Goal: Task Accomplishment & Management: Complete application form

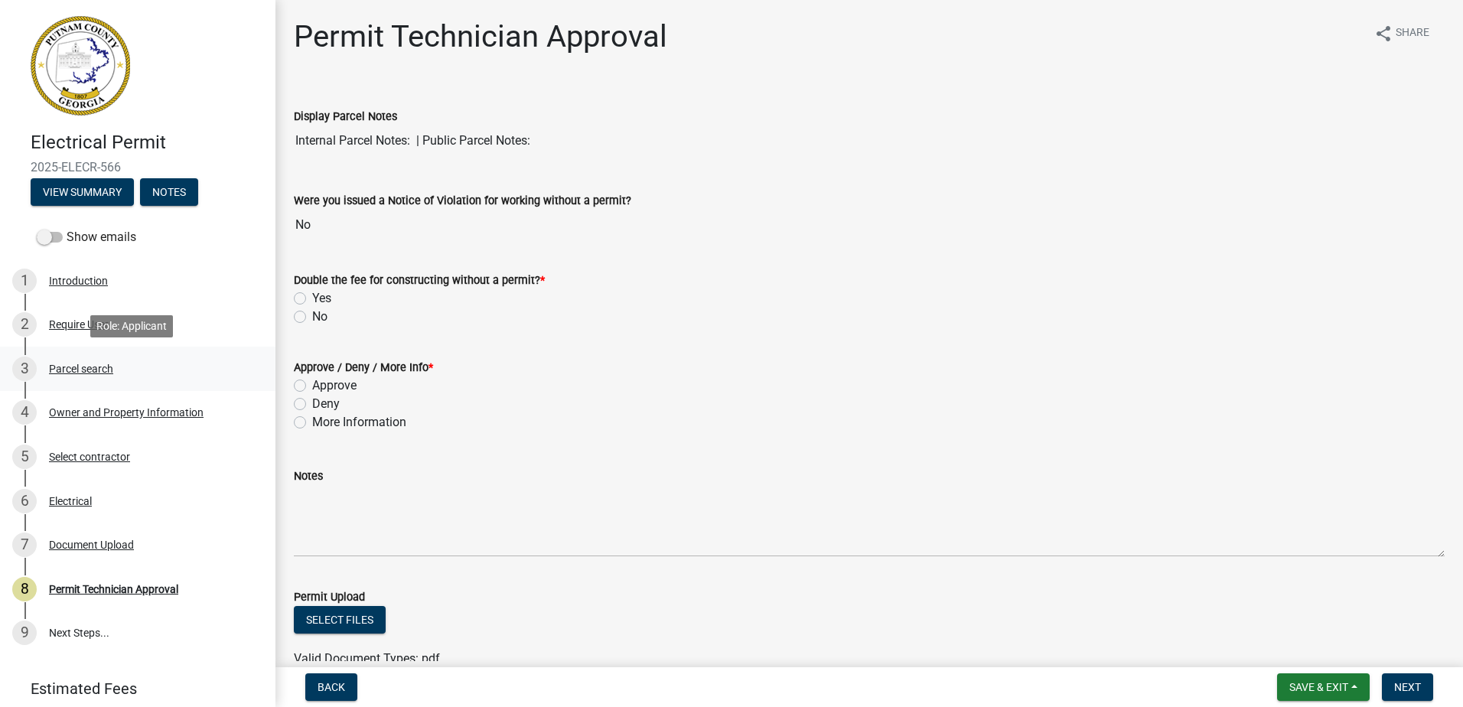
click at [93, 372] on div "Parcel search" at bounding box center [81, 368] width 64 height 11
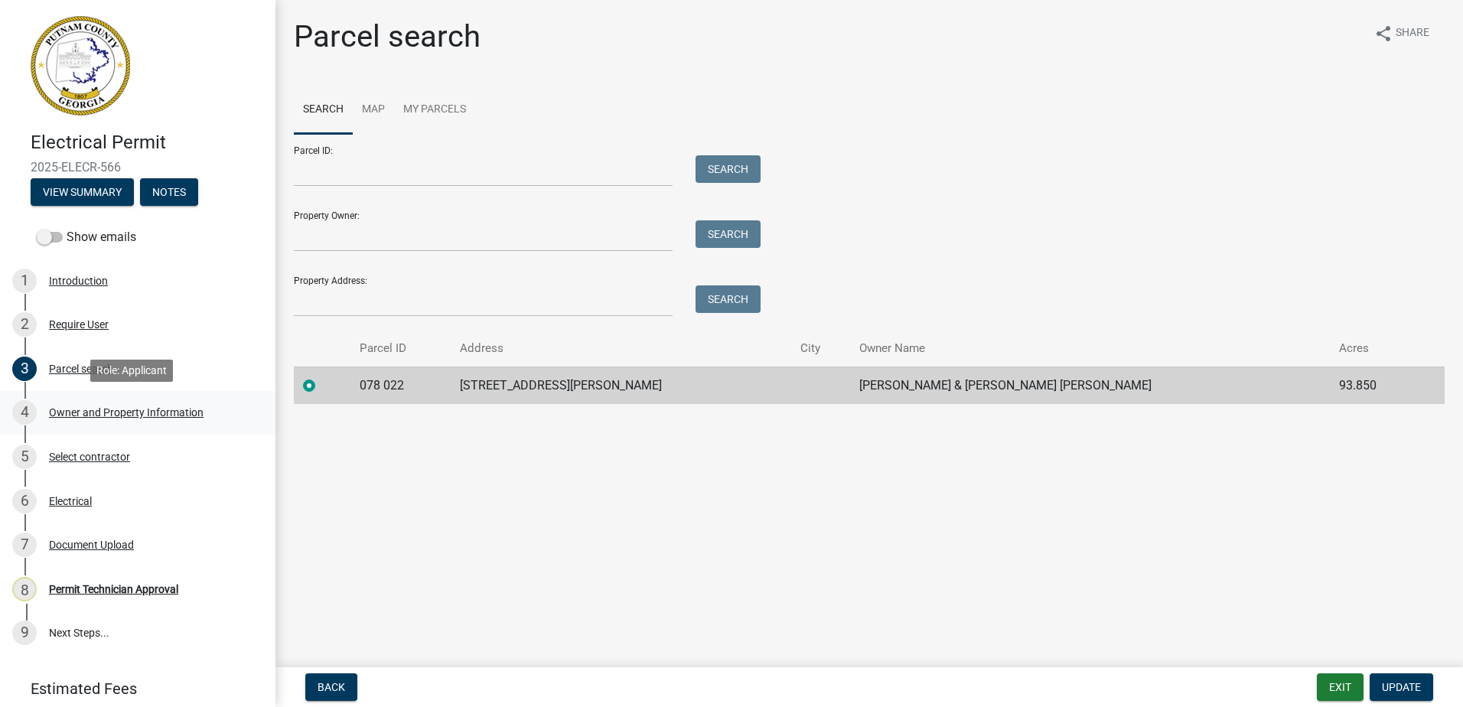
click at [93, 410] on div "Owner and Property Information" at bounding box center [126, 412] width 155 height 11
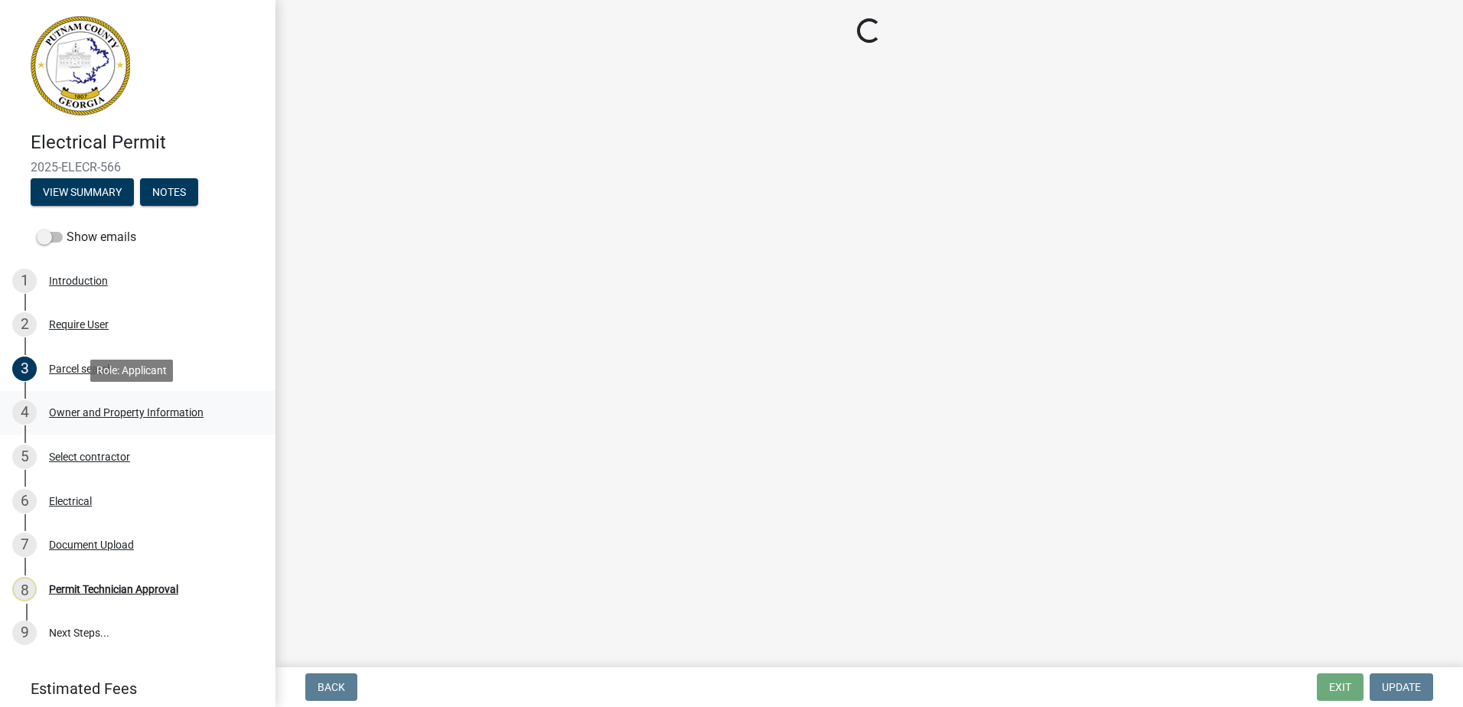
select select "a4366e26-0f82-401b-a682-956e4112ff86"
select select "83394b22-4a11-496c-8e5c-75ade2e72faf"
select select "95c2f08d-bd21-40ac-acc0-bf0ad2ba7c20"
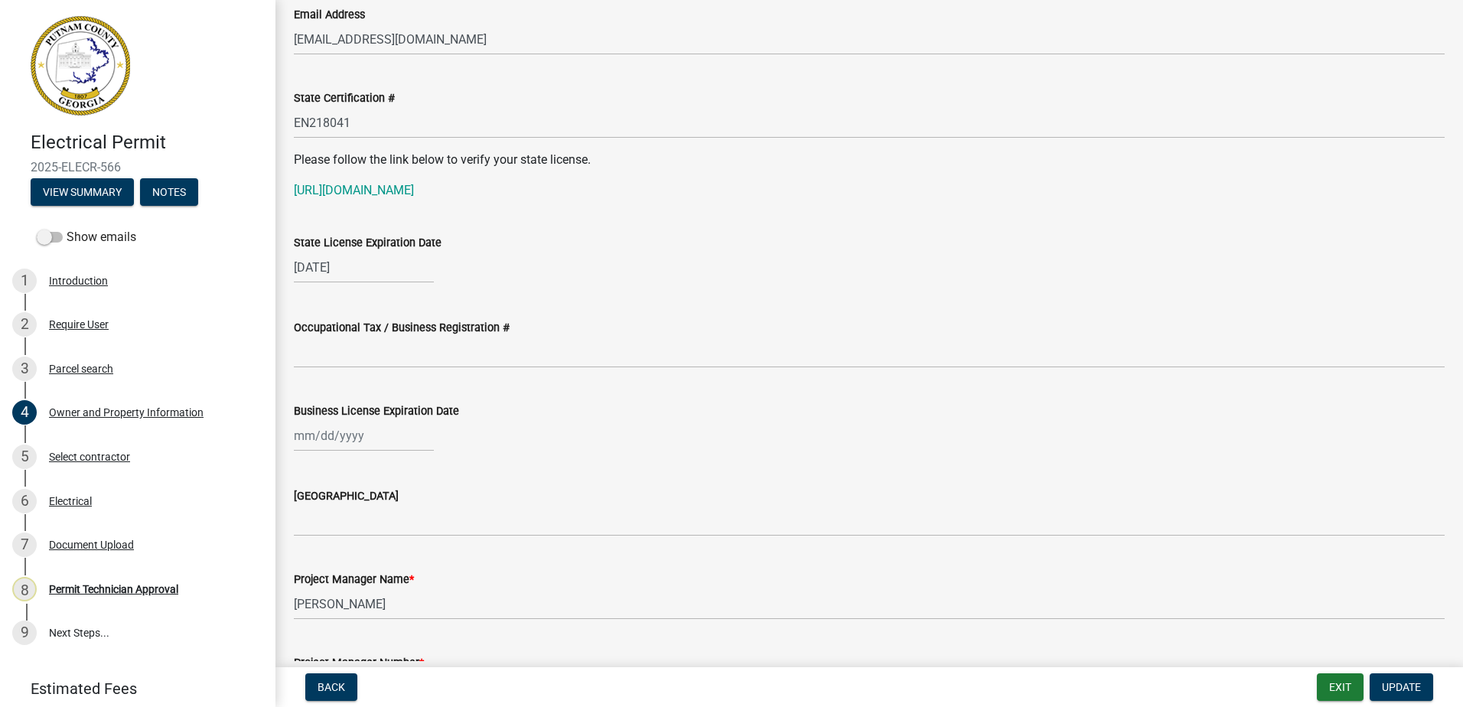
scroll to position [1912, 0]
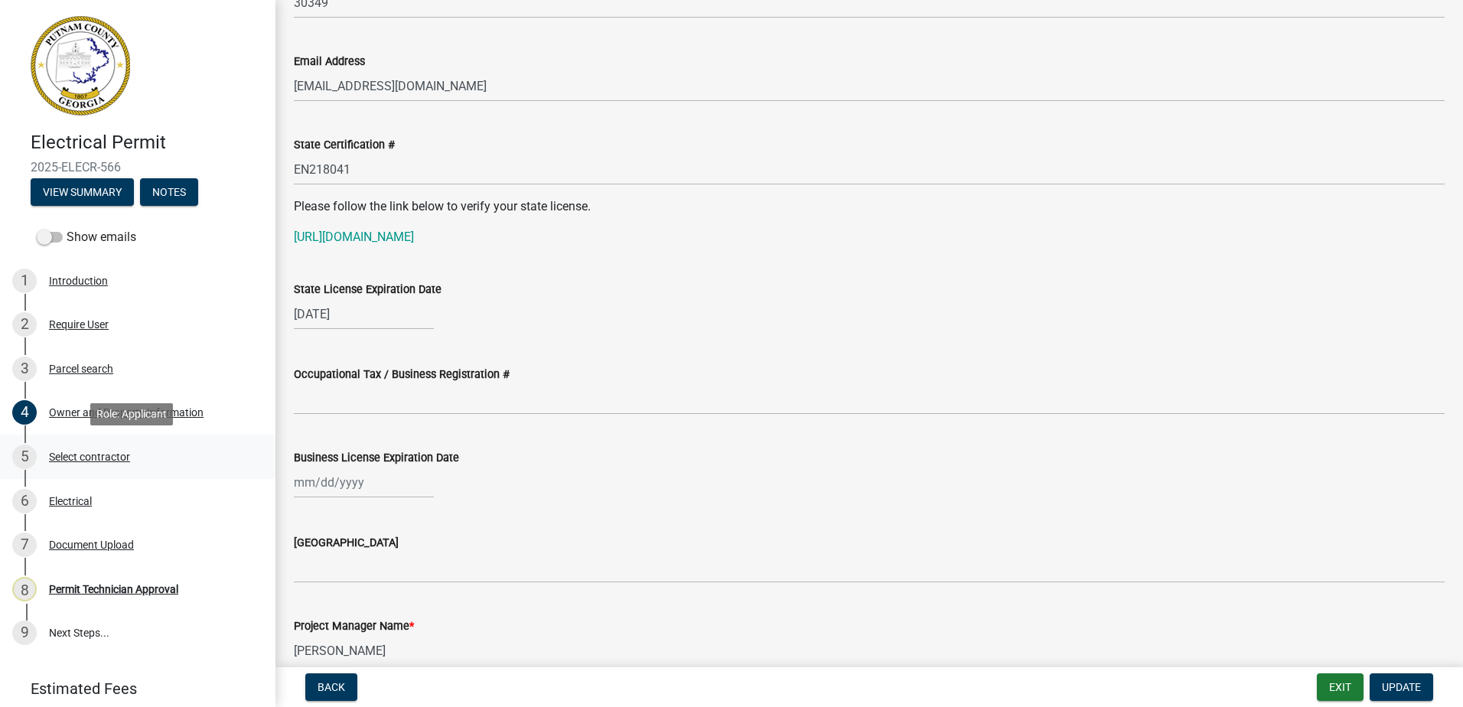
click at [87, 457] on div "Select contractor" at bounding box center [89, 456] width 81 height 11
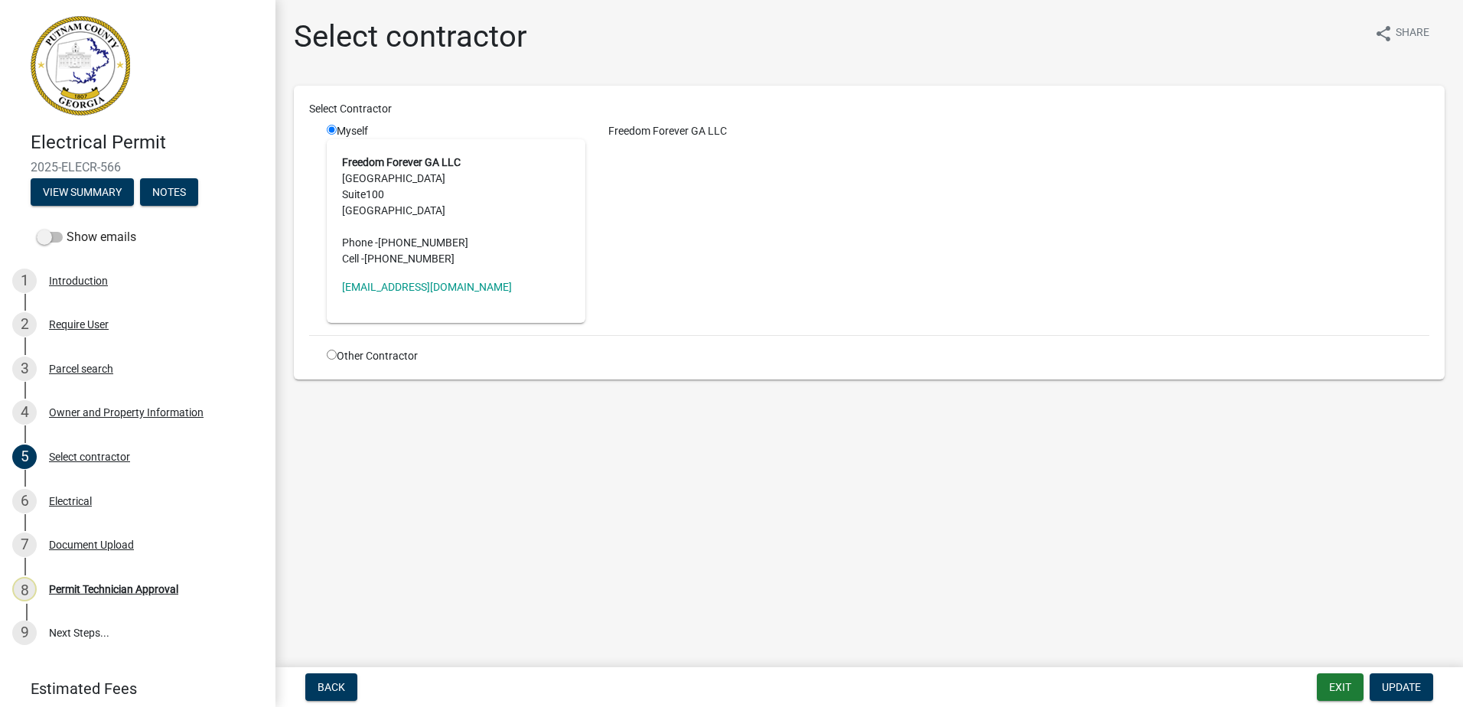
drag, startPoint x: 56, startPoint y: 496, endPoint x: 453, endPoint y: 590, distance: 407.8
click at [453, 590] on div "Electrical Permit 2025-ELECR-566 View Summary Notes Show emails 1 Introduction …" at bounding box center [731, 353] width 1463 height 707
click at [403, 183] on address "Freedom Forever GA LLC [STREET_ADDRESS] Phone - [PHONE_NUMBER] Cell - [PHONE_NU…" at bounding box center [456, 211] width 228 height 112
click at [375, 179] on address "Freedom Forever GA LLC [STREET_ADDRESS] Phone - [PHONE_NUMBER] Cell - [PHONE_NU…" at bounding box center [456, 211] width 228 height 112
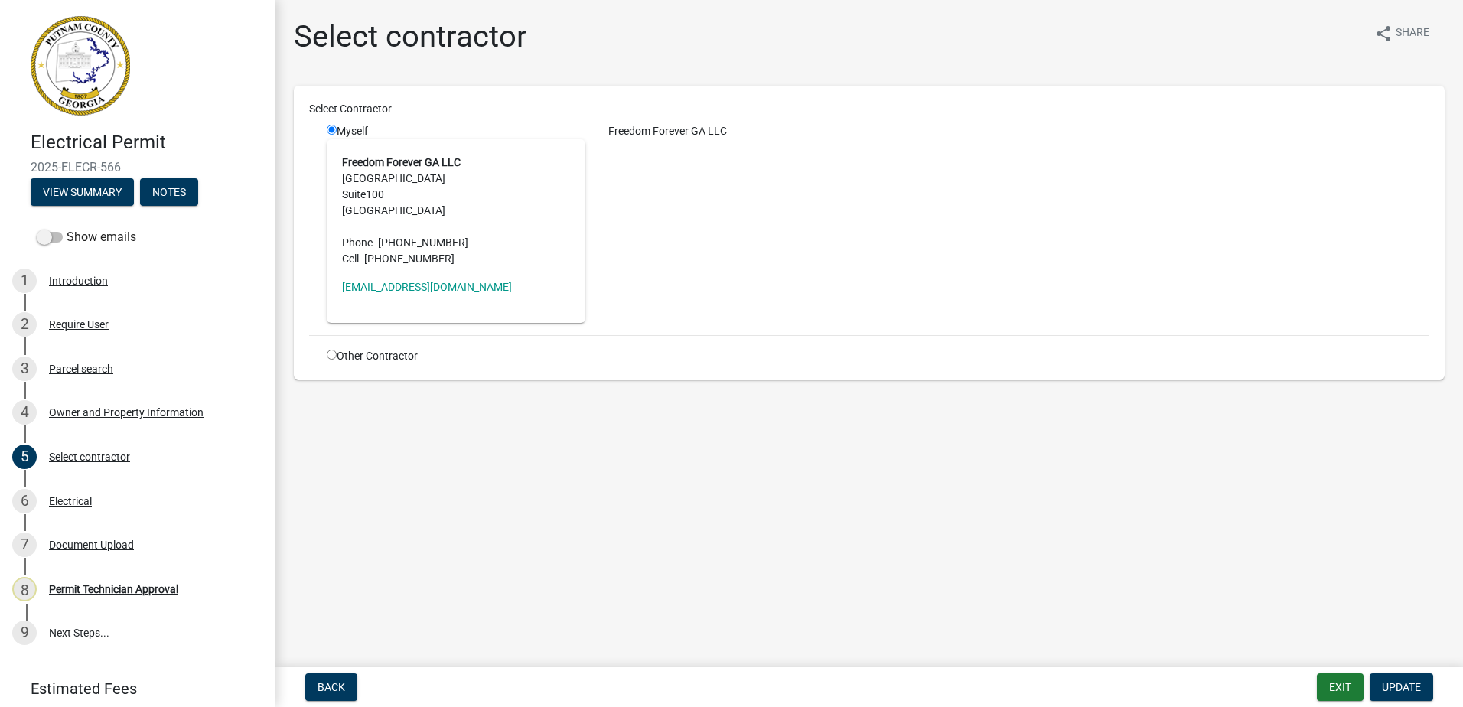
drag, startPoint x: 375, startPoint y: 179, endPoint x: 416, endPoint y: 236, distance: 70.1
click at [416, 236] on address "Freedom Forever GA LLC [STREET_ADDRESS] Phone - [PHONE_NUMBER] Cell - [PHONE_NU…" at bounding box center [456, 211] width 228 height 112
click at [431, 162] on strong "Freedom Forever GA LLC" at bounding box center [401, 162] width 119 height 12
click at [74, 545] on div "Document Upload" at bounding box center [91, 544] width 85 height 11
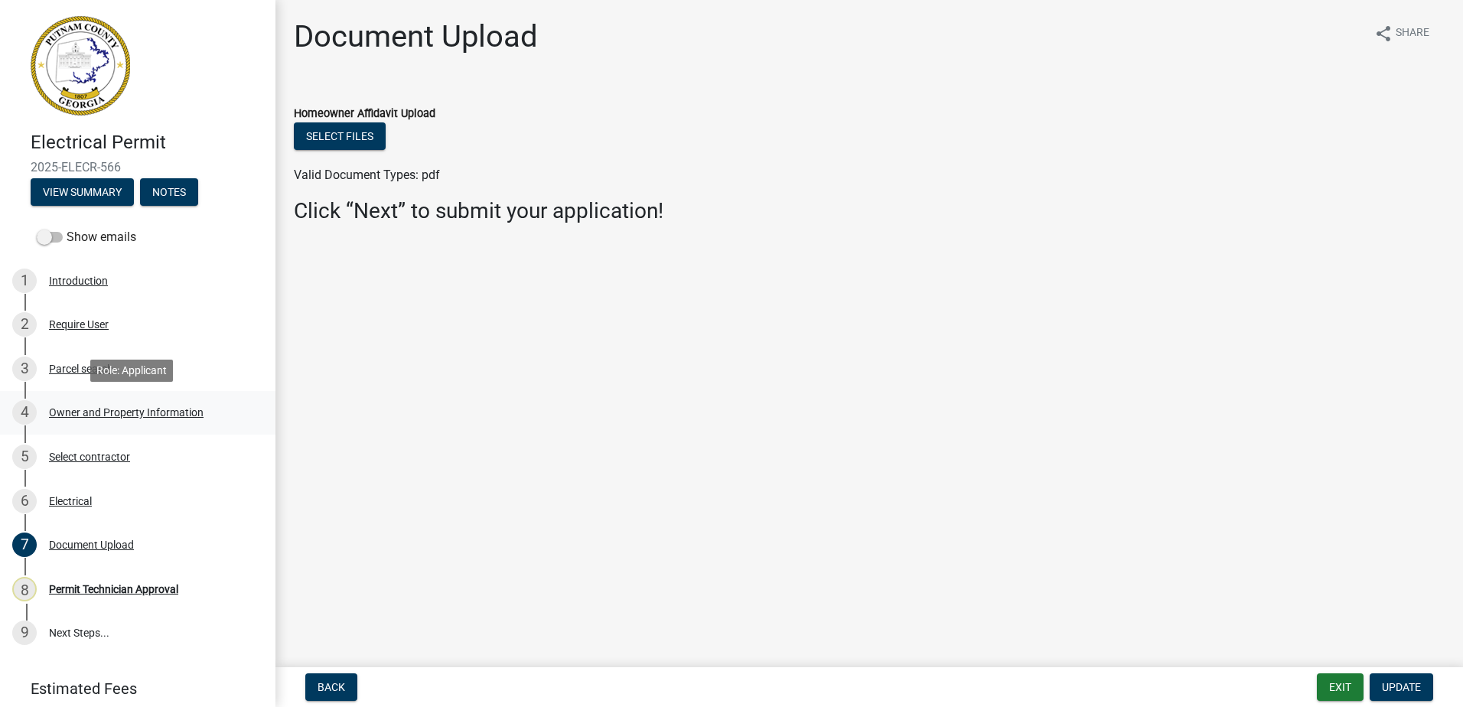
click at [73, 428] on link "4 Owner and Property Information" at bounding box center [137, 413] width 275 height 44
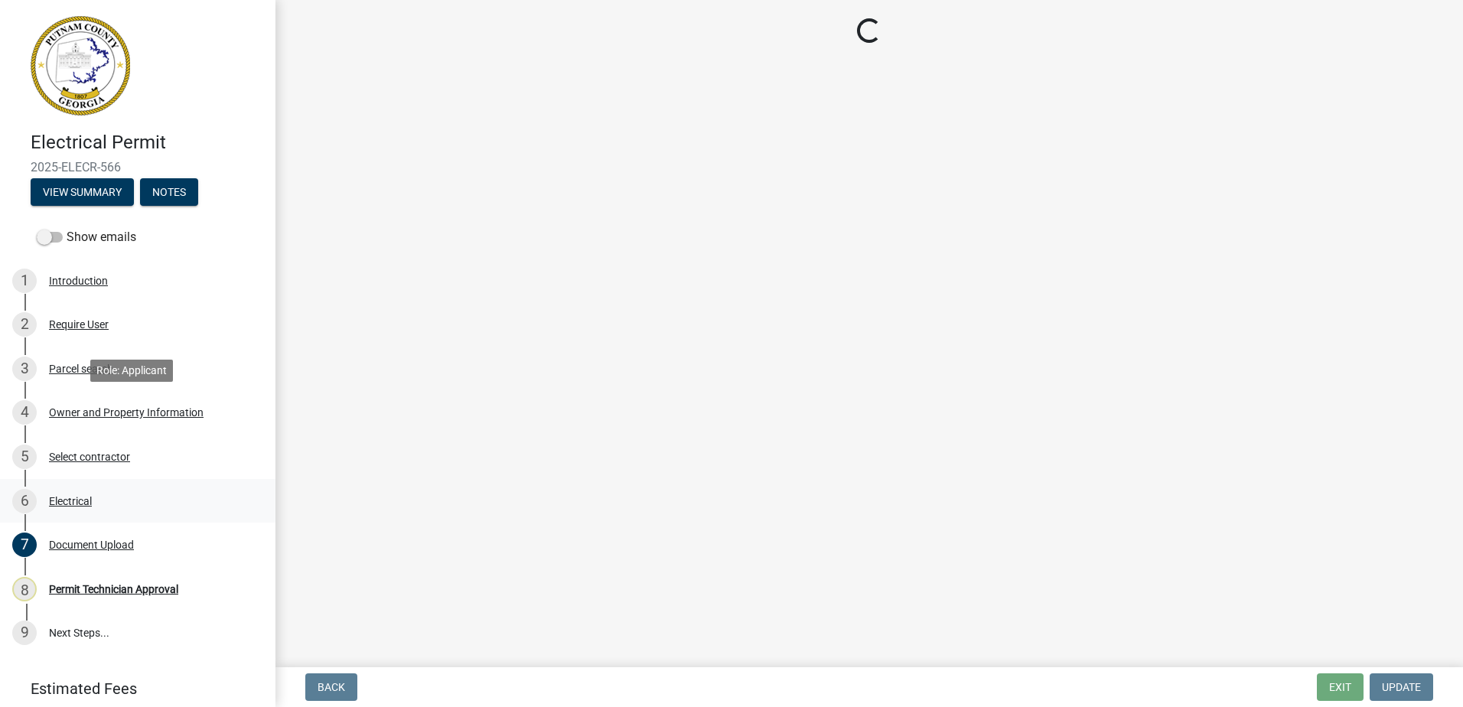
select select "a4366e26-0f82-401b-a682-956e4112ff86"
select select "83394b22-4a11-496c-8e5c-75ade2e72faf"
select select "95c2f08d-bd21-40ac-acc0-bf0ad2ba7c20"
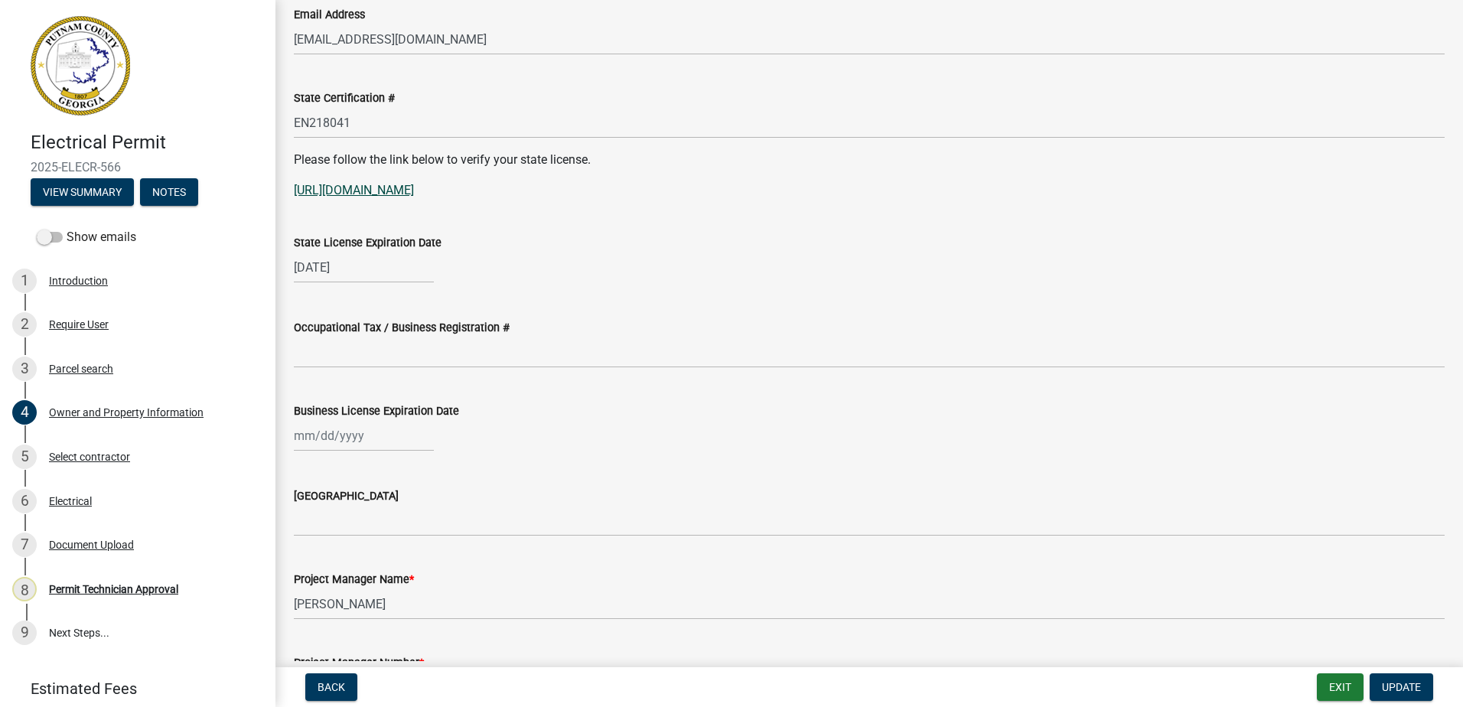
scroll to position [1989, 0]
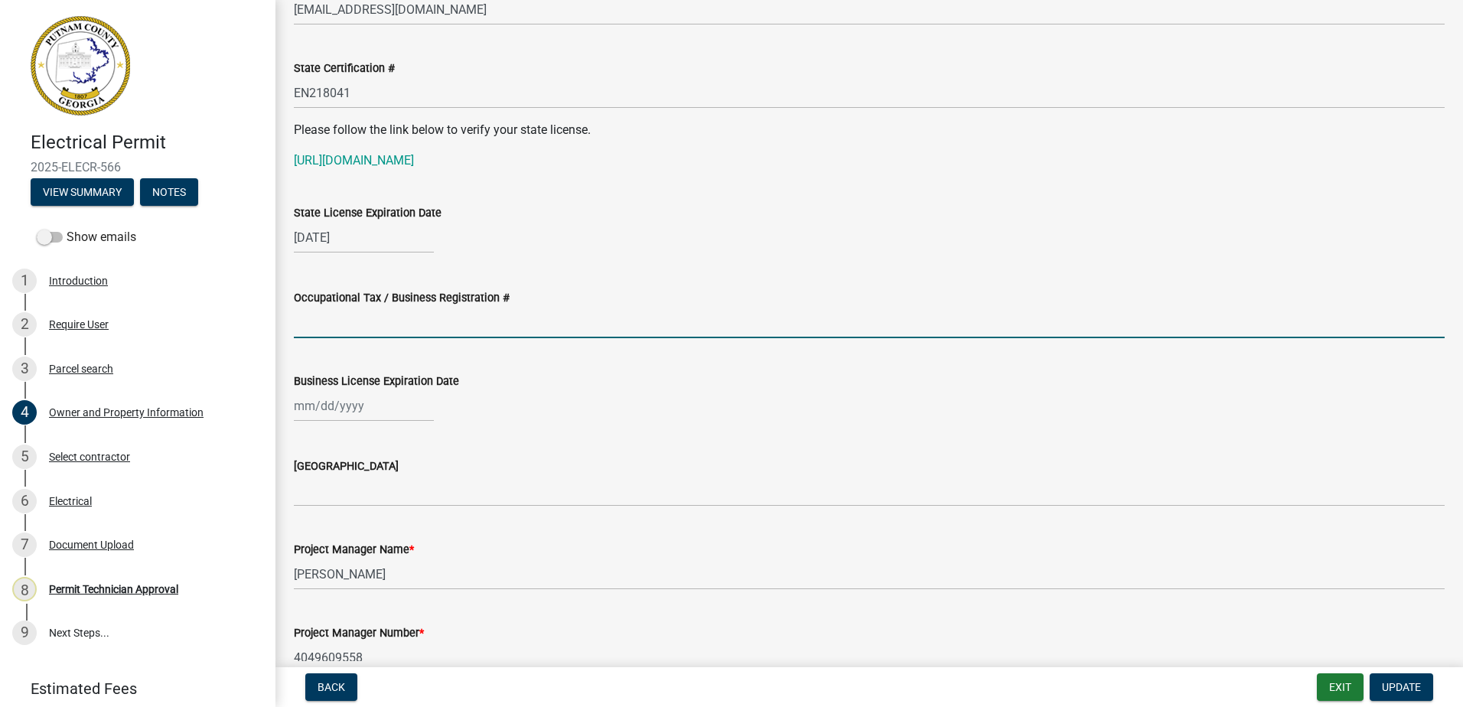
click at [308, 324] on input "Occupational Tax / Business Registration #" at bounding box center [869, 322] width 1151 height 31
paste input "BL-003483-2021"
type input "BL-003483-2021"
select select "10"
select select "2025"
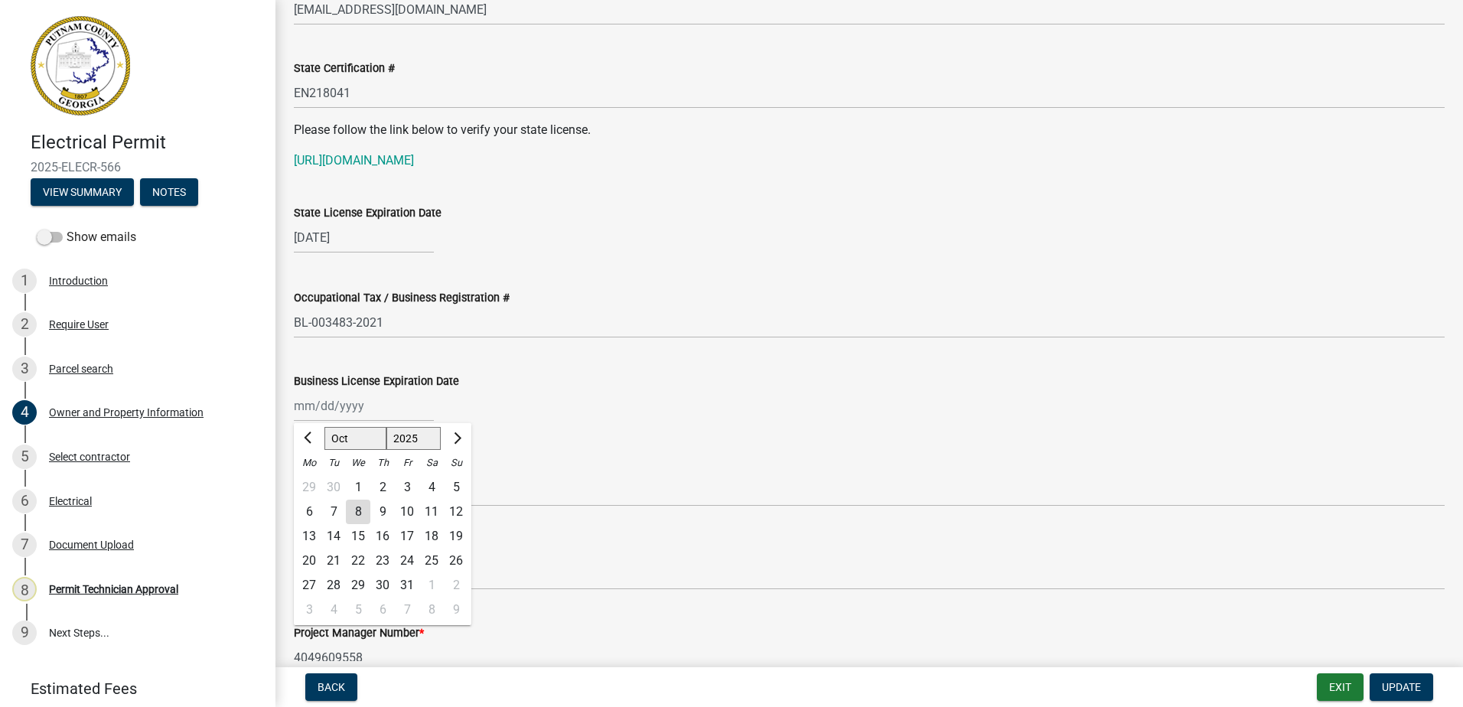
click at [333, 406] on div "[PERSON_NAME] Feb Mar Apr [PERSON_NAME][DATE] Oct Nov [DATE] 1526 1527 1528 152…" at bounding box center [364, 405] width 140 height 31
type input "[DATE]"
click at [526, 402] on div "[DATE] [PERSON_NAME] Apr May Jun [DATE] Aug Sep Oct Nov [DATE] 1526 1527 1528 1…" at bounding box center [869, 405] width 1151 height 31
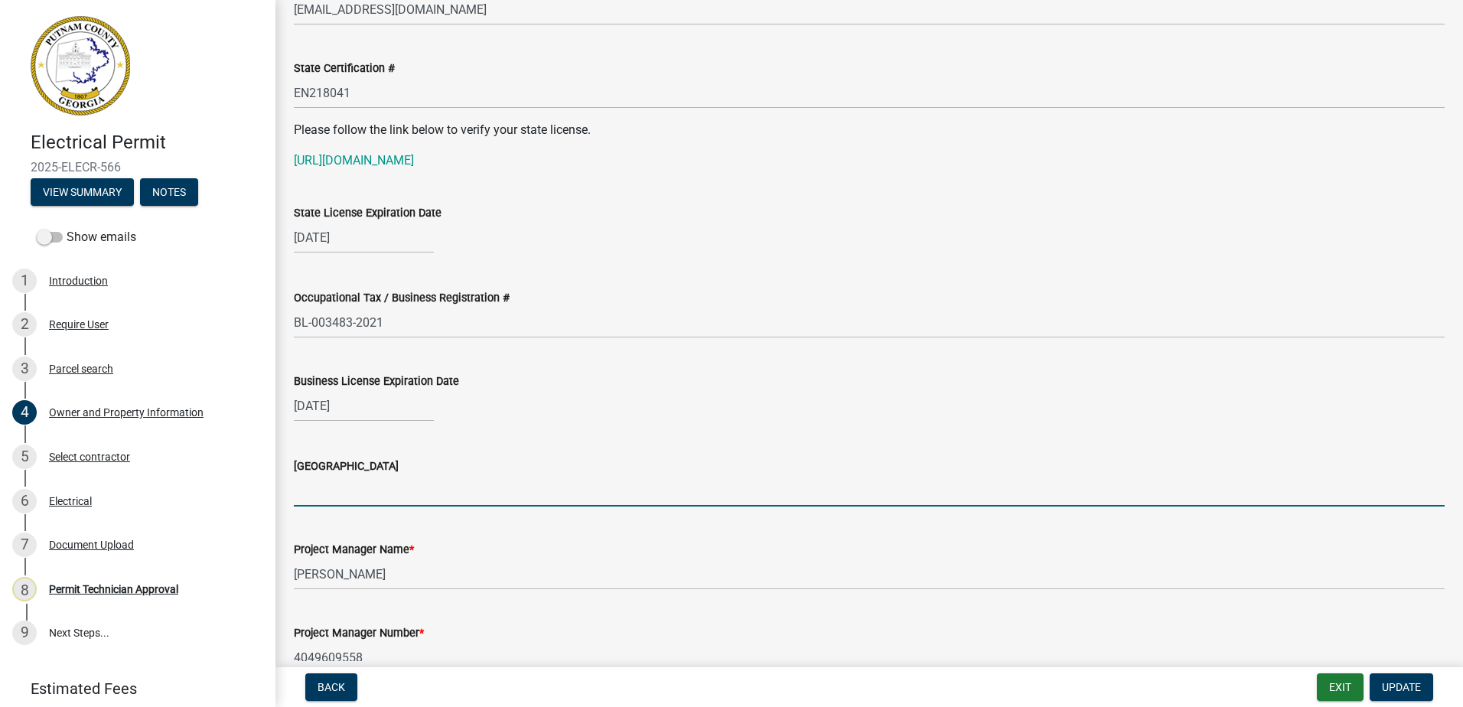
click at [346, 489] on input "[GEOGRAPHIC_DATA]" at bounding box center [869, 490] width 1151 height 31
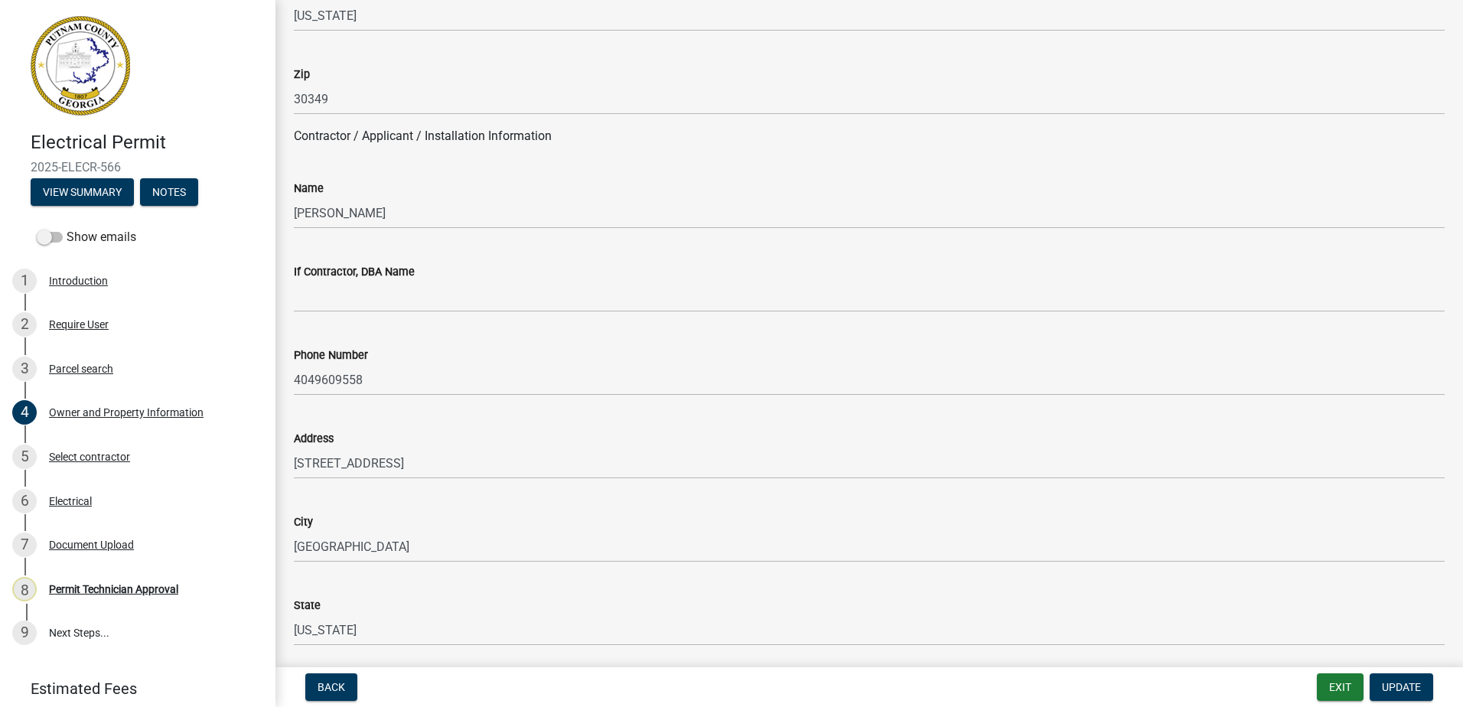
scroll to position [1147, 0]
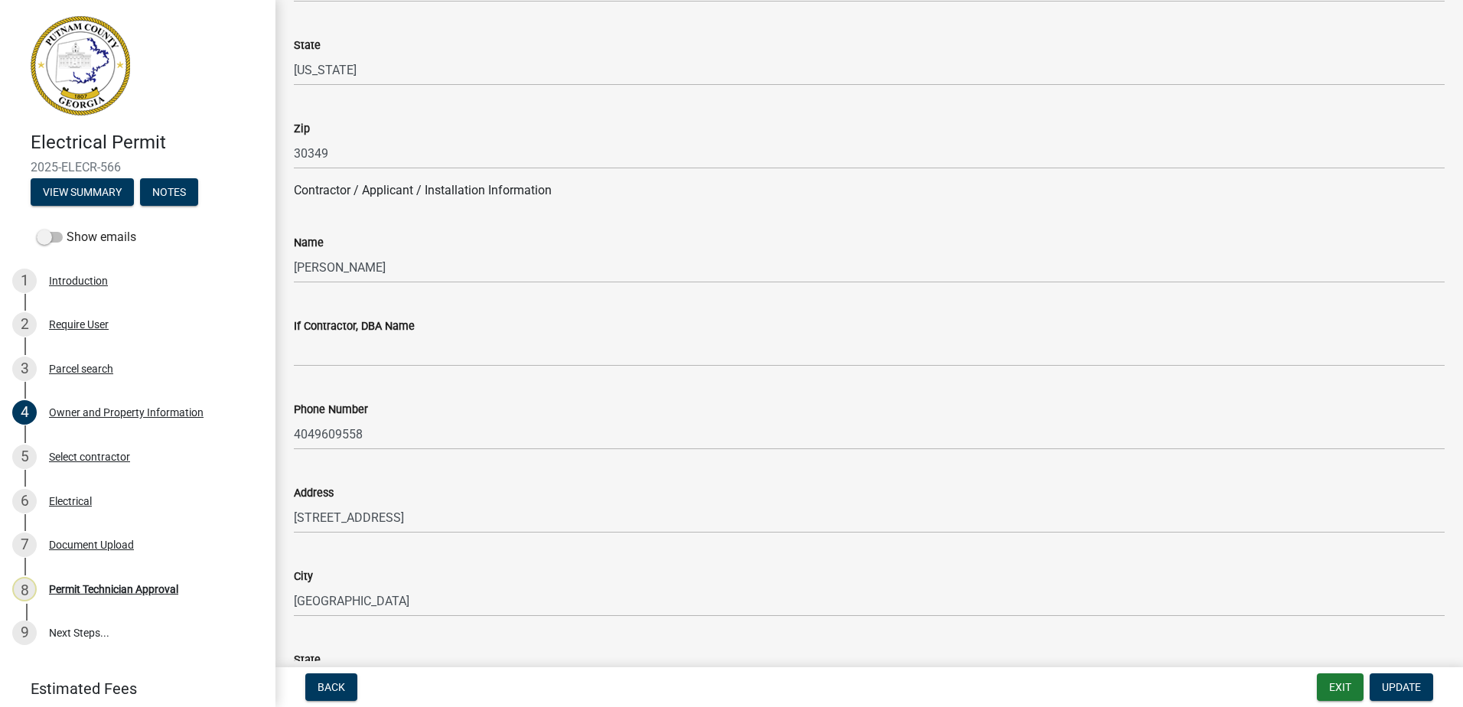
type input "[PERSON_NAME]"
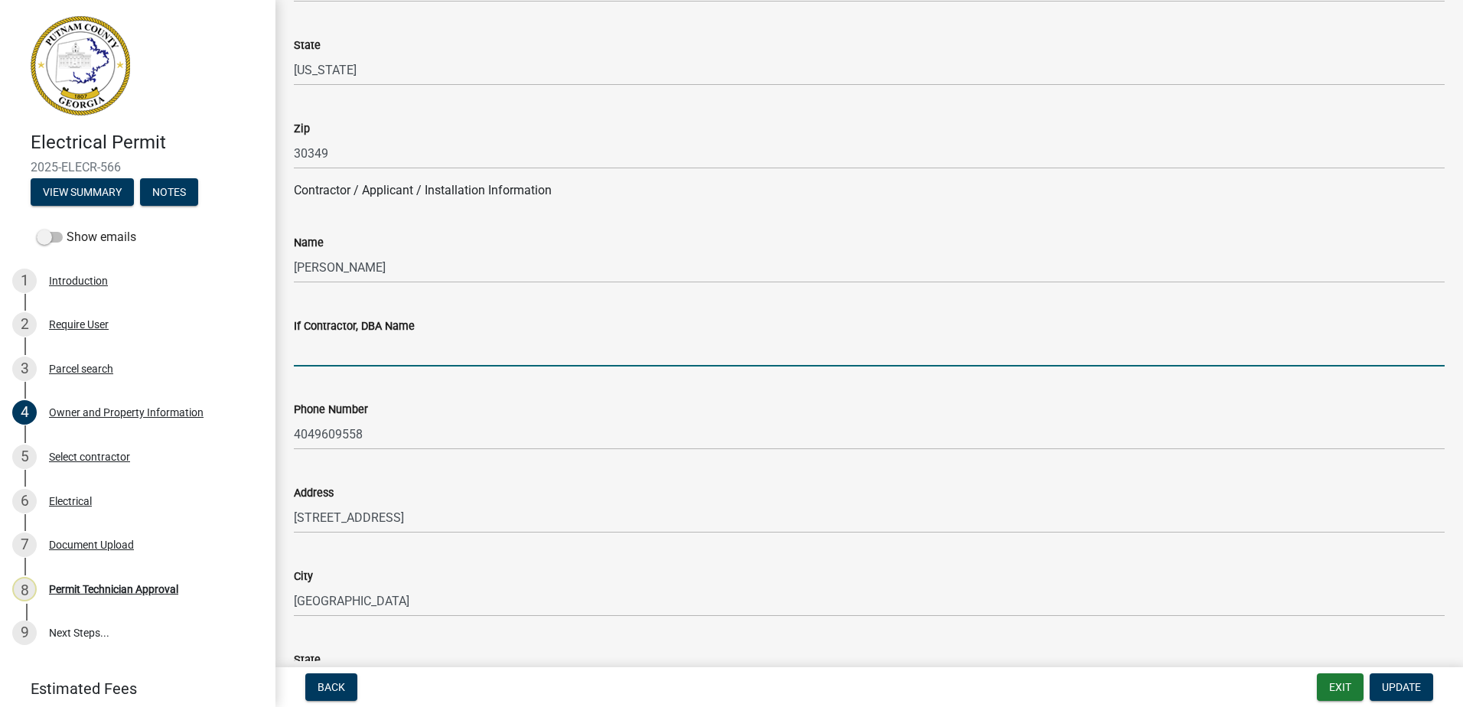
click at [350, 347] on input "If Contractor, DBA Name" at bounding box center [869, 350] width 1151 height 31
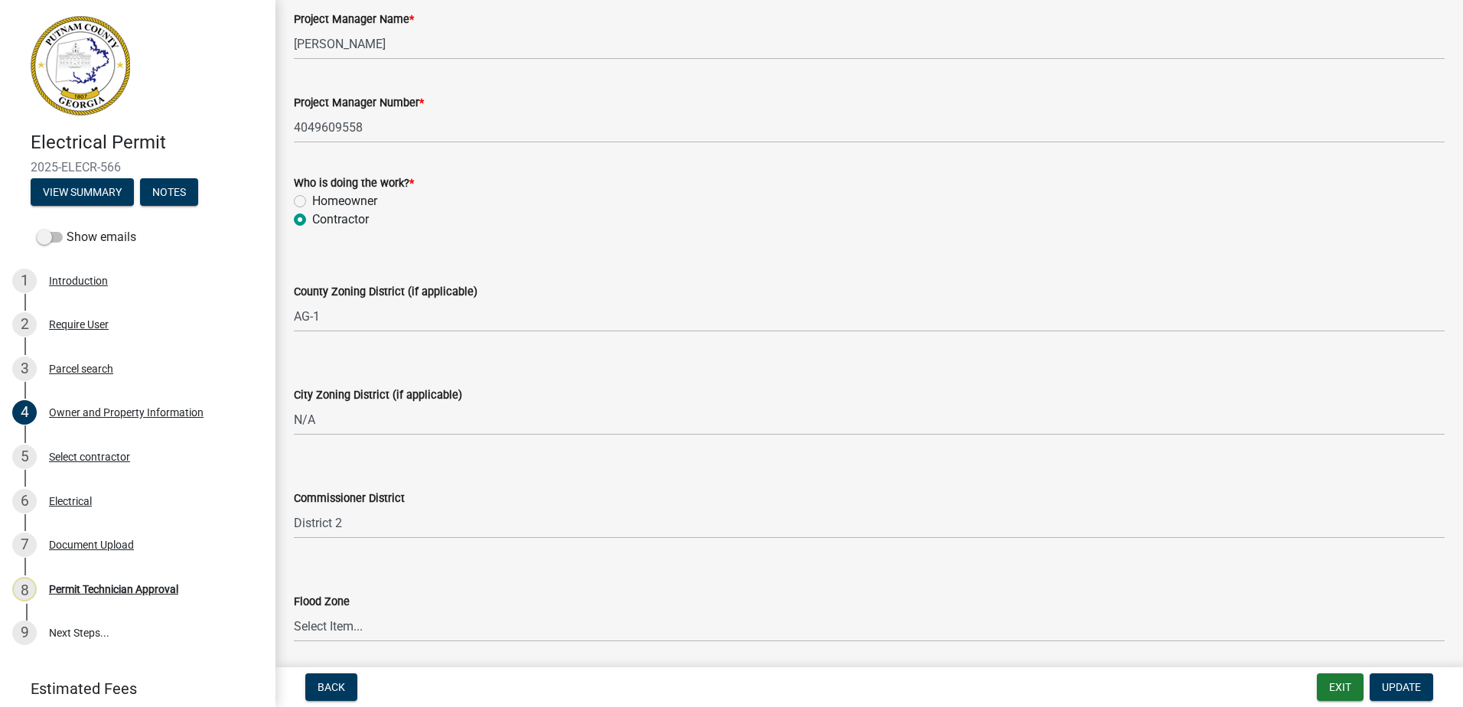
scroll to position [2661, 0]
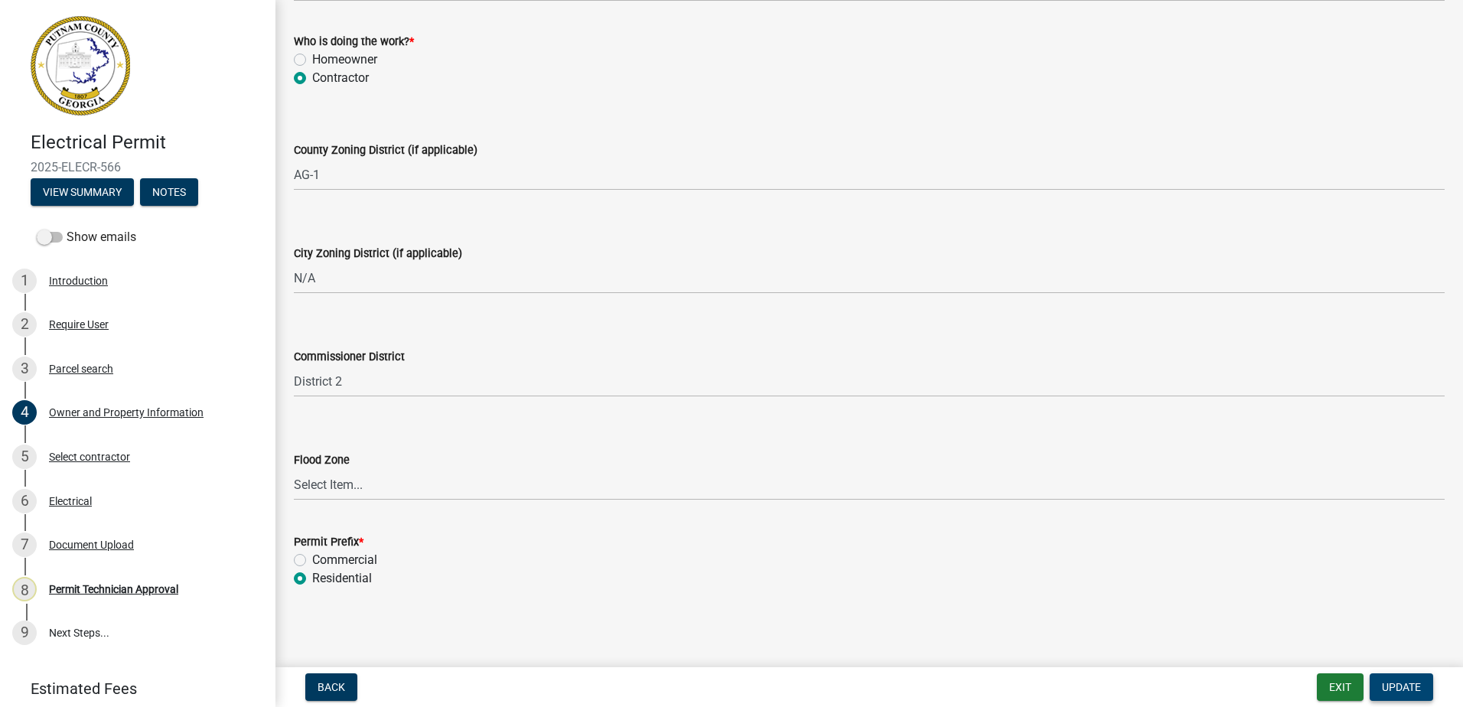
type input "Freedom Forever [US_STATE] LLC"
click at [1418, 677] on button "Update" at bounding box center [1400, 687] width 63 height 28
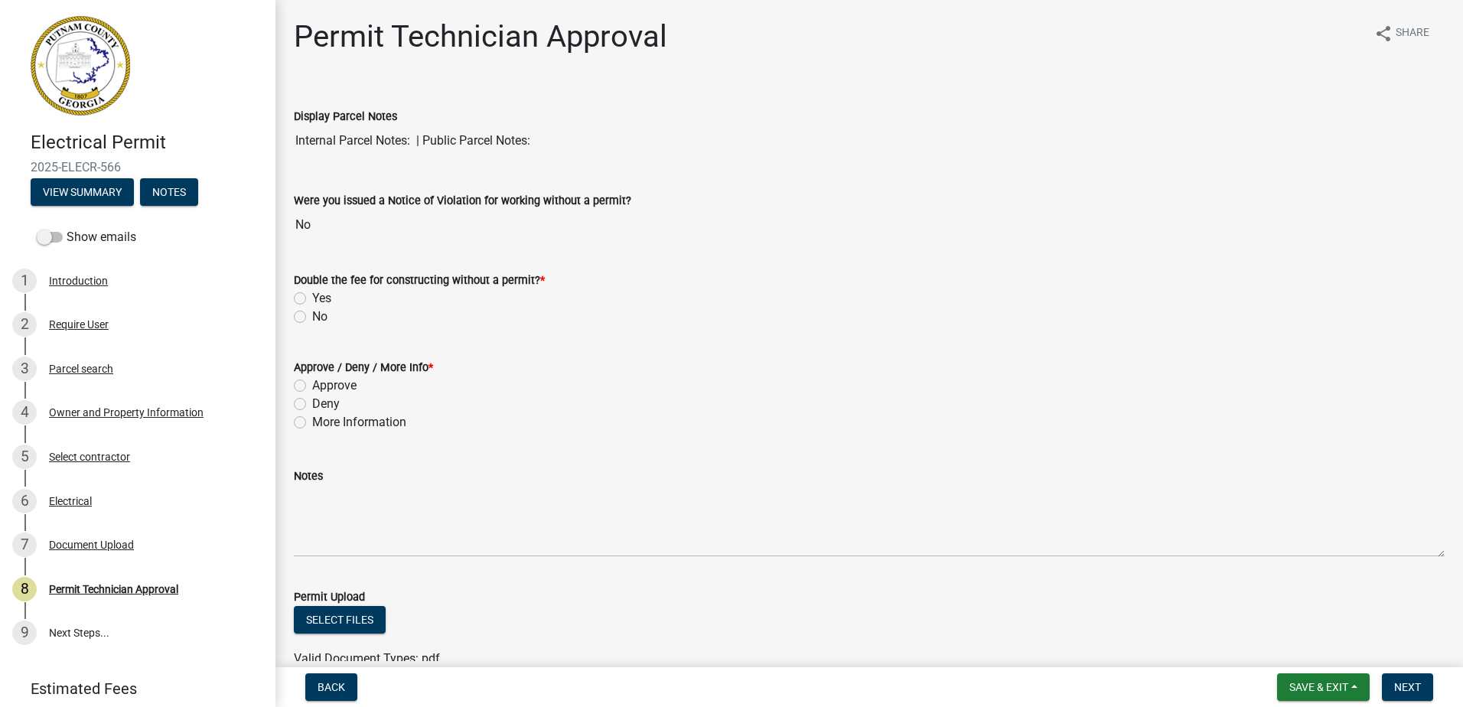
click at [312, 317] on label "No" at bounding box center [319, 317] width 15 height 18
click at [312, 317] on input "No" at bounding box center [317, 313] width 10 height 10
radio input "true"
click at [291, 383] on div "Approve / Deny / More Info * Approve Deny More Information" at bounding box center [868, 386] width 1173 height 92
click at [291, 384] on div "Approve / Deny / More Info * Approve Deny More Information" at bounding box center [868, 386] width 1173 height 92
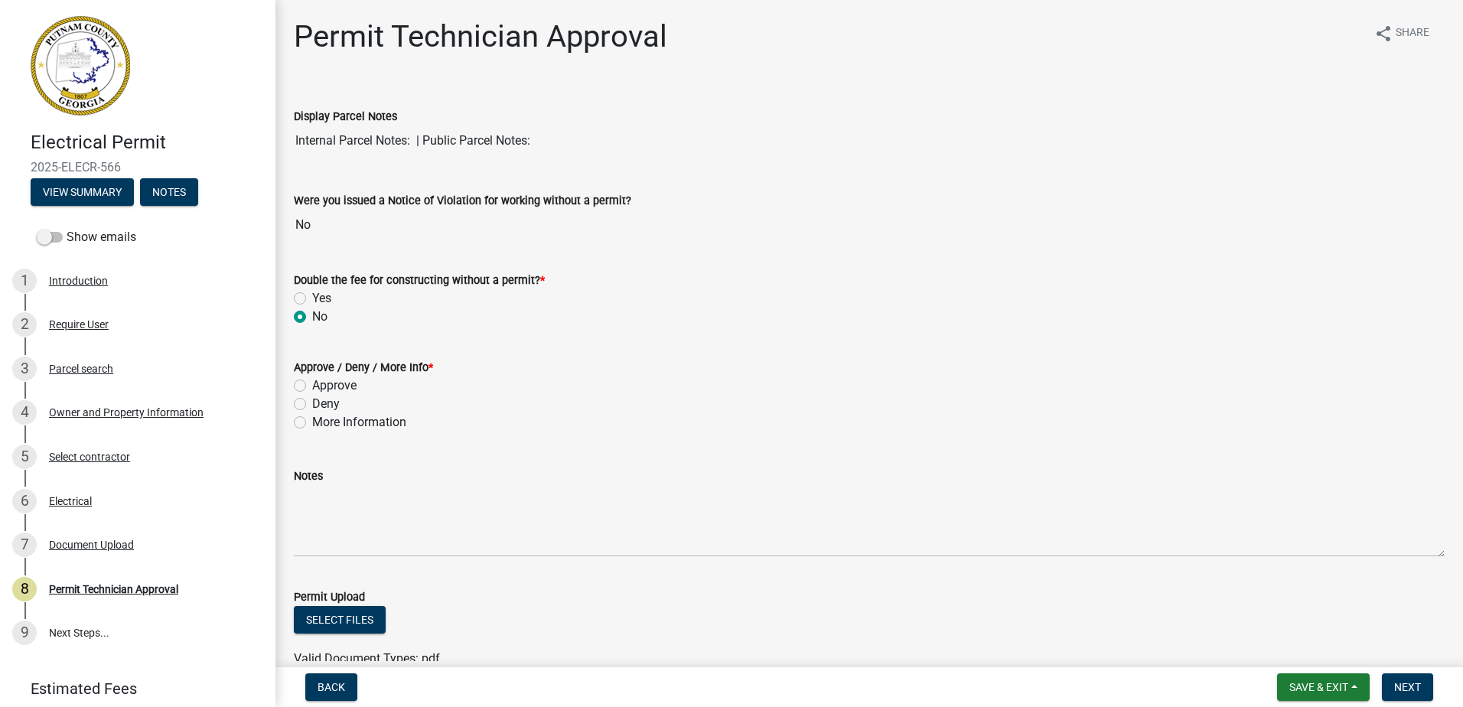
click at [312, 385] on label "Approve" at bounding box center [334, 385] width 44 height 18
click at [312, 385] on input "Approve" at bounding box center [317, 381] width 10 height 10
radio input "true"
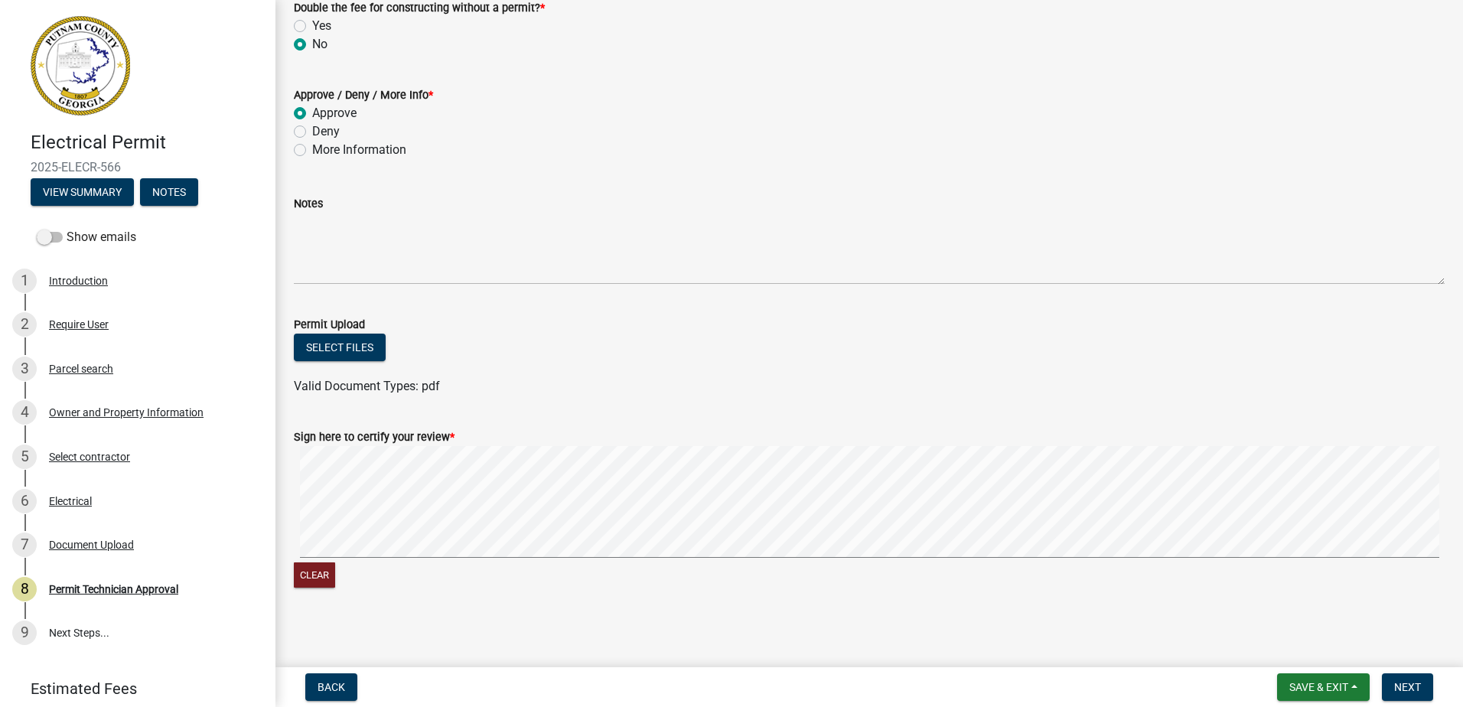
scroll to position [276, 0]
click at [343, 518] on div "Sign here to certify your review * Clear" at bounding box center [868, 496] width 1173 height 182
click at [383, 555] on signature-pad at bounding box center [869, 500] width 1151 height 116
drag, startPoint x: 1414, startPoint y: 682, endPoint x: 1339, endPoint y: 631, distance: 90.4
click at [1414, 679] on button "Next" at bounding box center [1407, 687] width 51 height 28
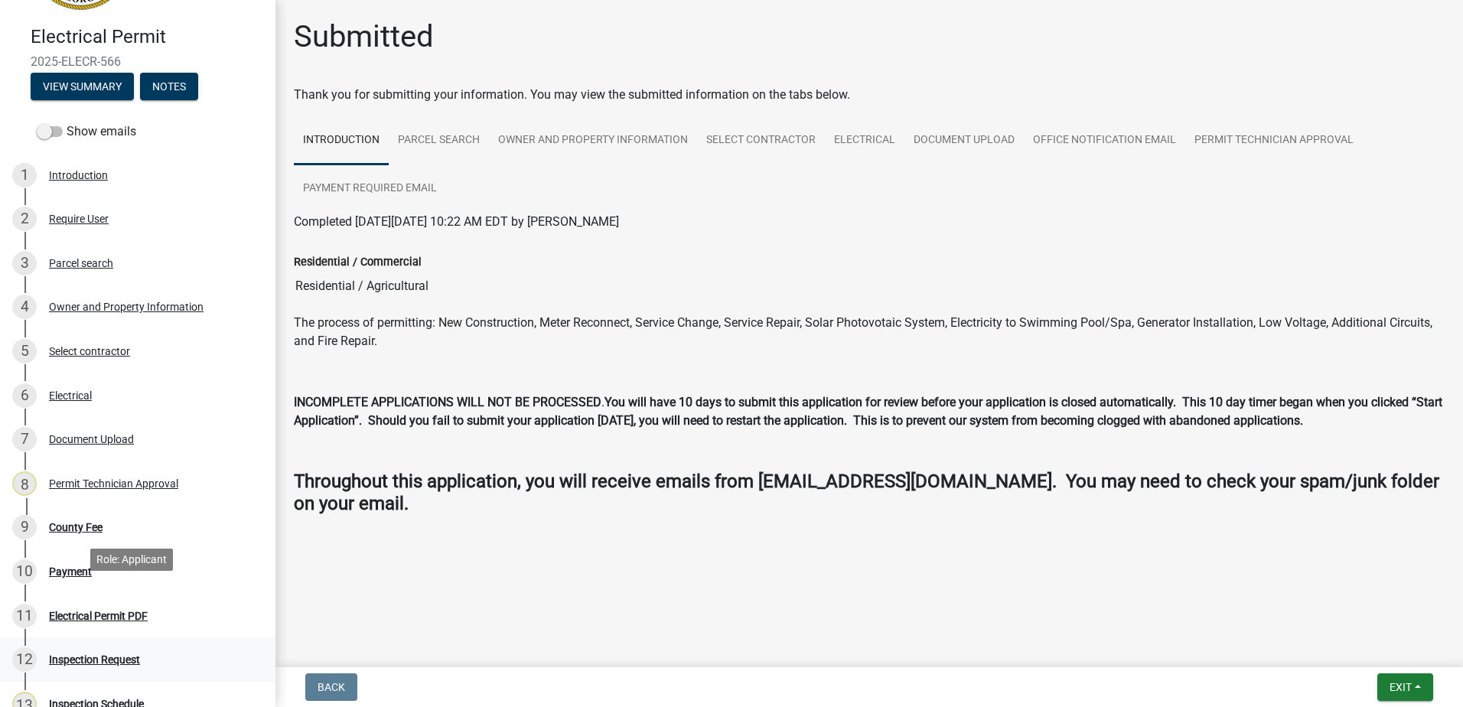
scroll to position [153, 0]
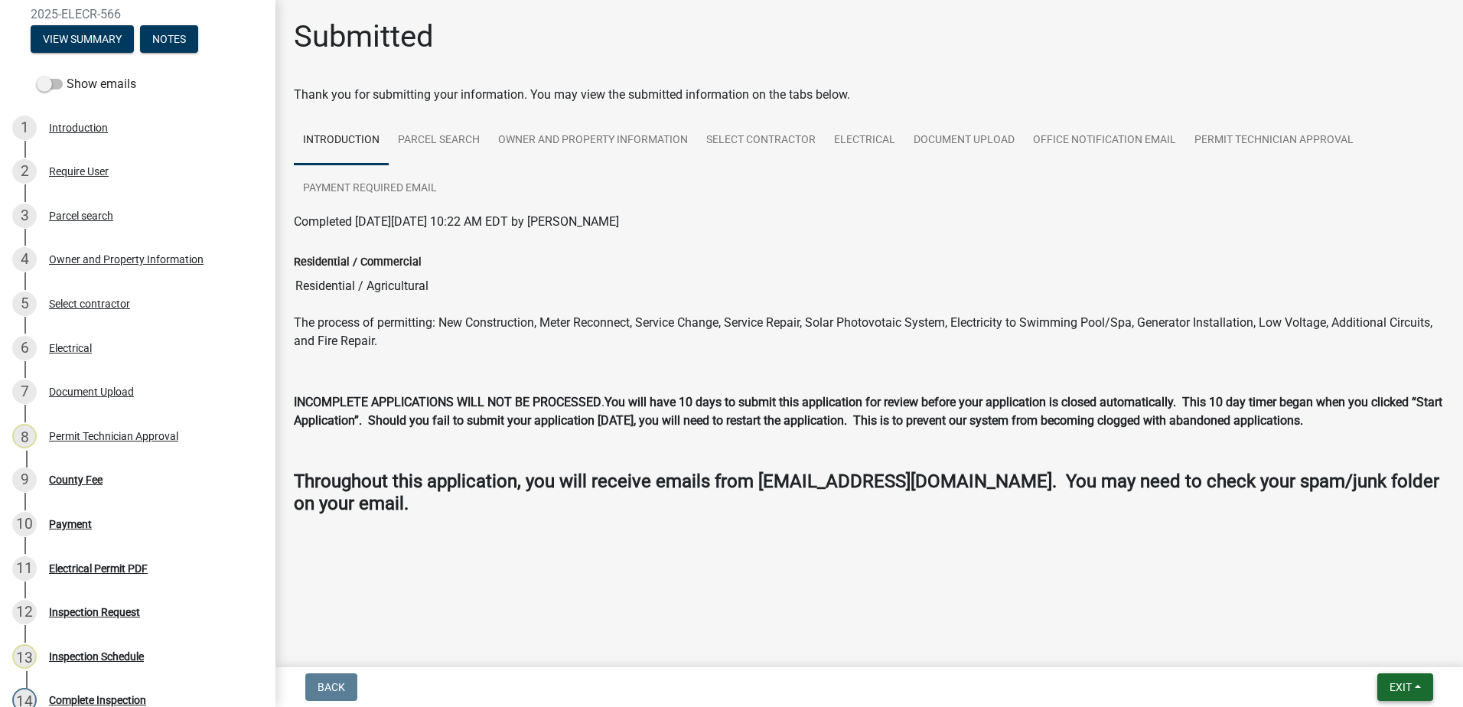
click at [1385, 689] on button "Exit" at bounding box center [1405, 687] width 56 height 28
click at [1373, 647] on button "Save & Exit" at bounding box center [1371, 647] width 122 height 37
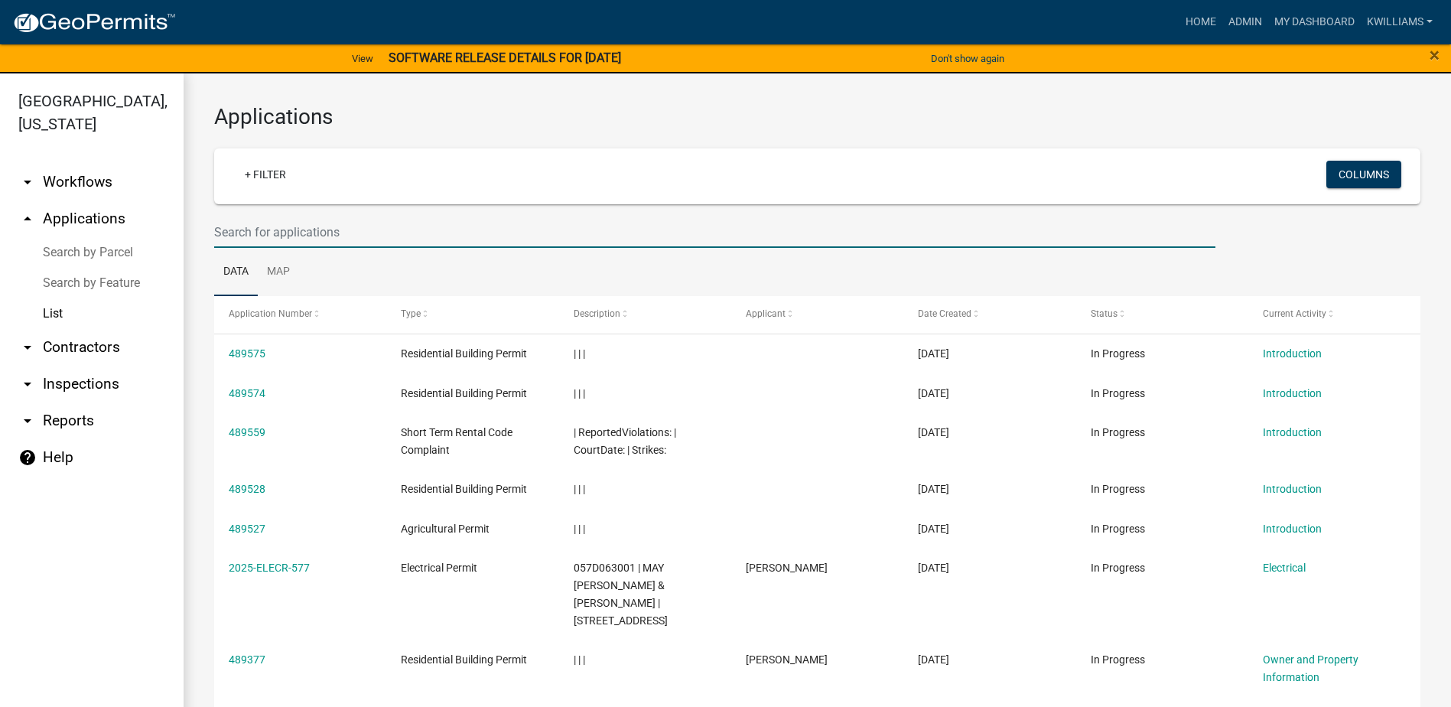
click at [383, 242] on input "text" at bounding box center [714, 231] width 1001 height 31
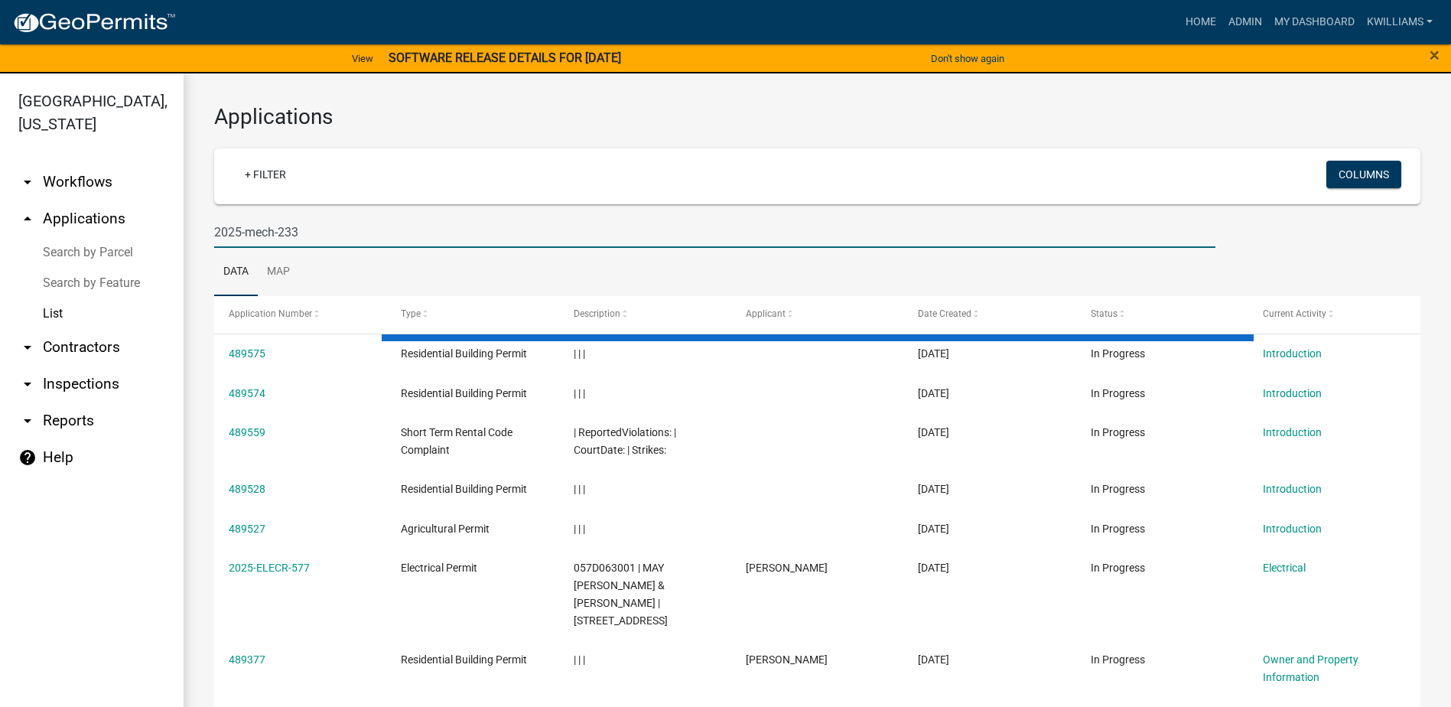
type input "2025-mech-233"
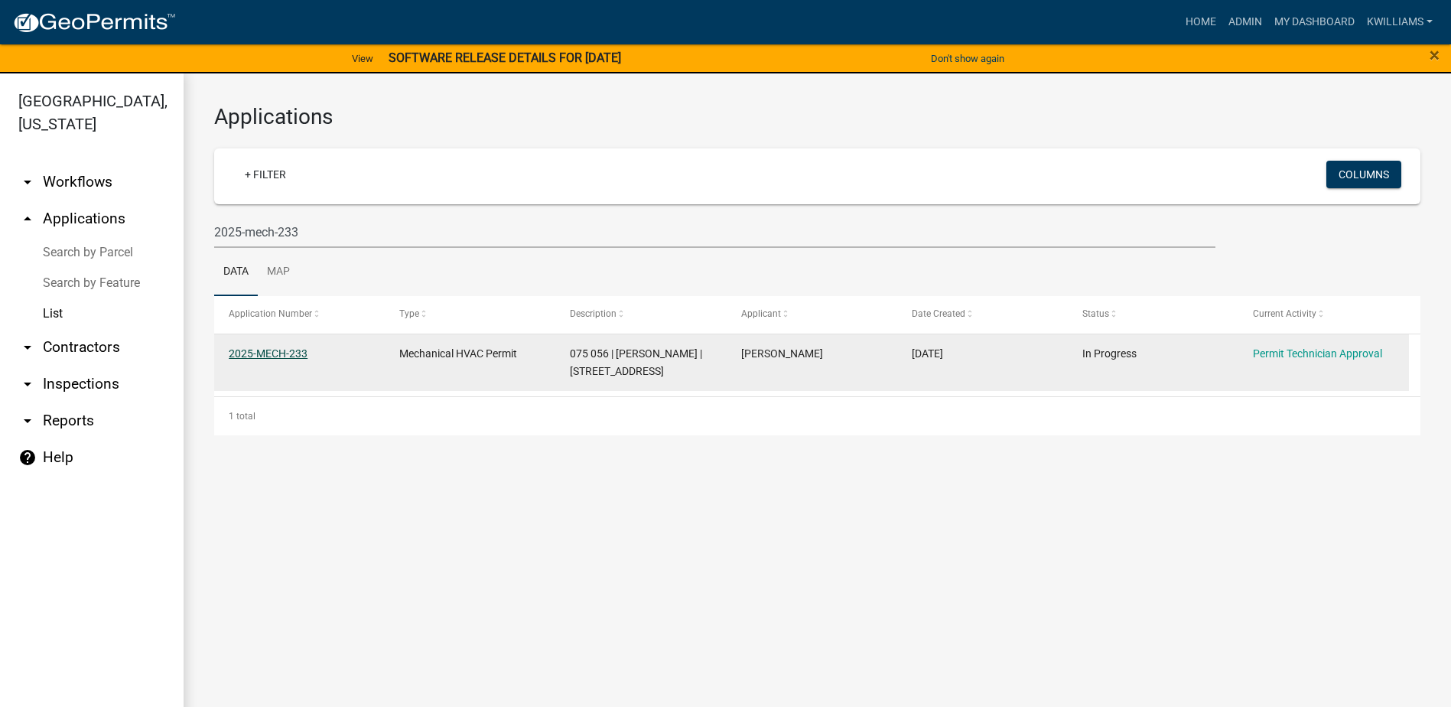
click at [243, 357] on link "2025-MECH-233" at bounding box center [268, 353] width 79 height 12
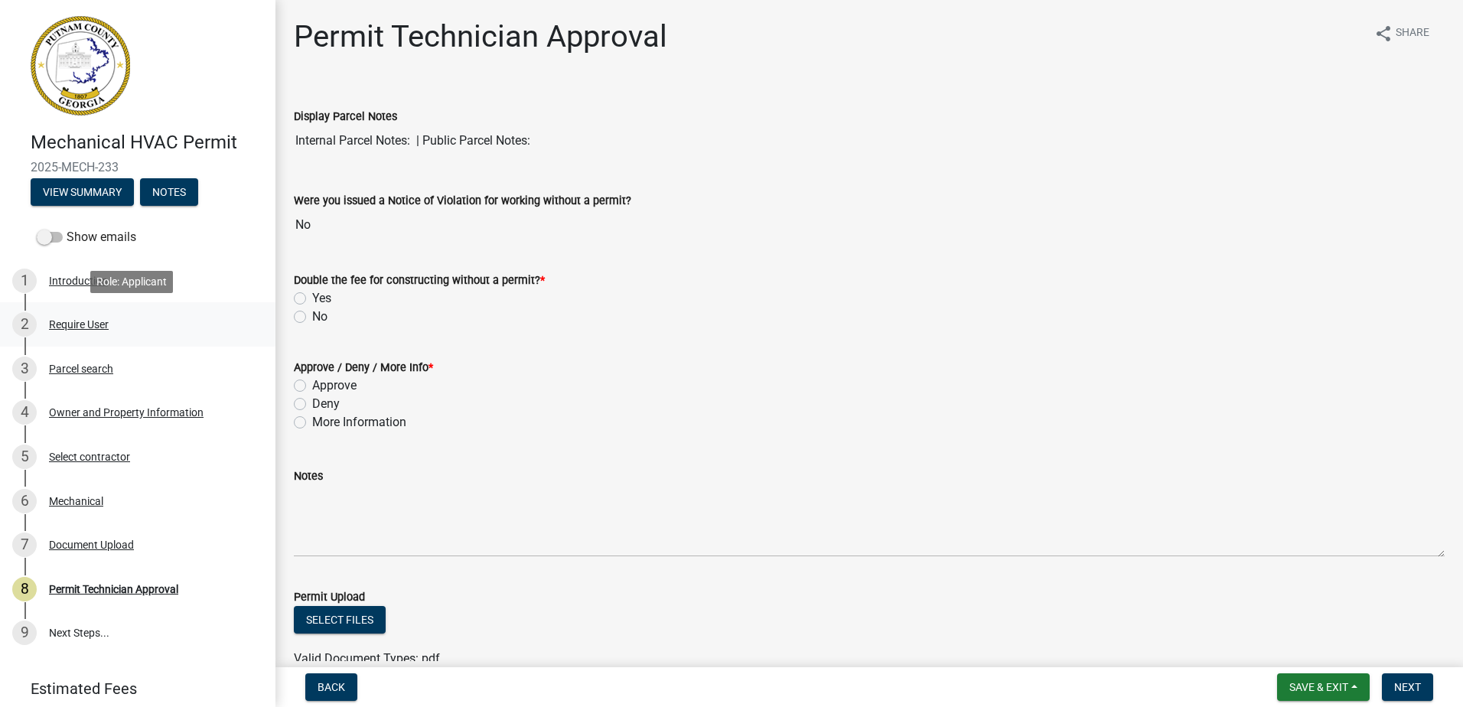
click at [54, 325] on div "Require User" at bounding box center [79, 324] width 60 height 11
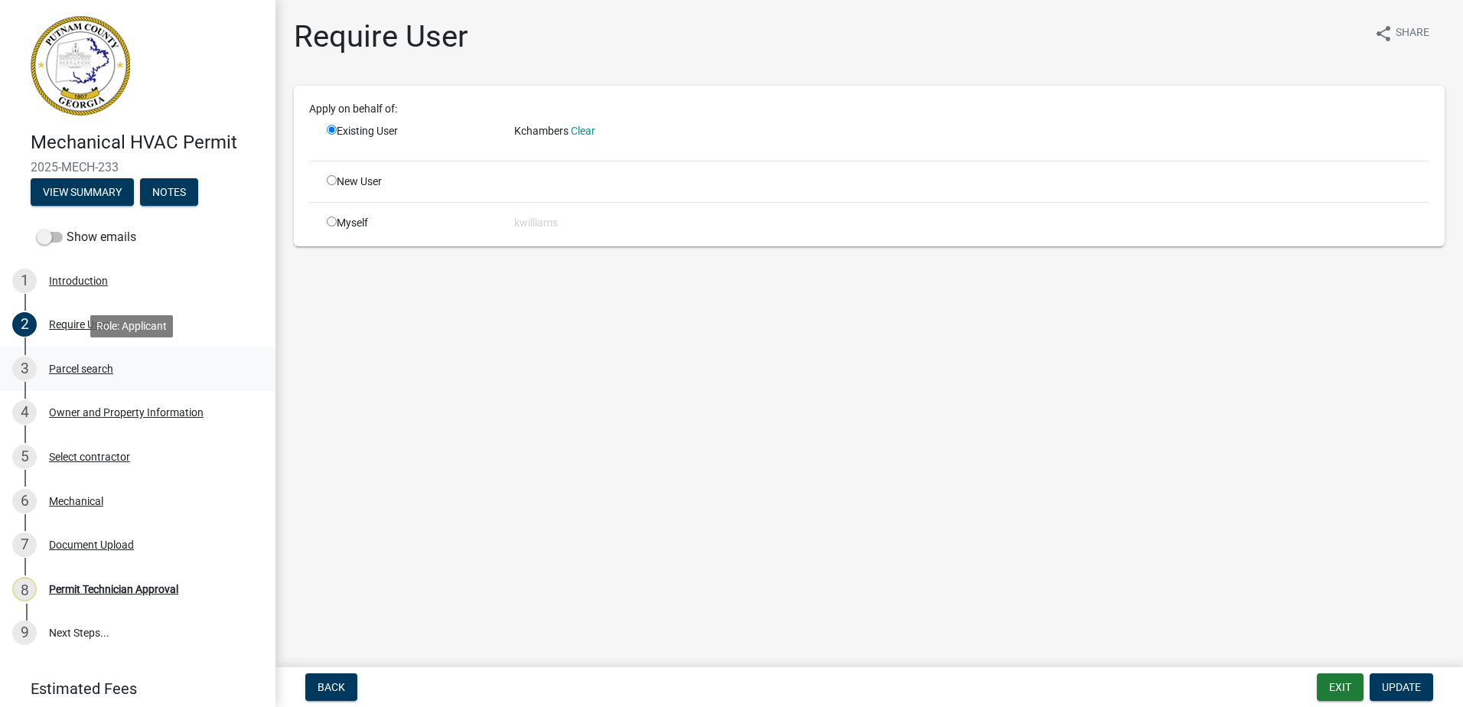
click at [73, 363] on div "Parcel search" at bounding box center [81, 368] width 64 height 11
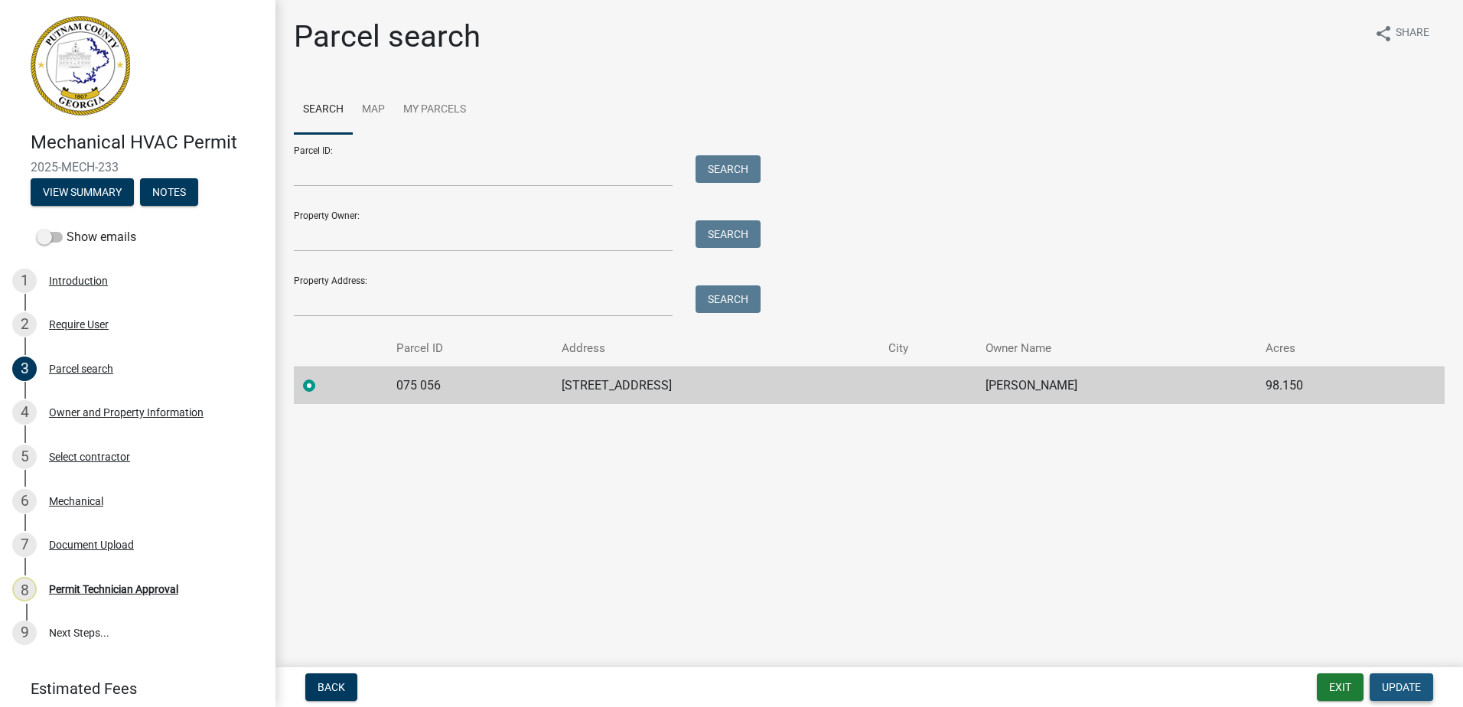
click at [1400, 689] on span "Update" at bounding box center [1401, 687] width 39 height 12
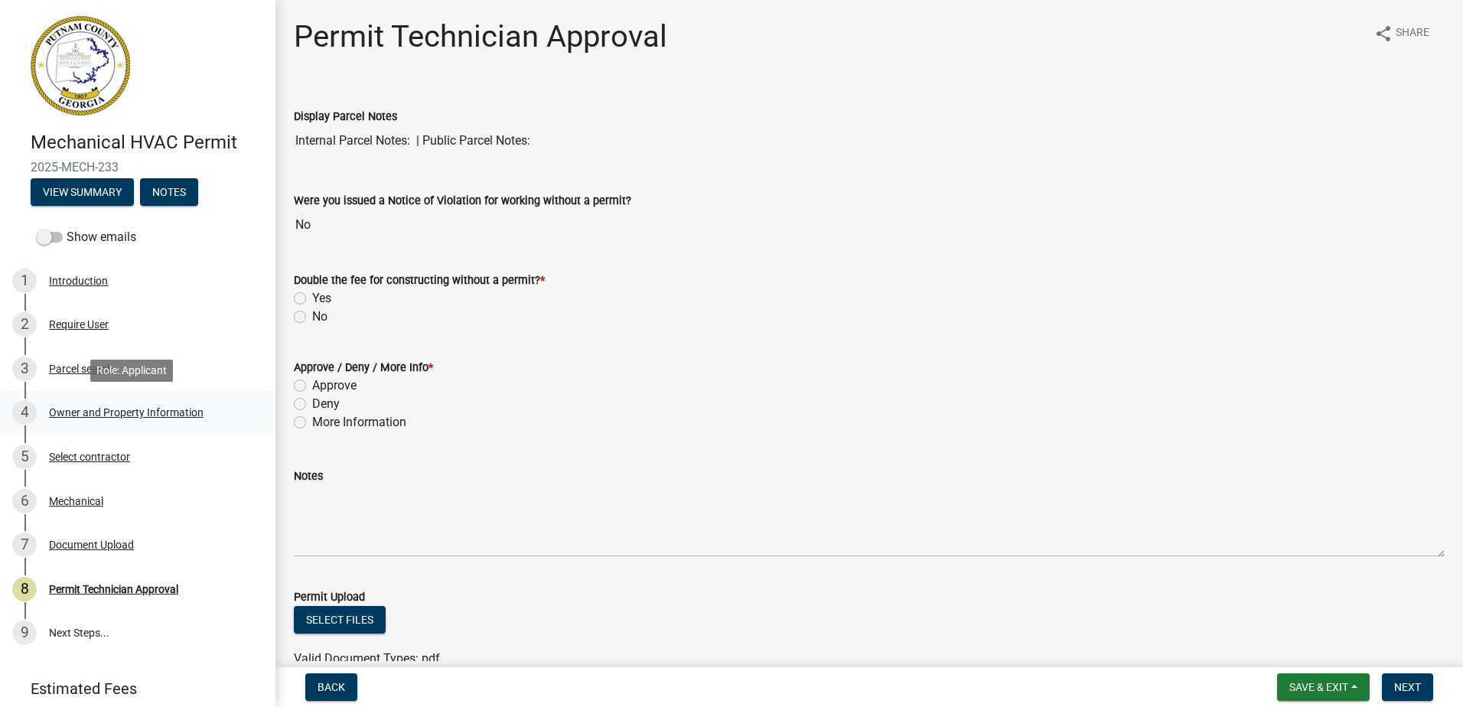
click at [164, 402] on div "4 Owner and Property Information" at bounding box center [131, 412] width 239 height 24
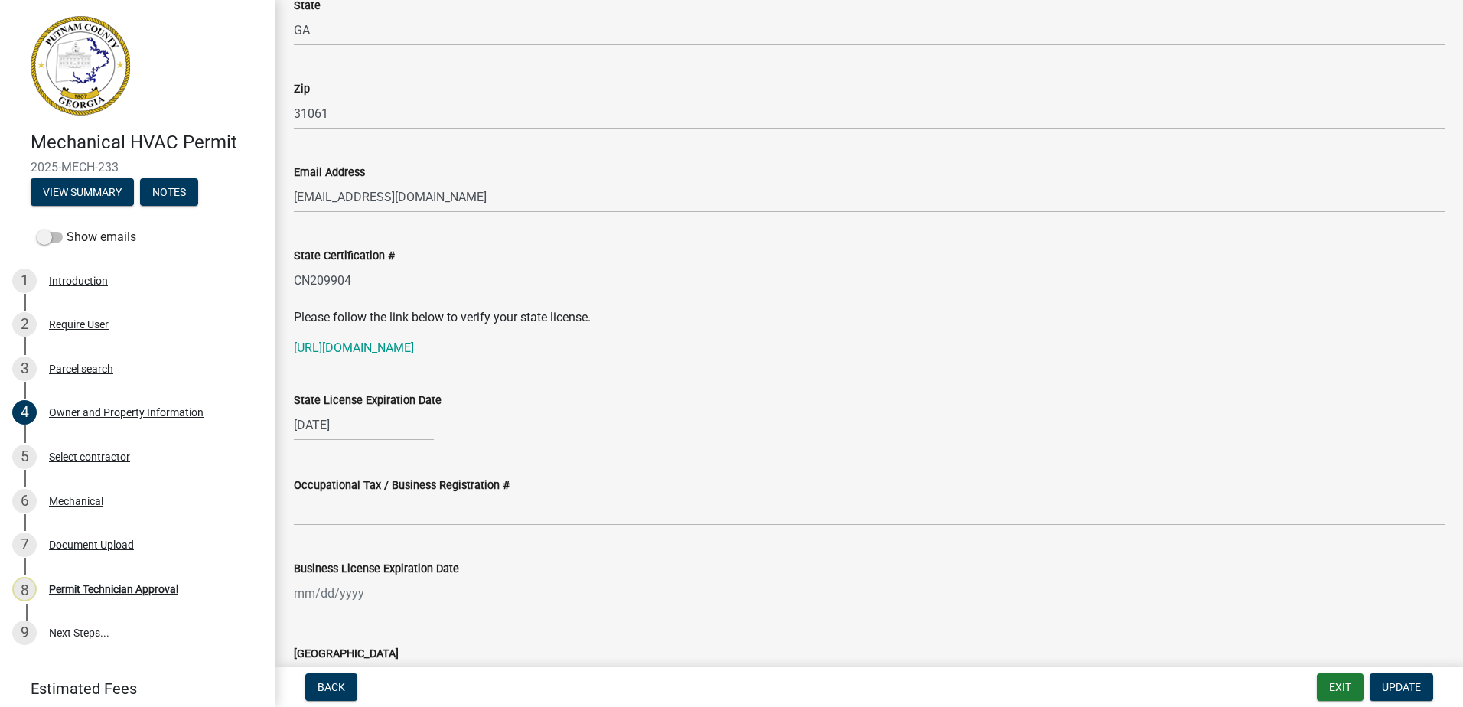
scroll to position [1836, 0]
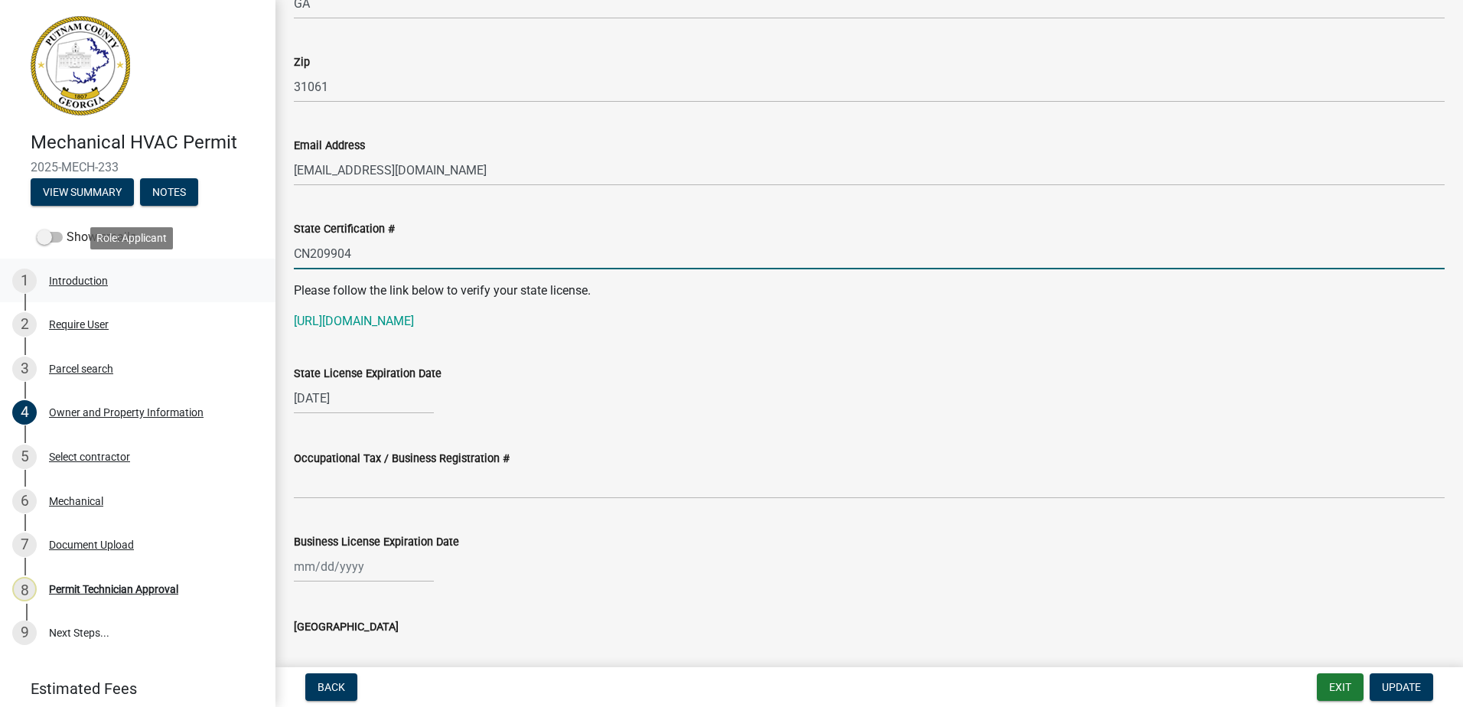
drag, startPoint x: 350, startPoint y: 256, endPoint x: 168, endPoint y: 295, distance: 186.4
click at [168, 295] on div "Mechanical HVAC Permit 2025-MECH-233 View Summary Notes Show emails 1 Introduct…" at bounding box center [731, 353] width 1463 height 707
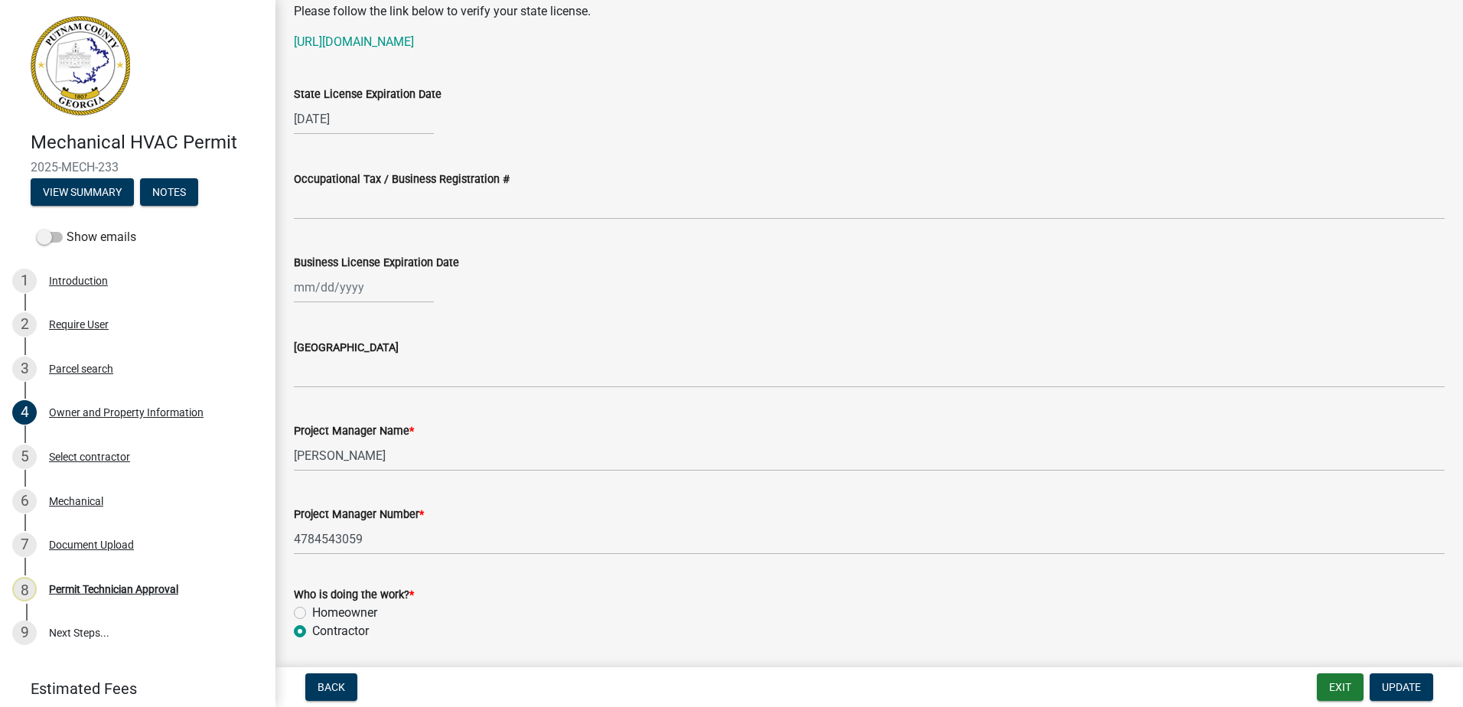
scroll to position [2142, 0]
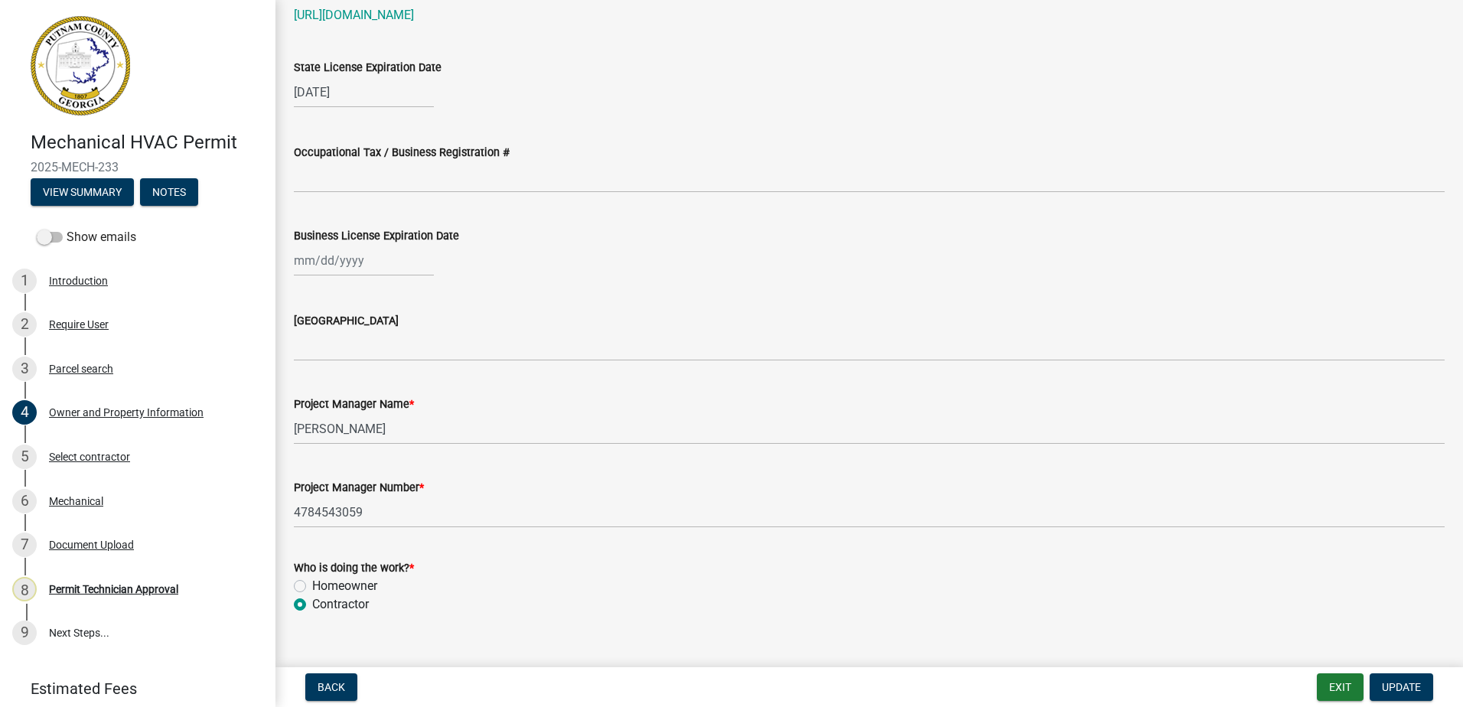
drag, startPoint x: 612, startPoint y: 402, endPoint x: 609, endPoint y: 369, distance: 33.0
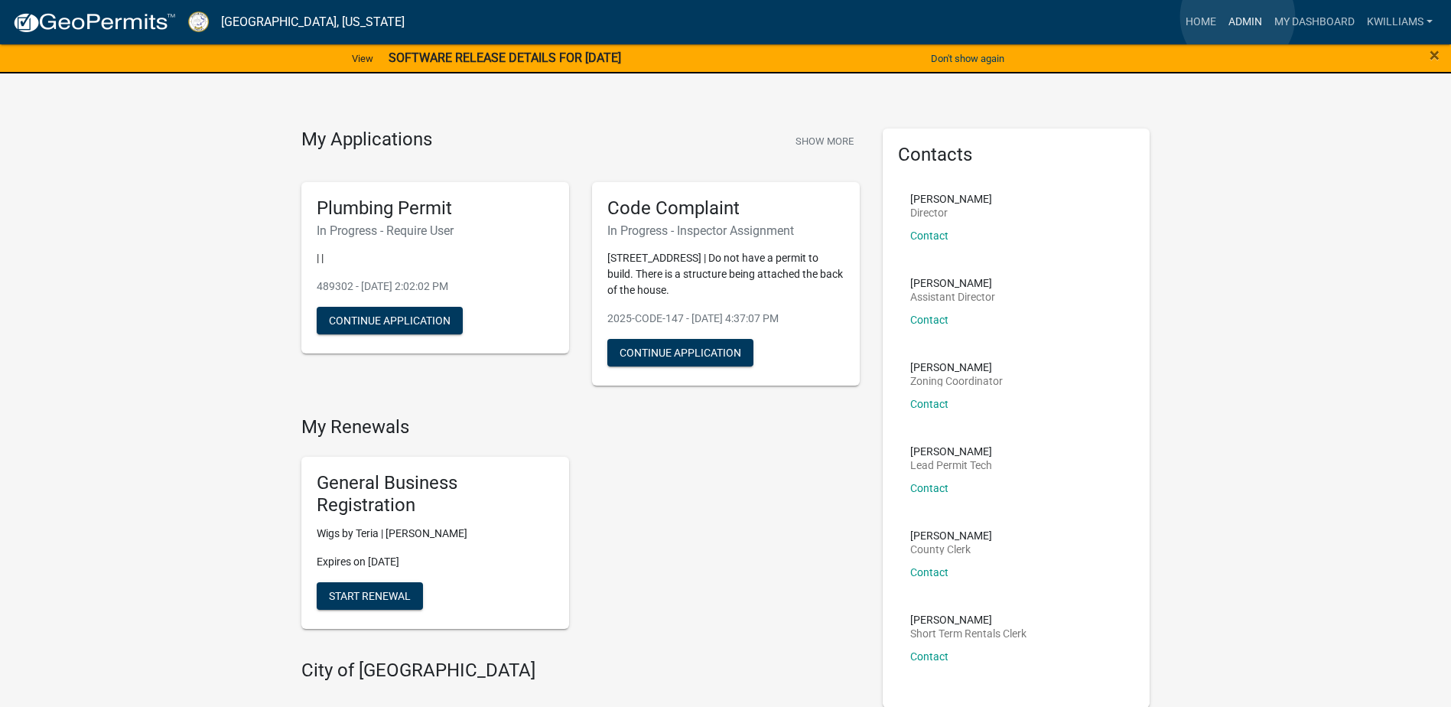
click at [1238, 15] on link "Admin" at bounding box center [1245, 22] width 46 height 29
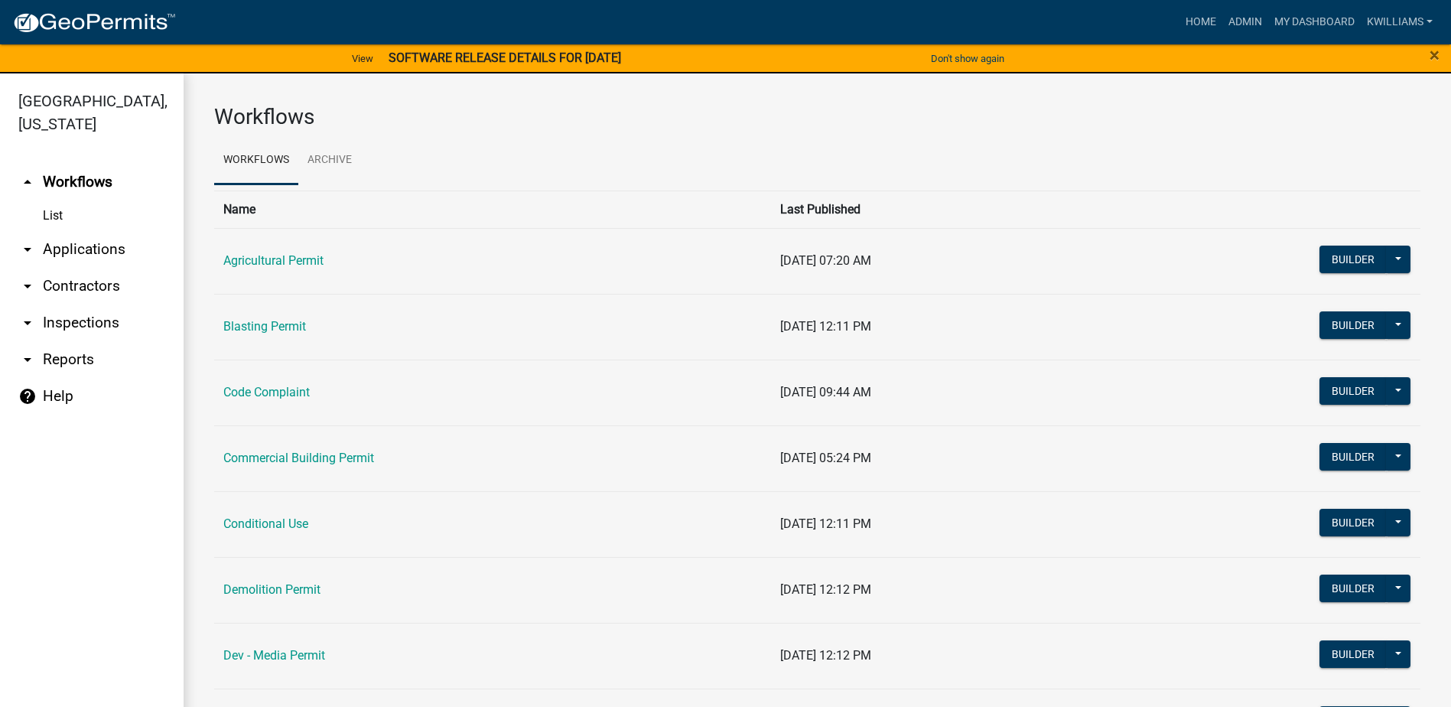
click at [101, 239] on link "arrow_drop_down Applications" at bounding box center [92, 249] width 184 height 37
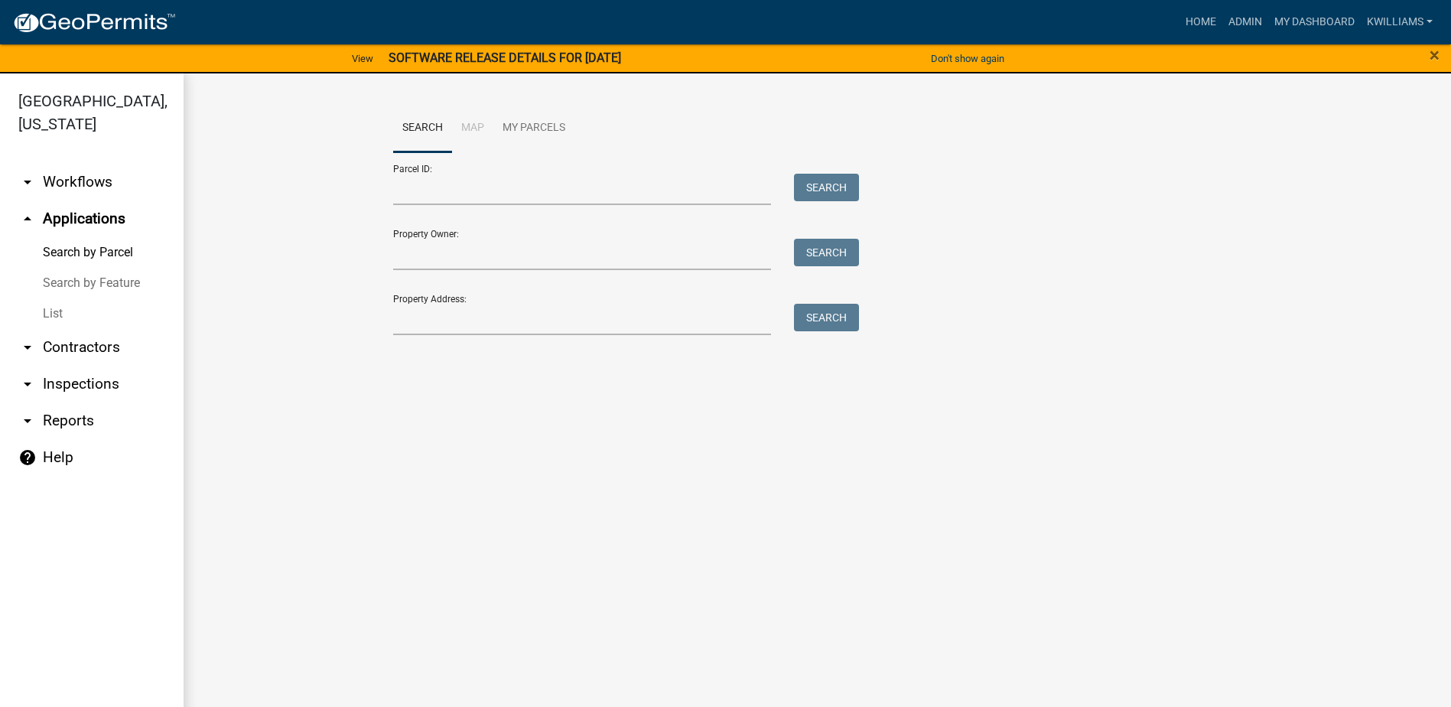
click at [48, 315] on link "List" at bounding box center [92, 313] width 184 height 31
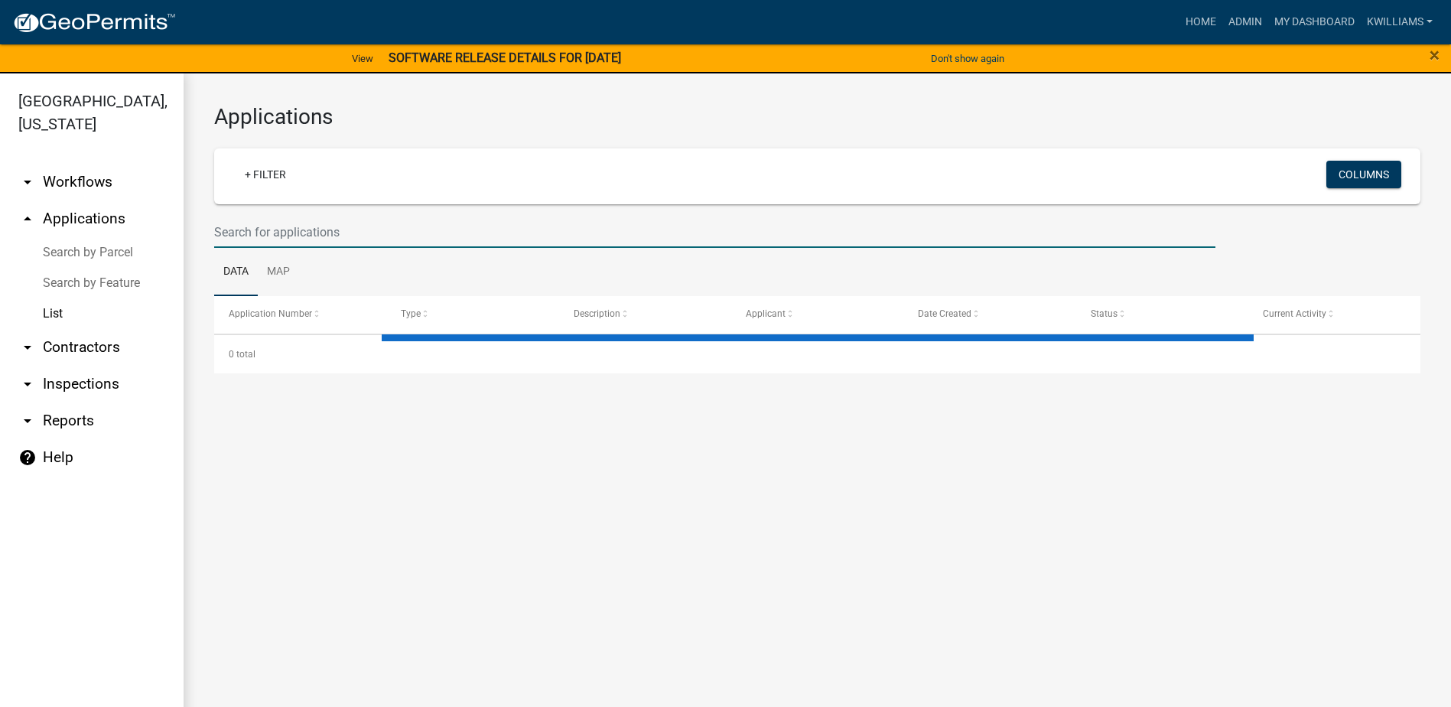
click at [278, 236] on input "text" at bounding box center [714, 231] width 1001 height 31
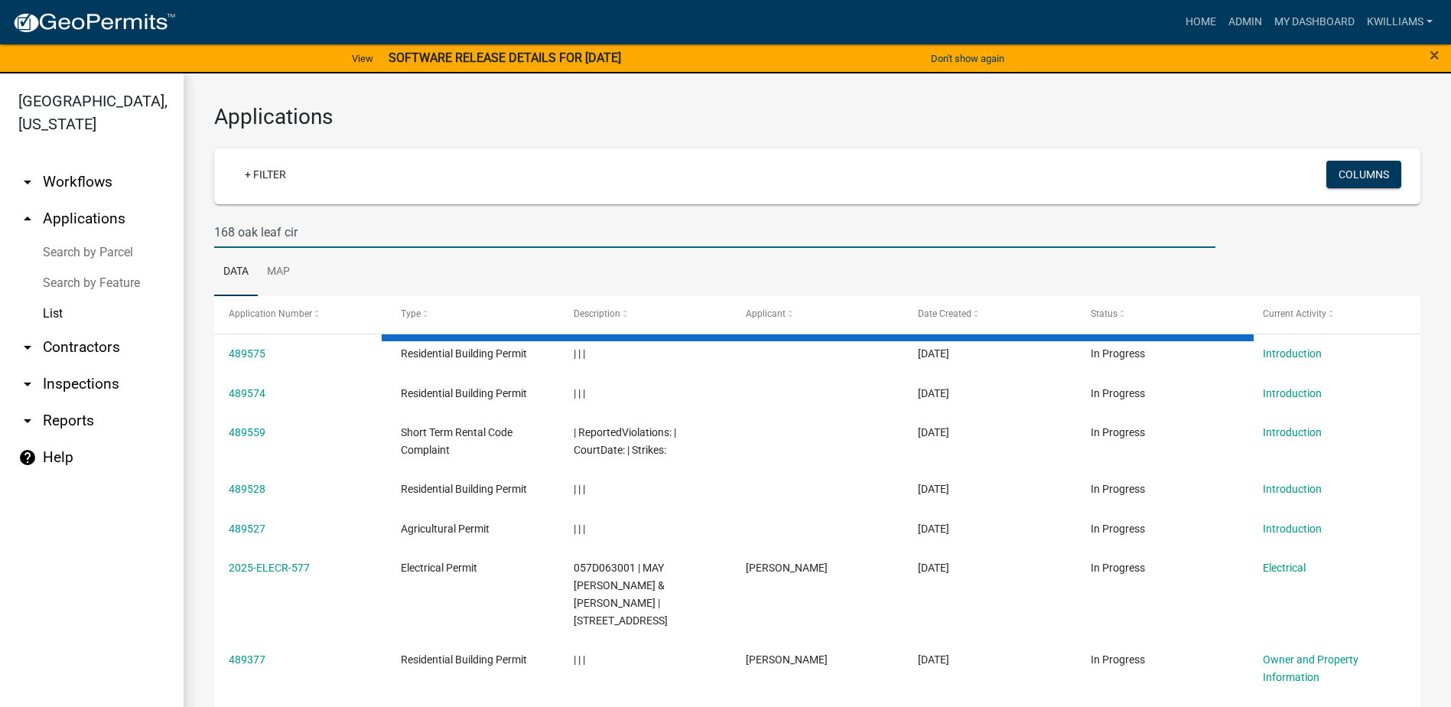
type input "168 oak leaf cir"
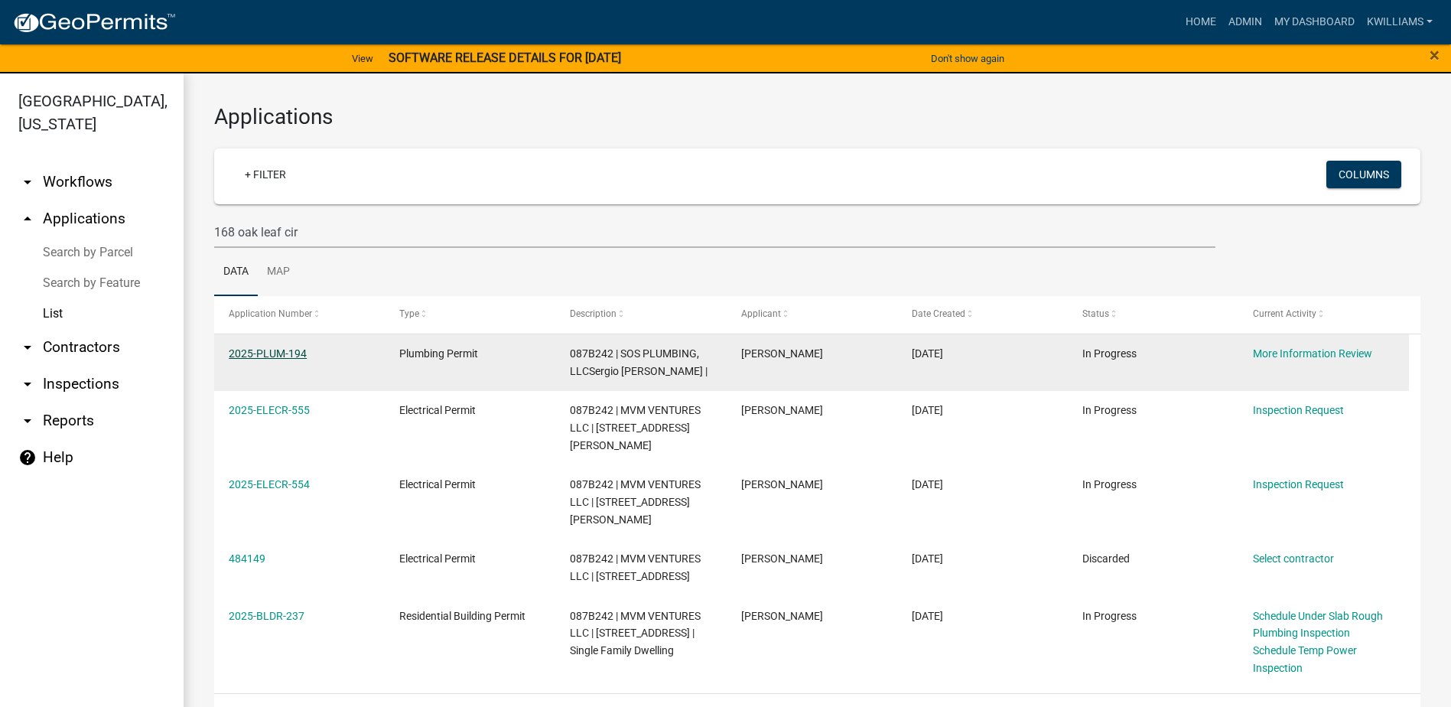
click at [269, 353] on link "2025-PLUM-194" at bounding box center [268, 353] width 78 height 12
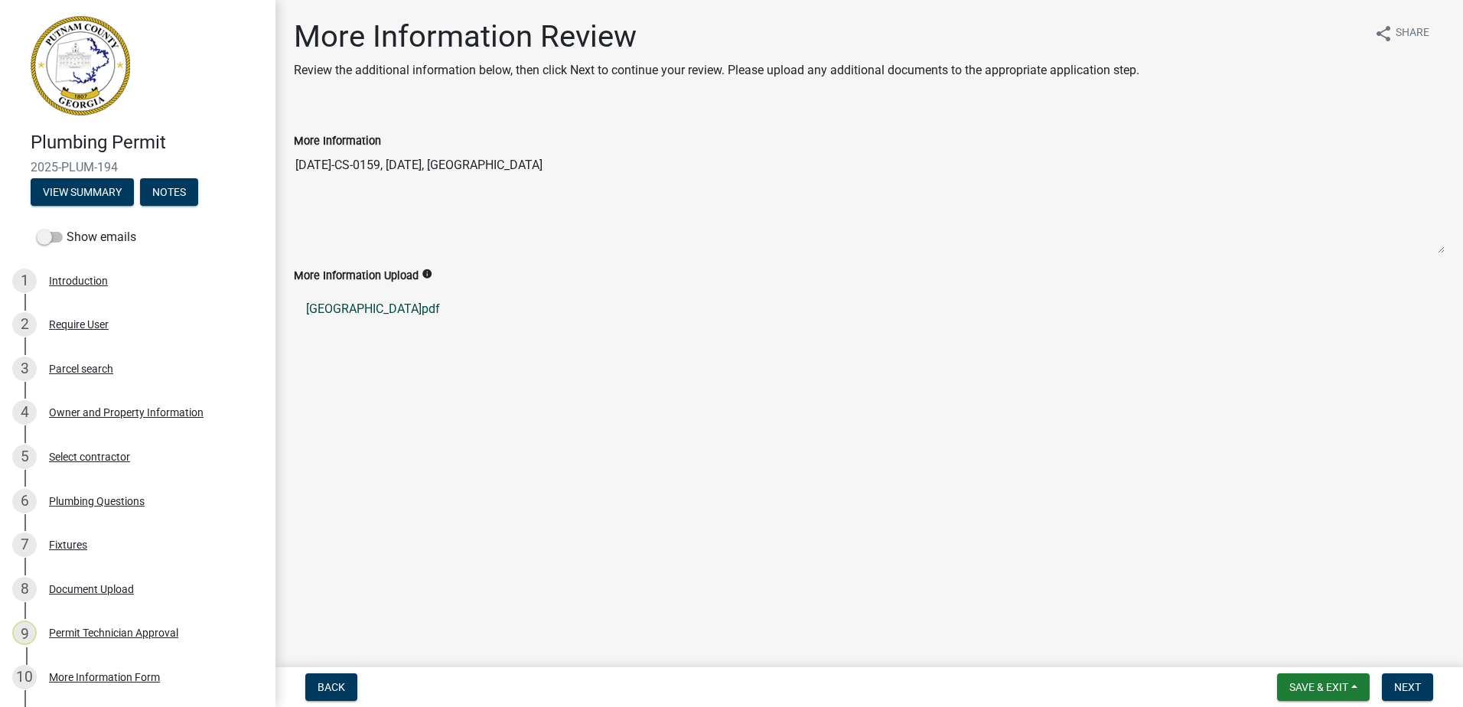
click at [370, 310] on link "Baldwin County.pdf" at bounding box center [869, 309] width 1151 height 37
drag, startPoint x: 382, startPoint y: 217, endPoint x: 282, endPoint y: 213, distance: 101.1
click at [282, 213] on div "More Information Review Review the additional information below, then click Nex…" at bounding box center [868, 188] width 1187 height 341
drag, startPoint x: 282, startPoint y: 213, endPoint x: 303, endPoint y: 223, distance: 23.9
click at [112, 410] on div "Owner and Property Information" at bounding box center [126, 412] width 155 height 11
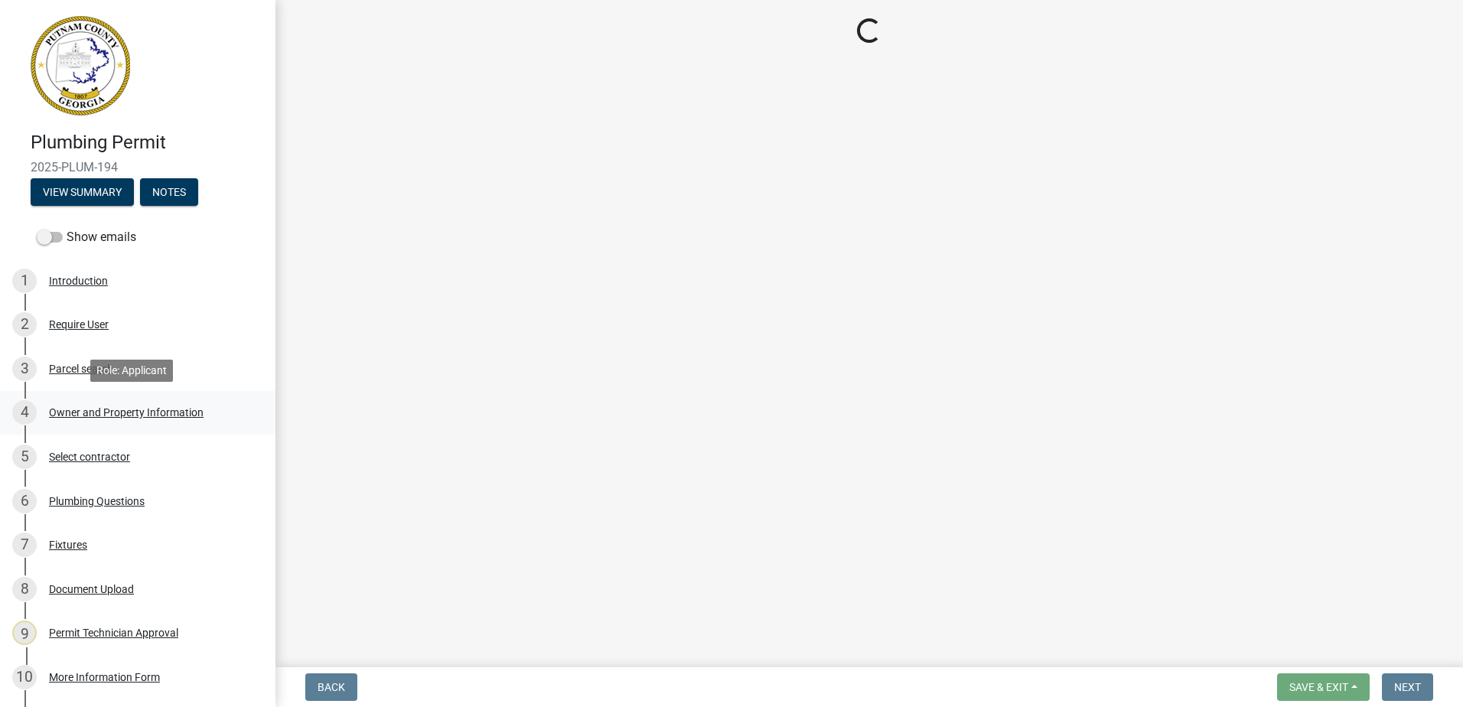
select select "34fe85c2-5f76-4343-b6bb-8ca387e0bed7"
select select "83394b22-4a11-496c-8e5c-75ade2e72faf"
select select "295c155f-de53-4b68-9fdd-08c8883e9b6f"
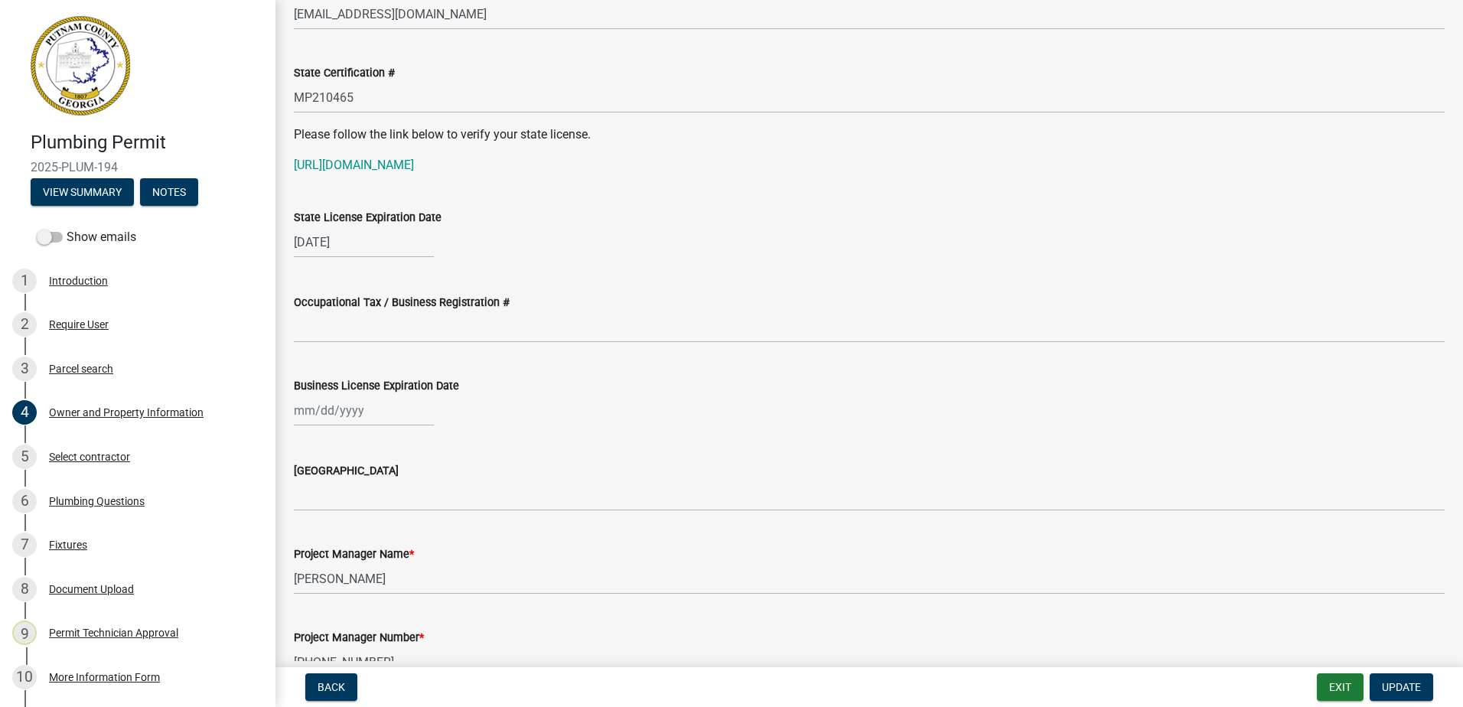
scroll to position [2218, 0]
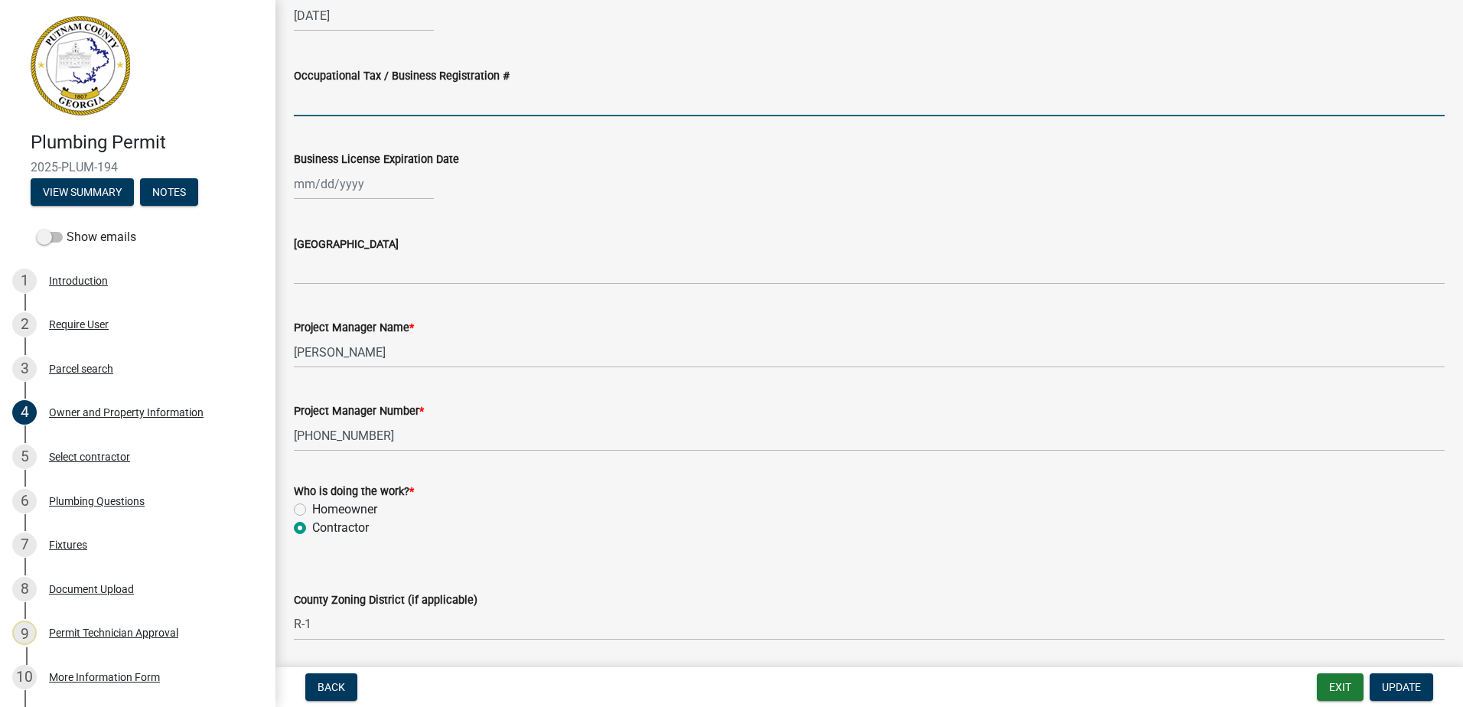
click at [336, 96] on input "Occupational Tax / Business Registration #" at bounding box center [869, 100] width 1151 height 31
paste input "325BC-CS-0159,"
type input "325BC-CS-0159,"
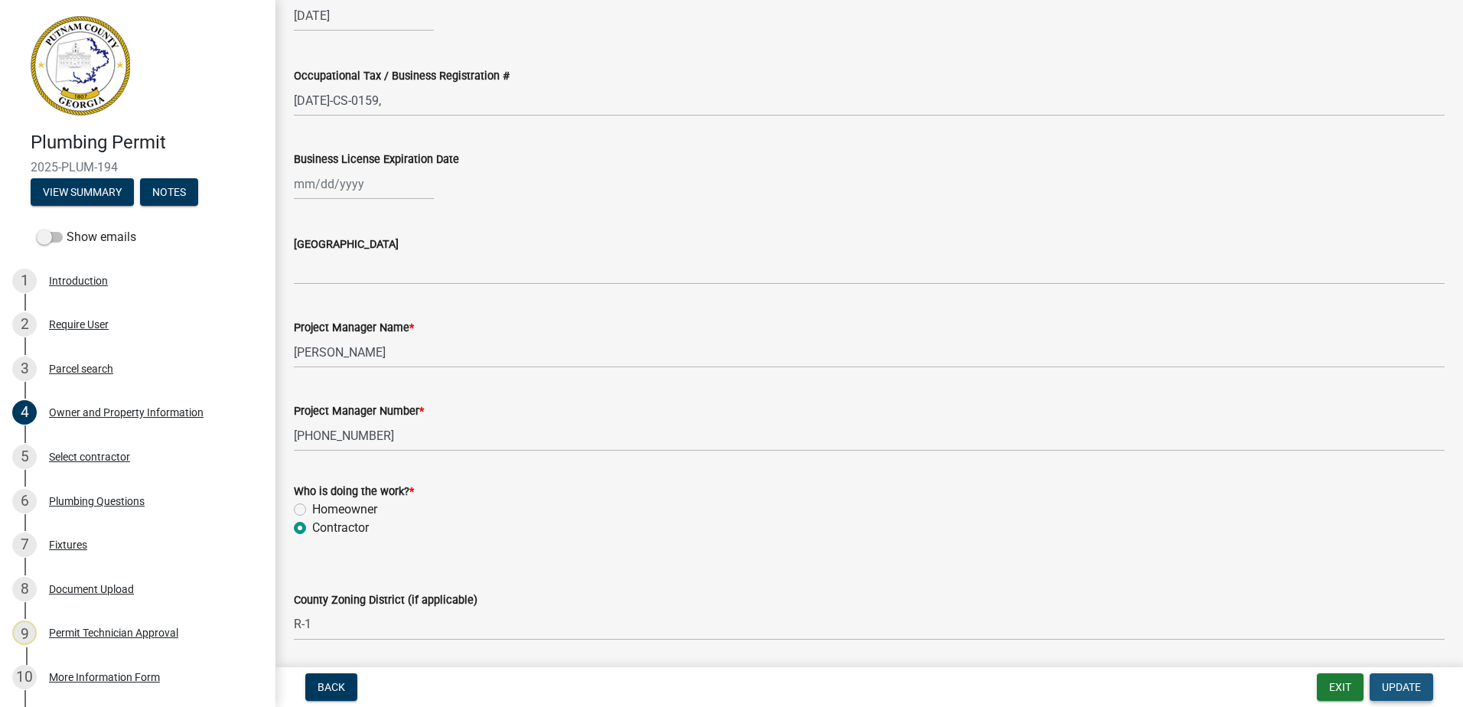
click at [1391, 684] on span "Update" at bounding box center [1401, 687] width 39 height 12
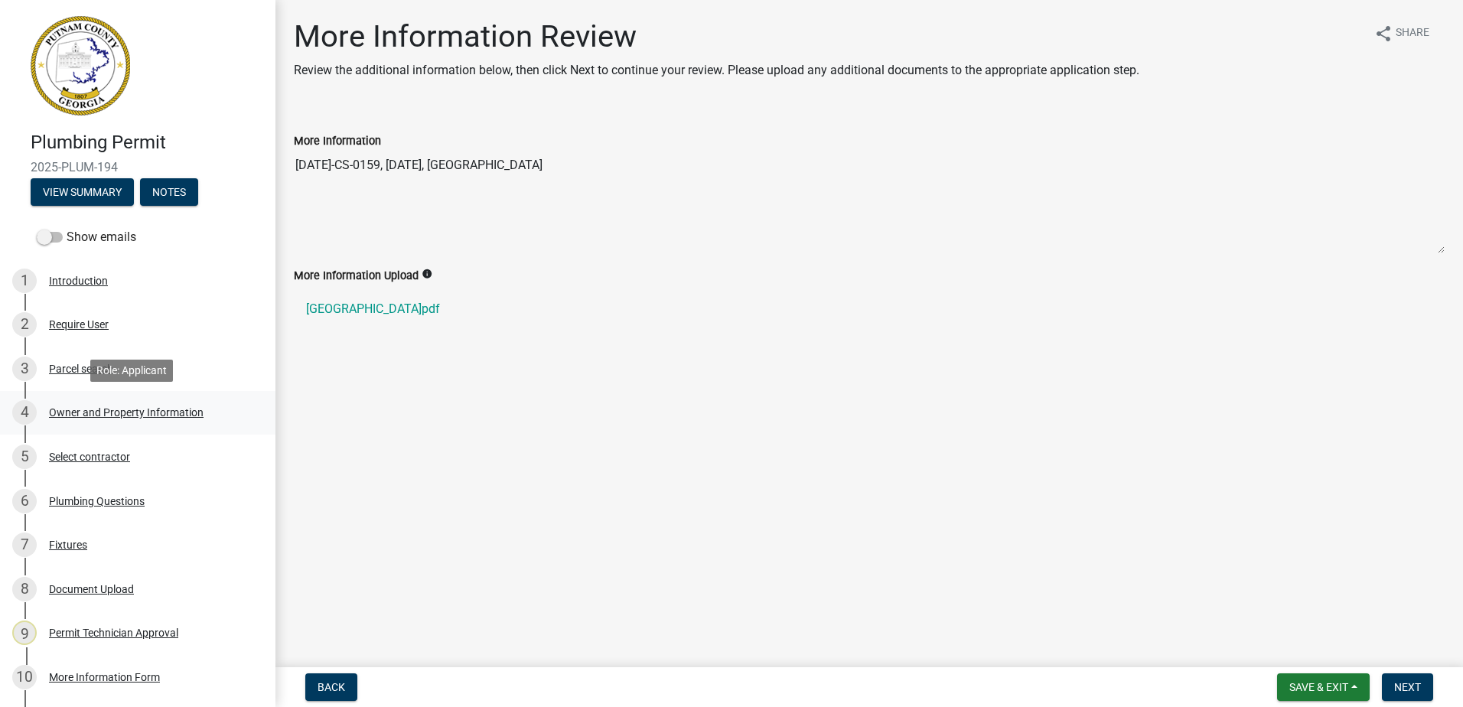
click at [98, 408] on div "Owner and Property Information" at bounding box center [126, 412] width 155 height 11
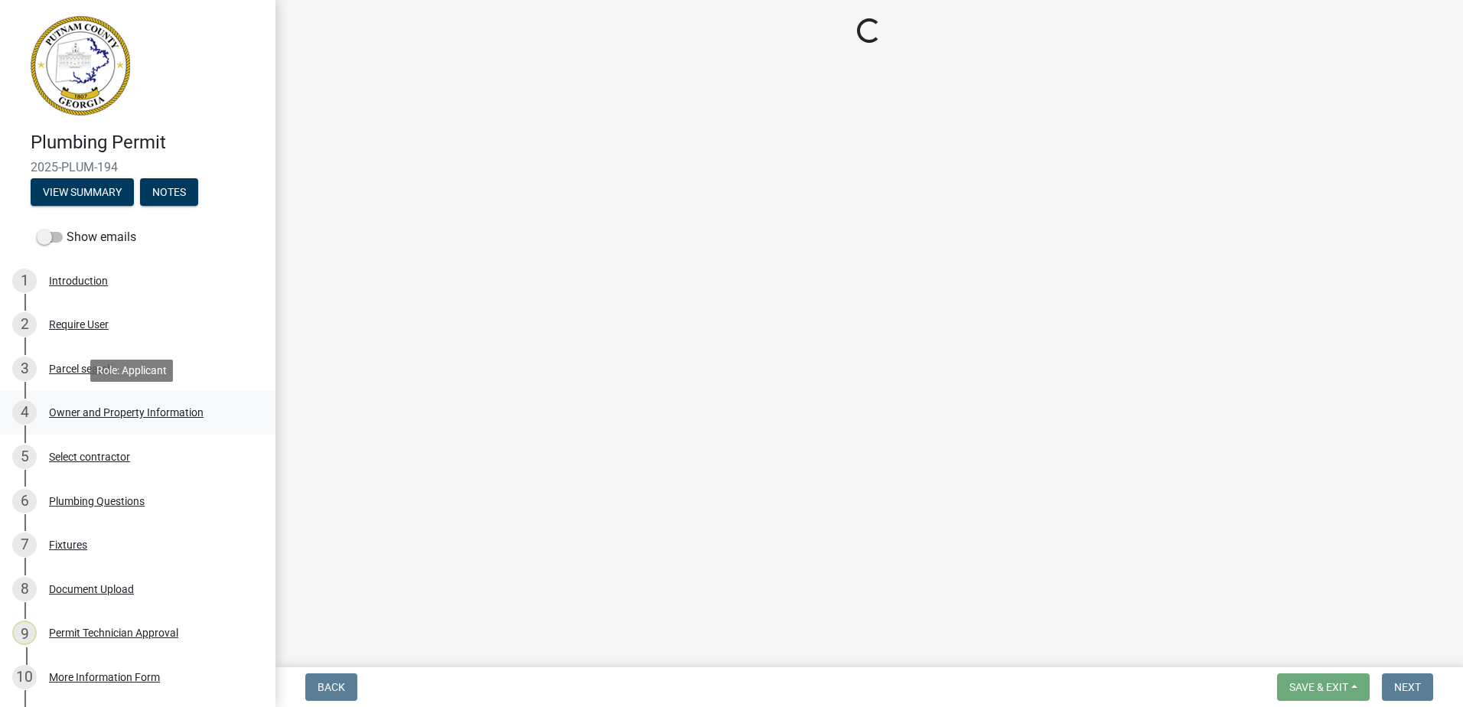
select select "34fe85c2-5f76-4343-b6bb-8ca387e0bed7"
select select "83394b22-4a11-496c-8e5c-75ade2e72faf"
select select "295c155f-de53-4b68-9fdd-08c8883e9b6f"
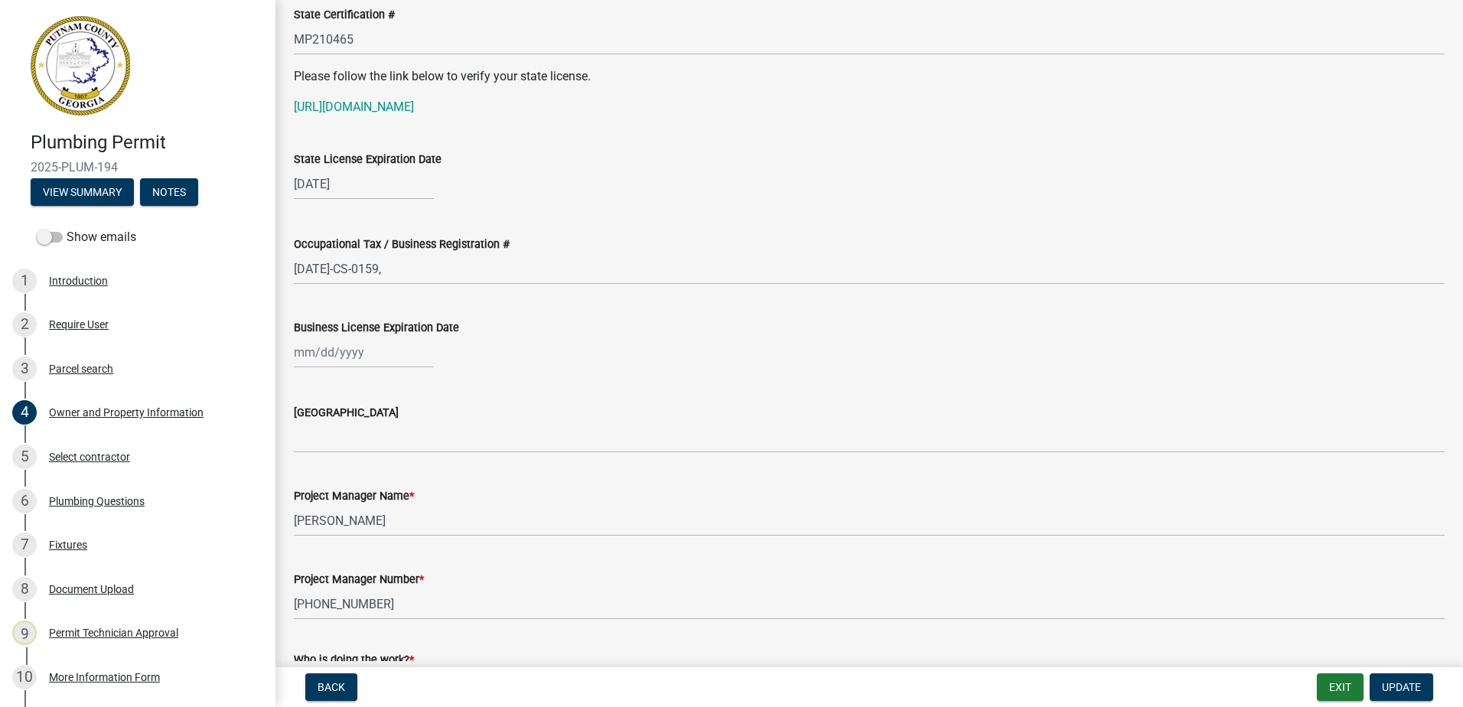
scroll to position [2065, 0]
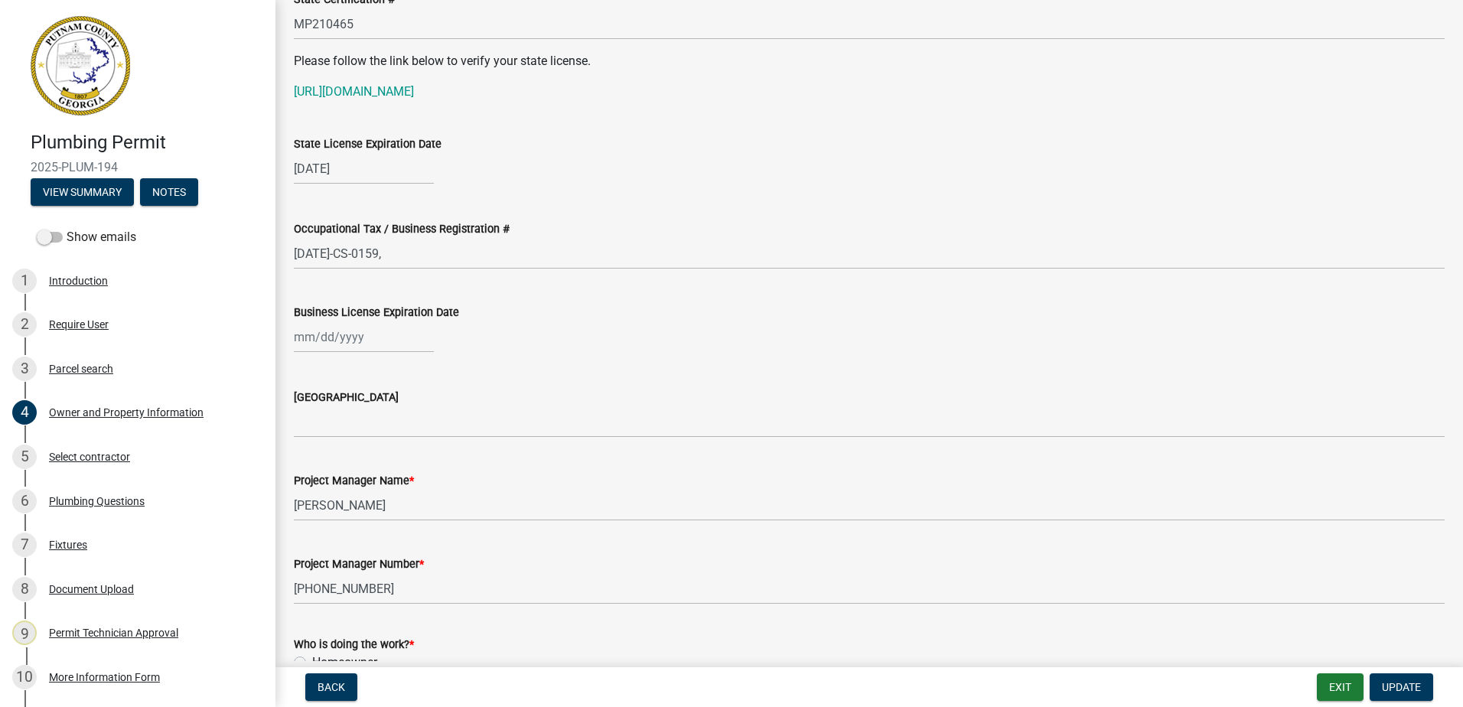
select select "10"
select select "2025"
click at [334, 338] on input "Business License Expiration Date" at bounding box center [364, 336] width 140 height 31
type input "[DATE]"
drag, startPoint x: 578, startPoint y: 348, endPoint x: 510, endPoint y: 379, distance: 73.9
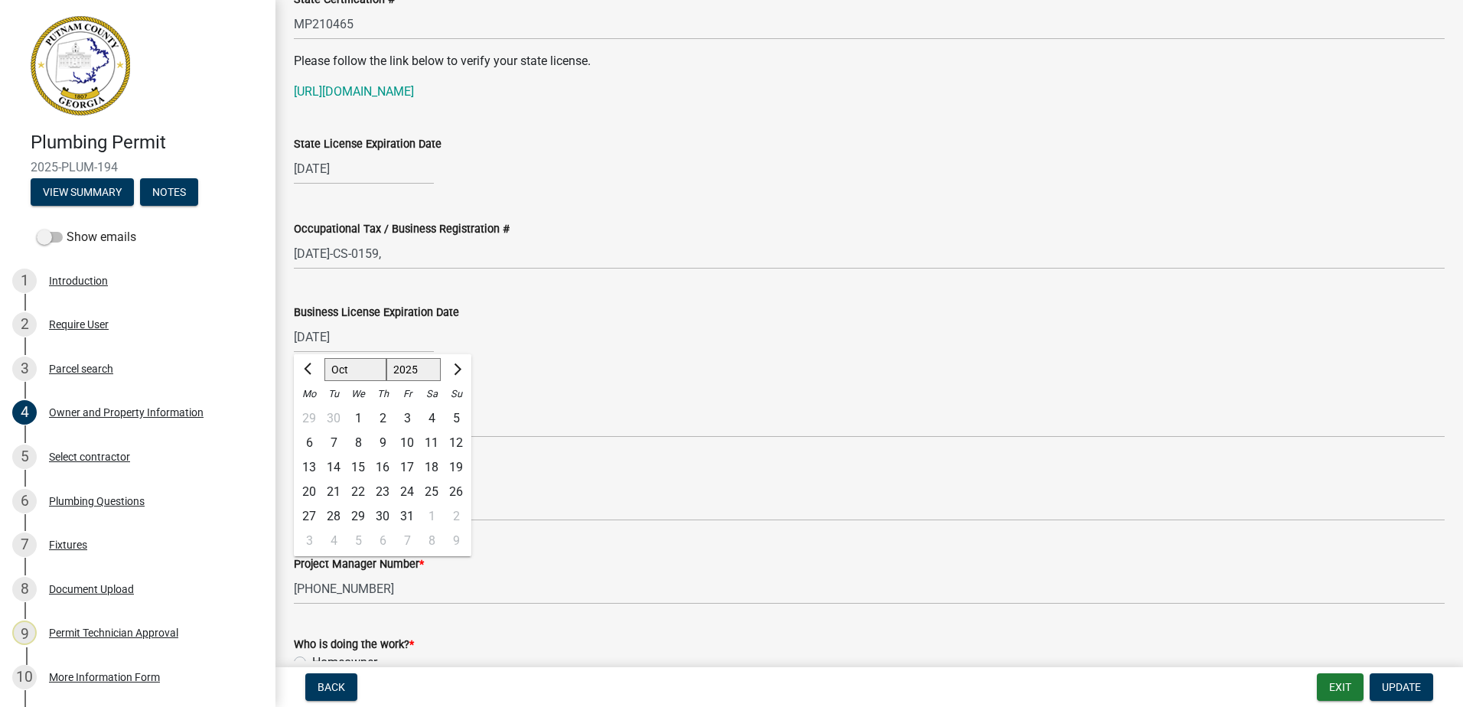
click at [576, 350] on div "[DATE] [PERSON_NAME] Apr May Jun [DATE] Aug Sep Oct Nov [DATE] 1526 1527 1528 1…" at bounding box center [869, 336] width 1151 height 31
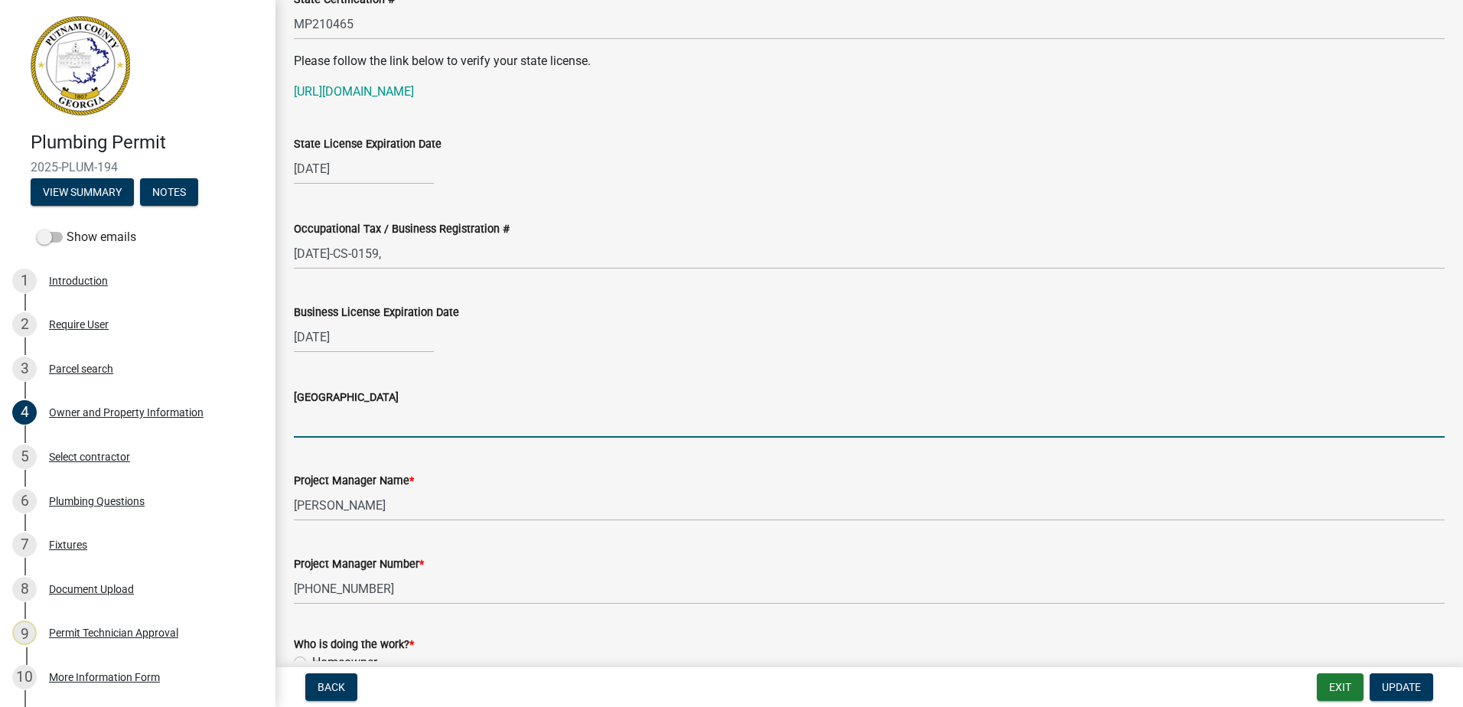
click at [350, 420] on input "[GEOGRAPHIC_DATA]" at bounding box center [869, 421] width 1151 height 31
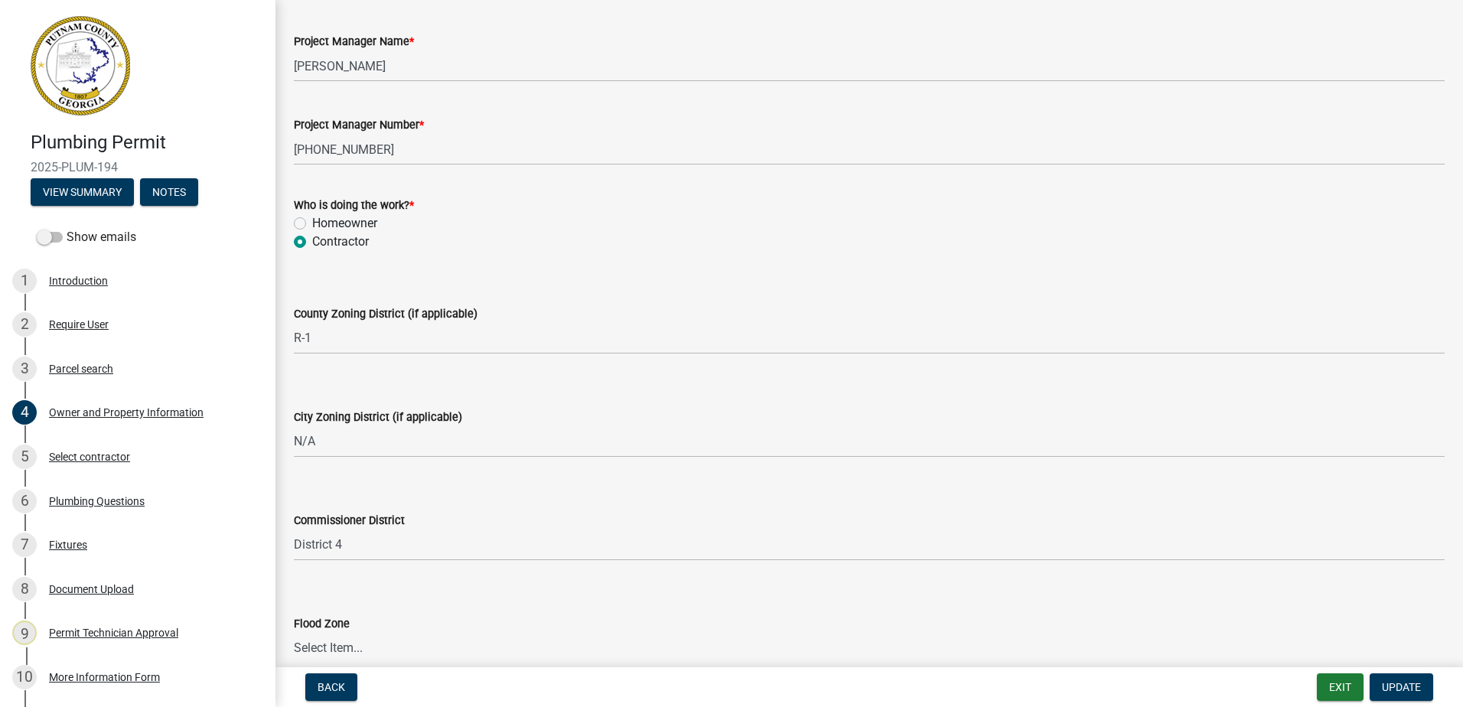
scroll to position [2581, 0]
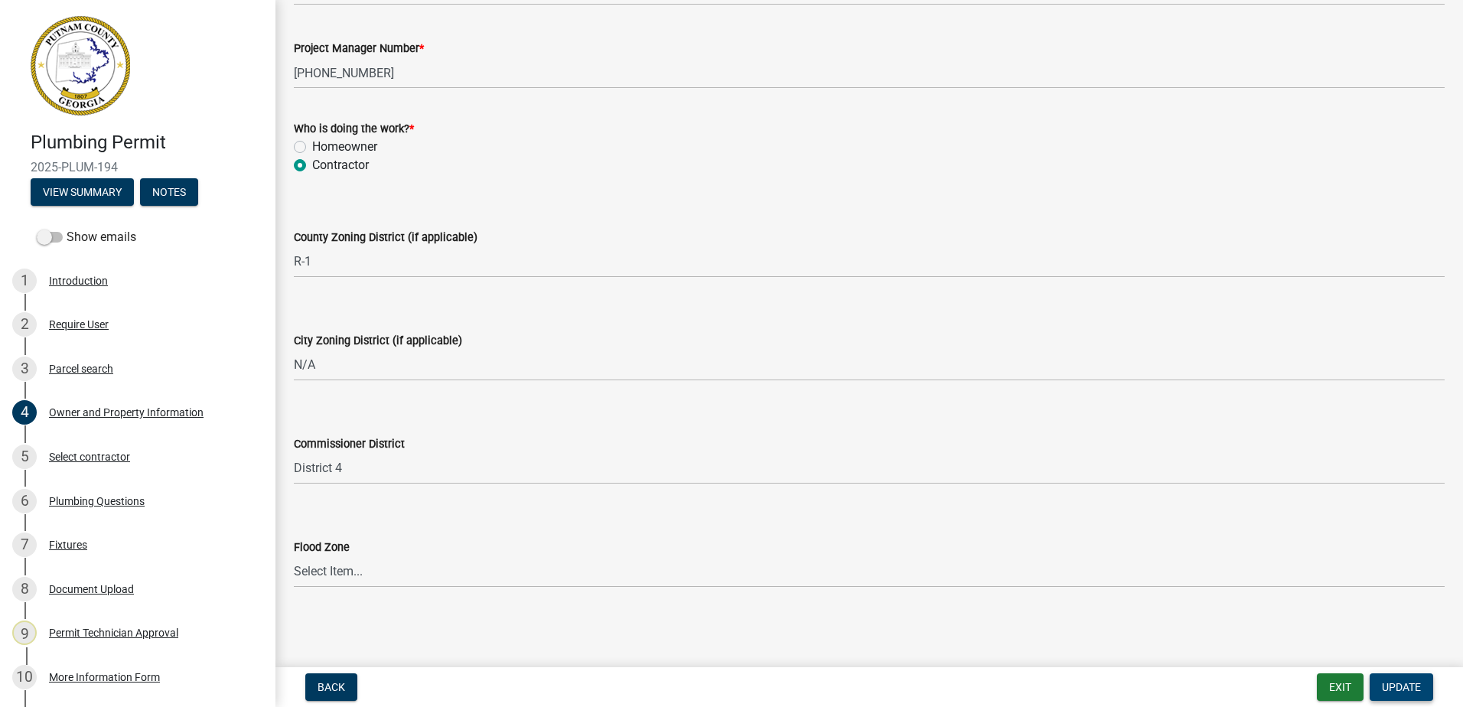
type input "Baldwin"
click at [1416, 679] on button "Update" at bounding box center [1400, 687] width 63 height 28
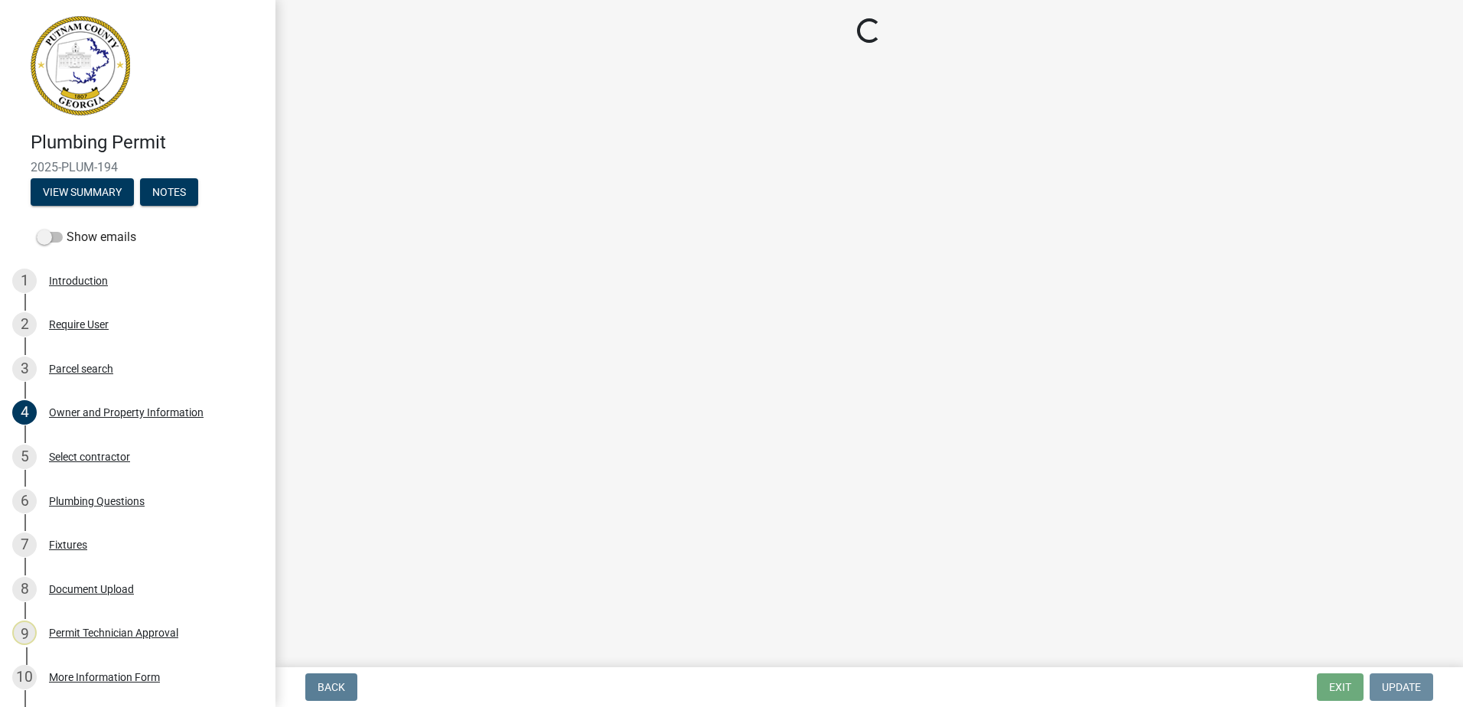
scroll to position [0, 0]
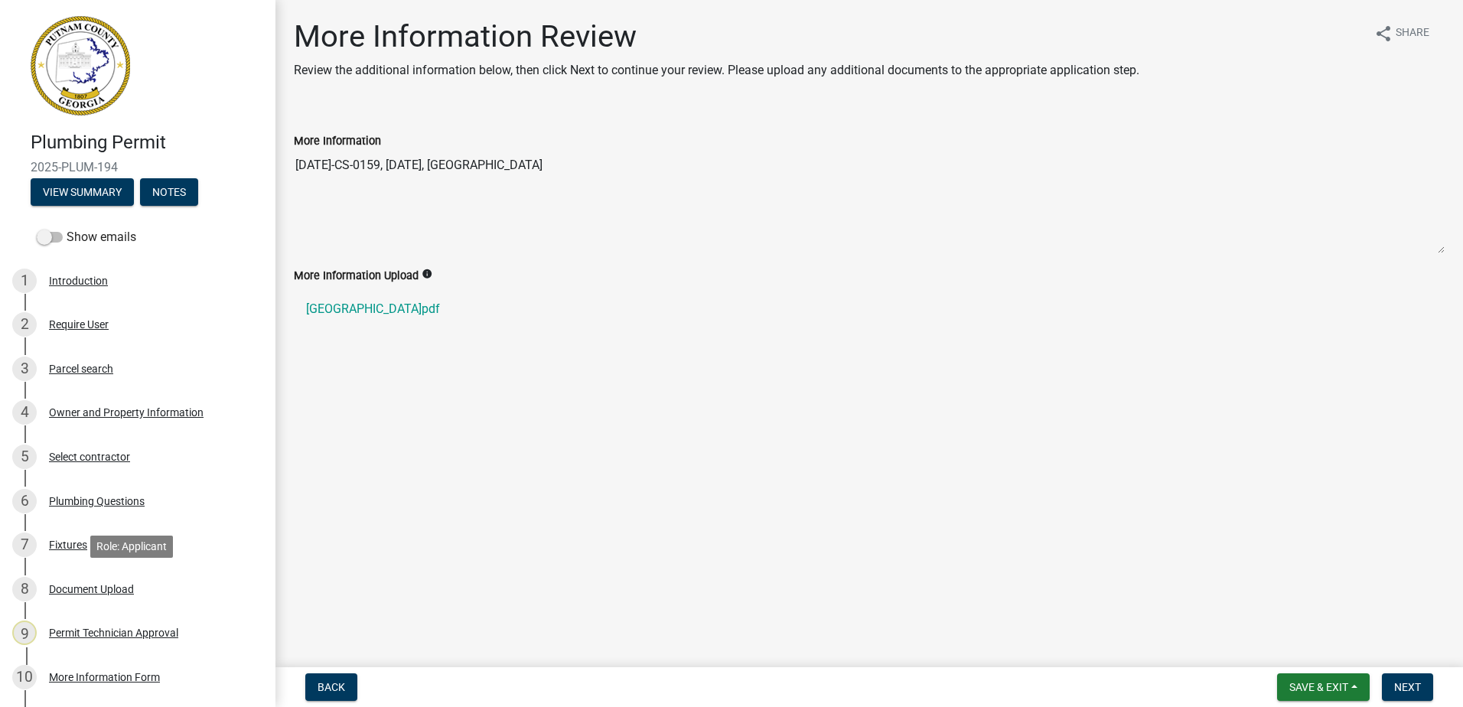
click at [112, 581] on div "8 Document Upload" at bounding box center [131, 589] width 239 height 24
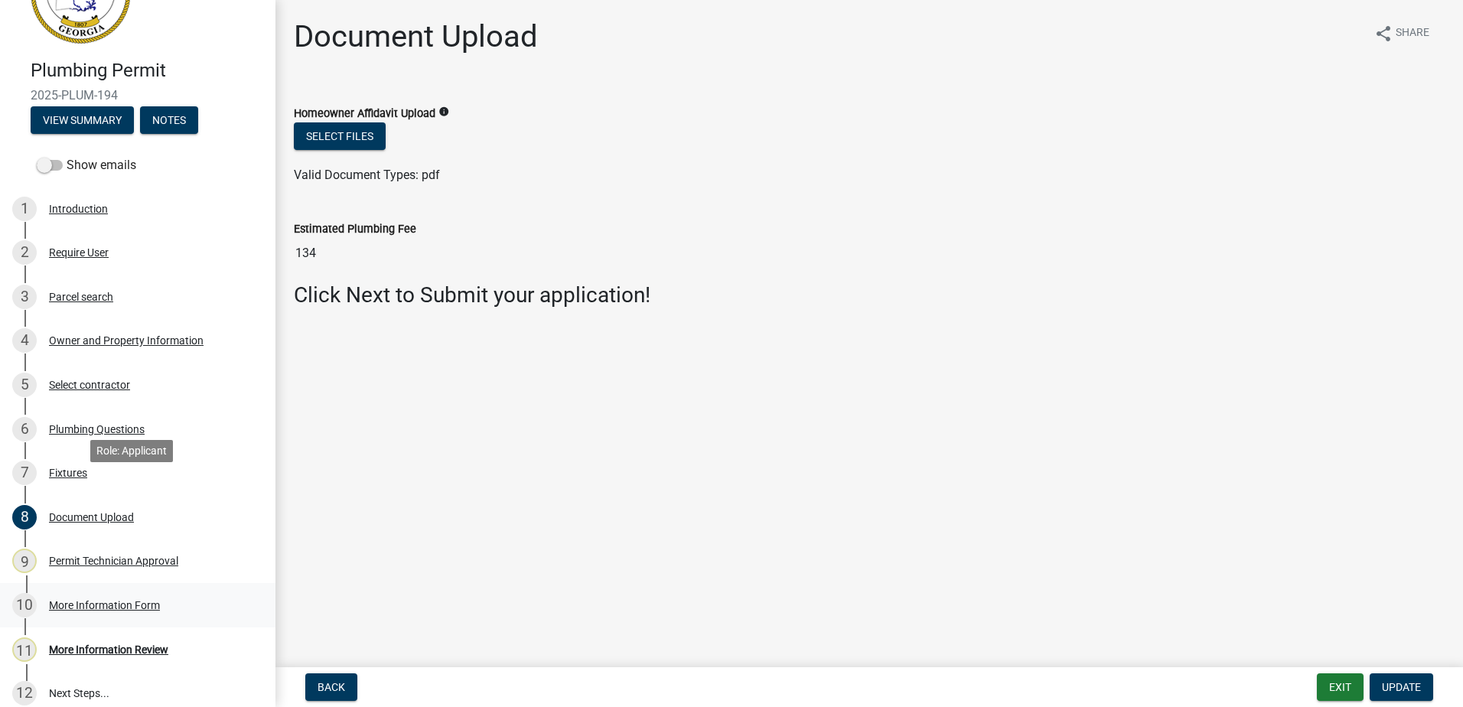
scroll to position [188, 0]
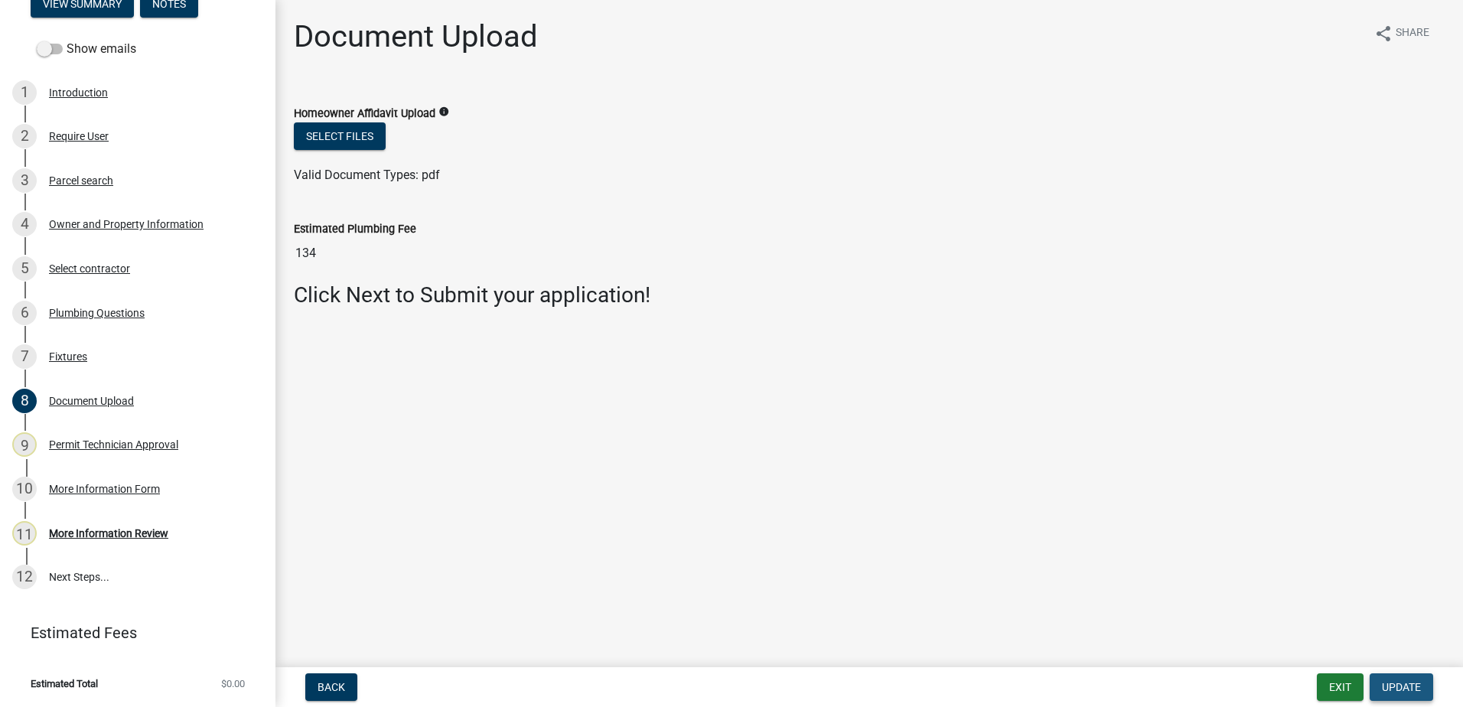
click at [1385, 682] on span "Update" at bounding box center [1401, 687] width 39 height 12
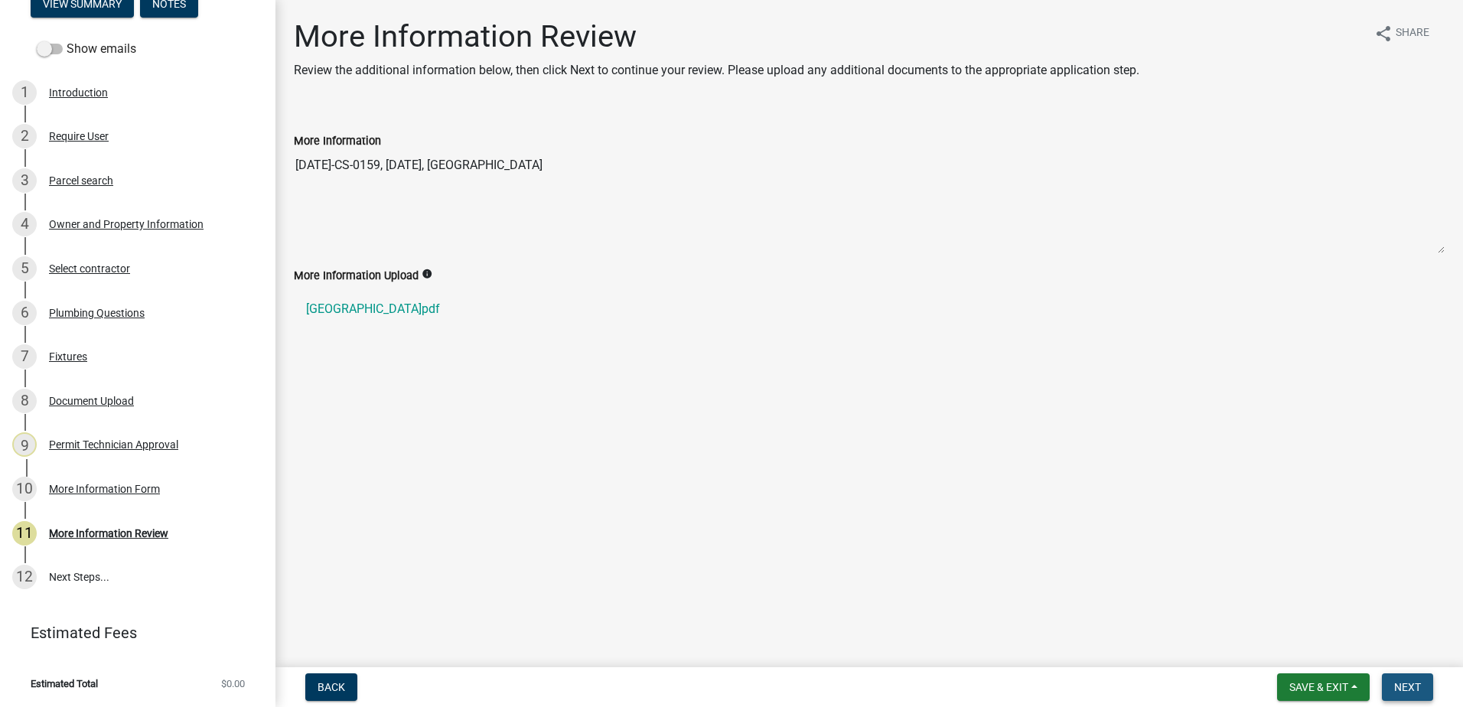
click at [1423, 688] on button "Next" at bounding box center [1407, 687] width 51 height 28
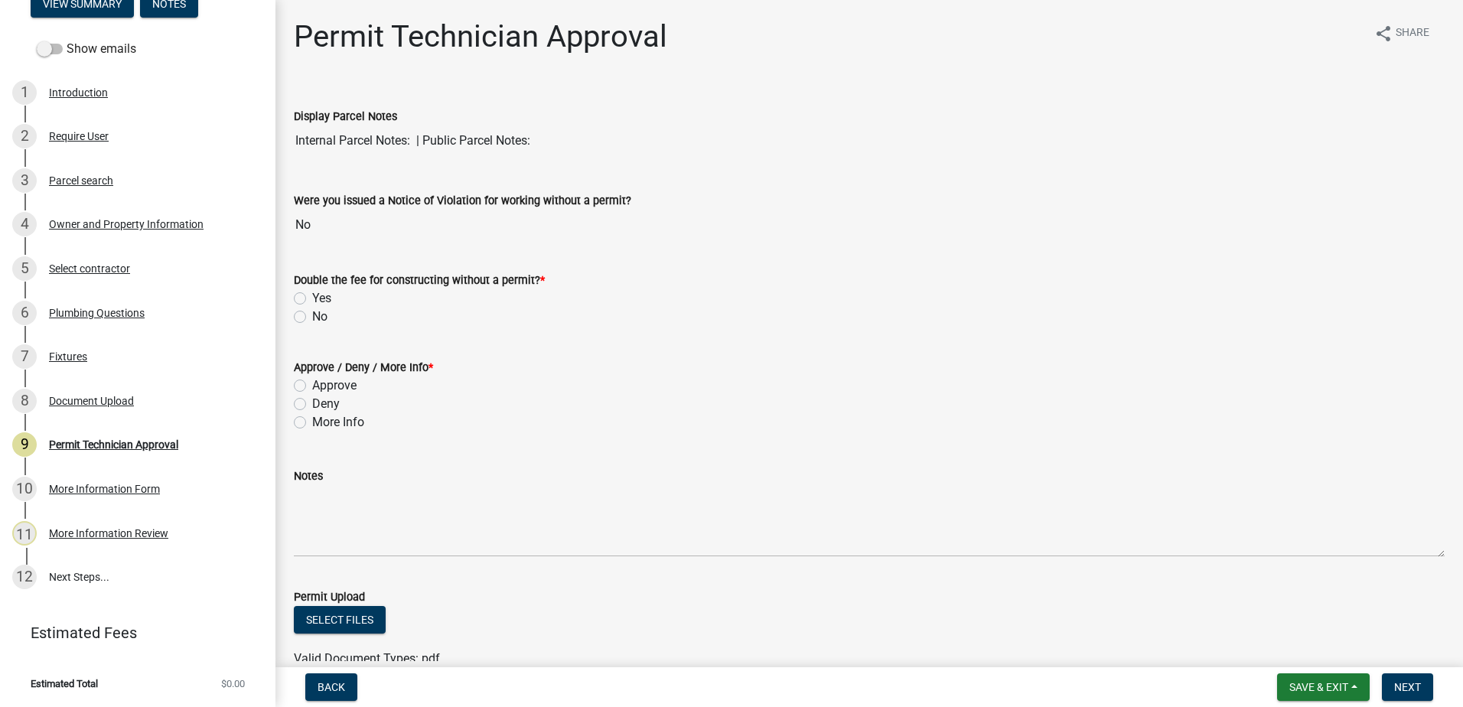
click at [312, 380] on label "Approve" at bounding box center [334, 385] width 44 height 18
click at [312, 380] on input "Approve" at bounding box center [317, 381] width 10 height 10
radio input "true"
click at [312, 315] on label "No" at bounding box center [319, 317] width 15 height 18
click at [312, 315] on input "No" at bounding box center [317, 313] width 10 height 10
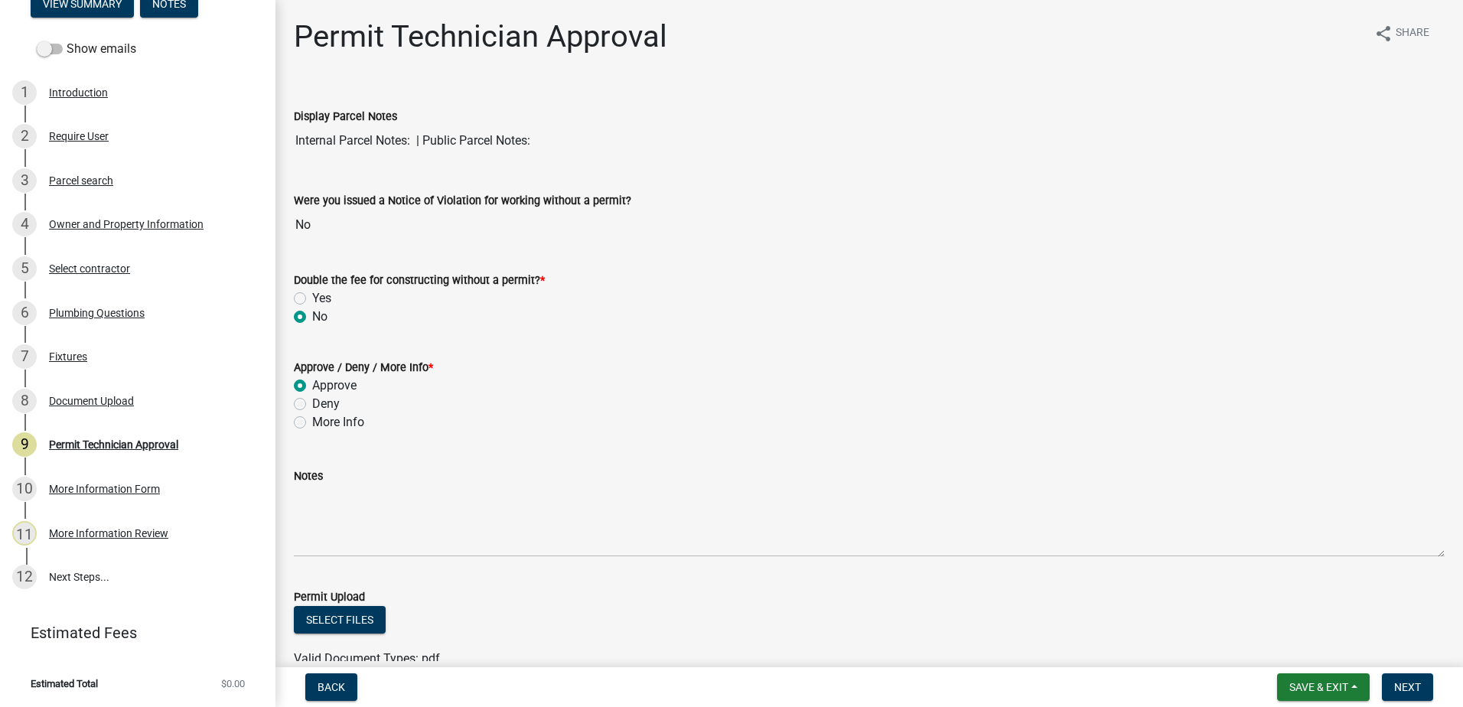
radio input "true"
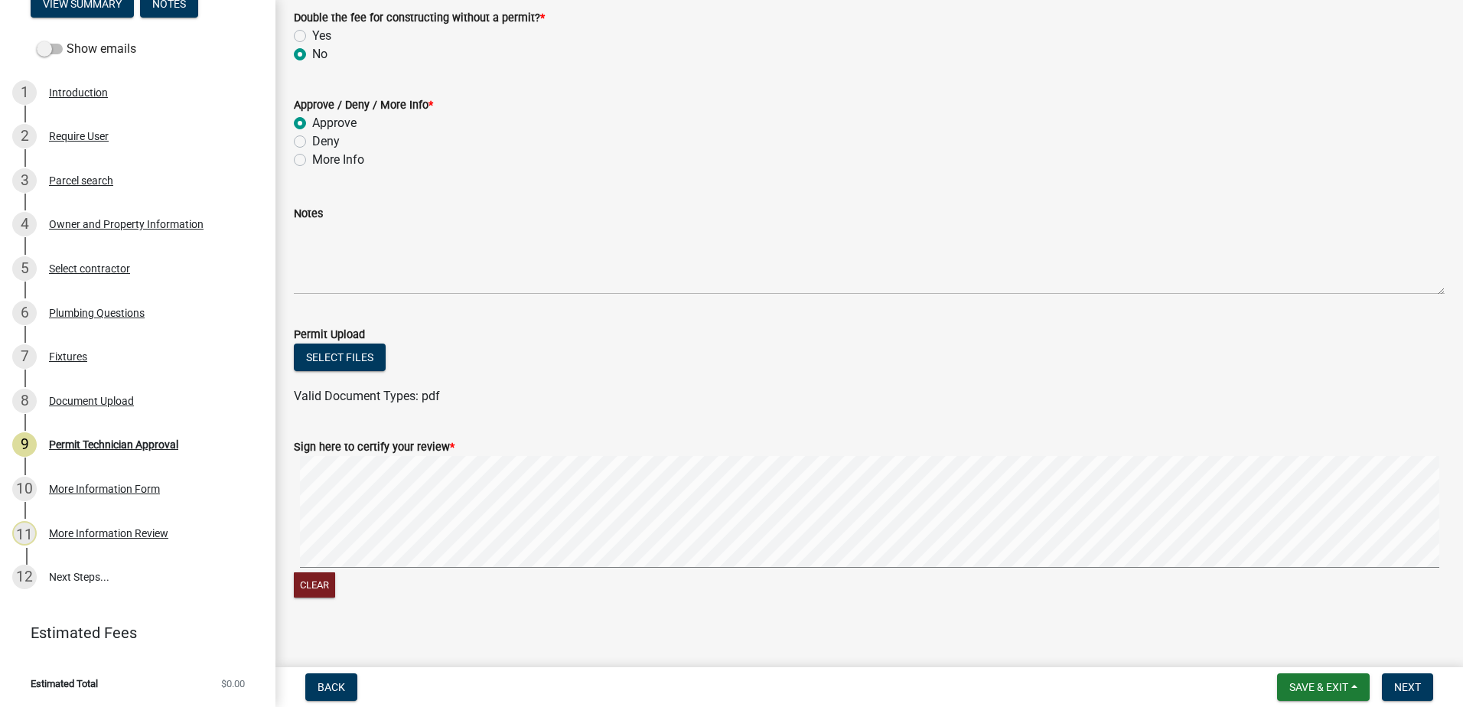
scroll to position [276, 0]
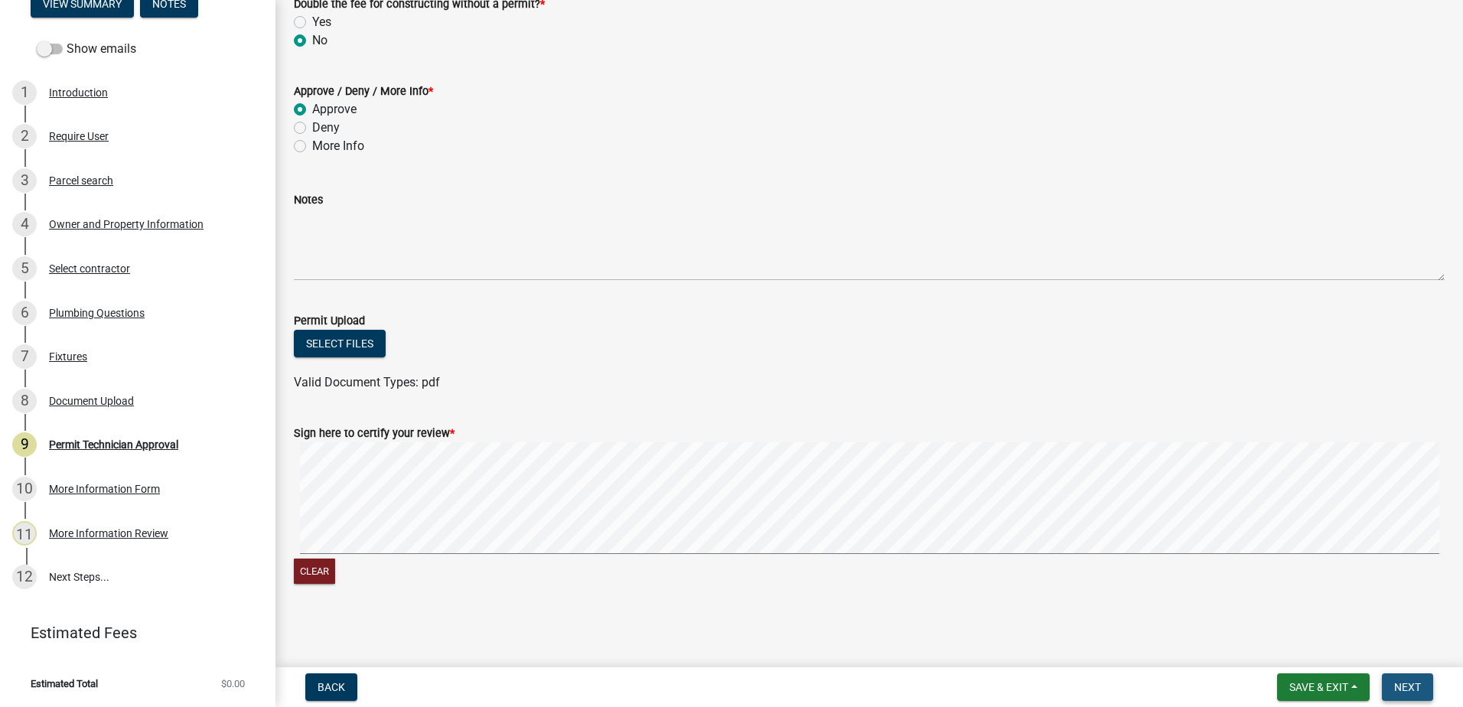
click at [1410, 692] on span "Next" at bounding box center [1407, 687] width 27 height 12
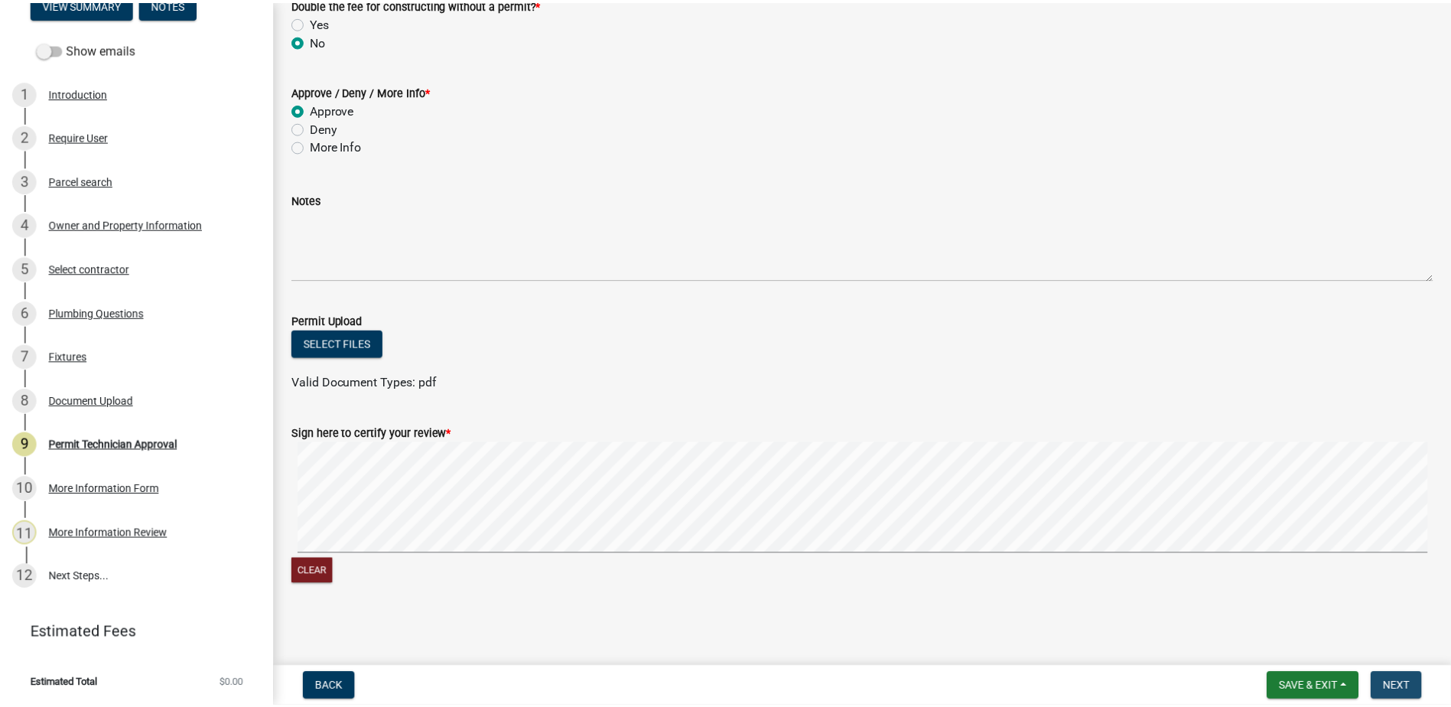
scroll to position [0, 0]
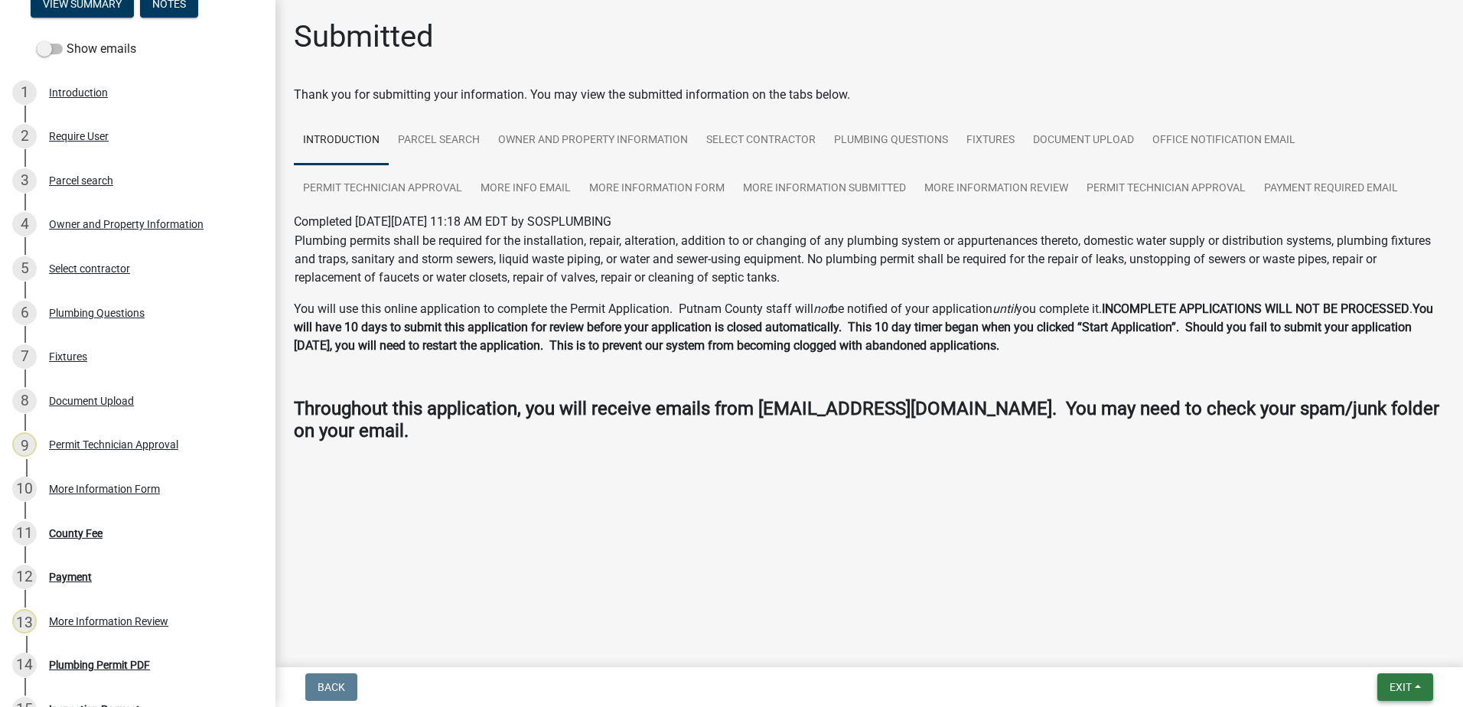
click at [1397, 682] on span "Exit" at bounding box center [1400, 687] width 22 height 12
click at [1365, 654] on button "Save & Exit" at bounding box center [1371, 647] width 122 height 37
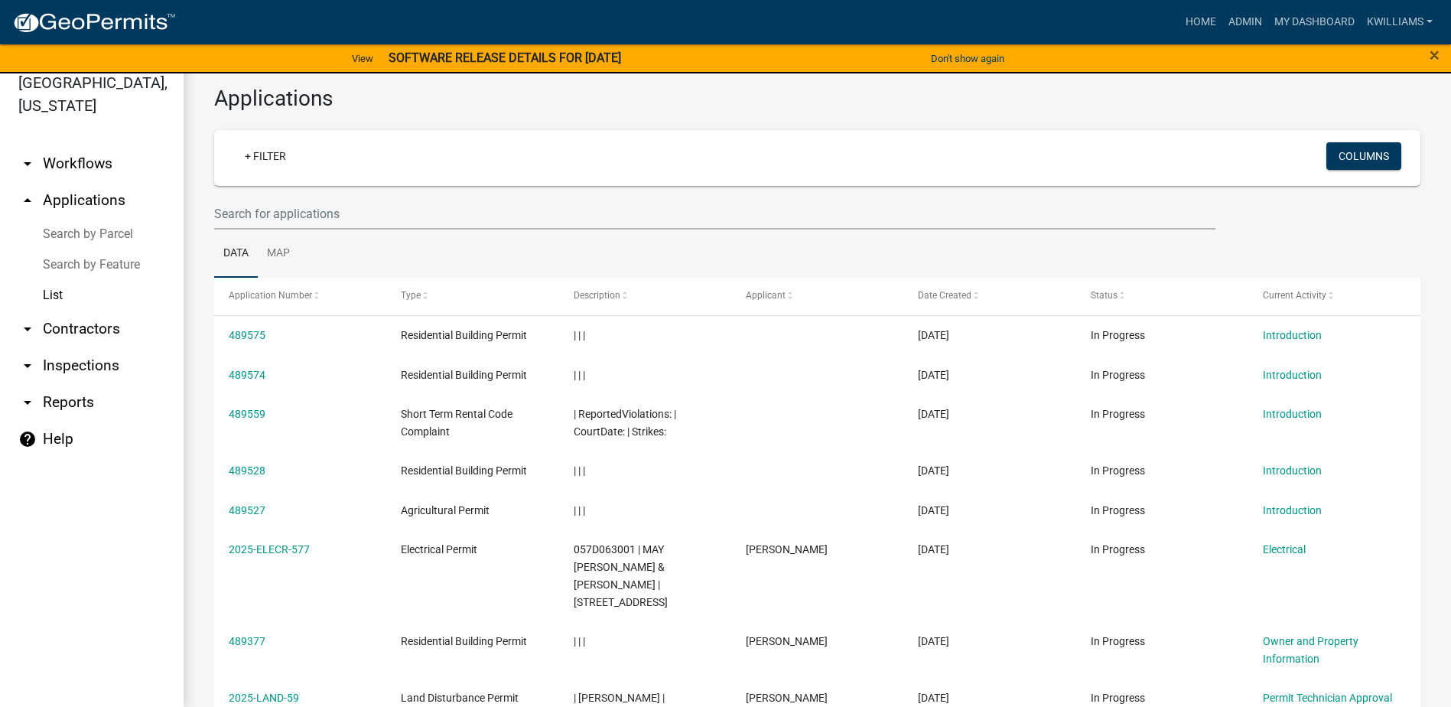
click at [62, 394] on link "arrow_drop_down Reports" at bounding box center [92, 402] width 184 height 37
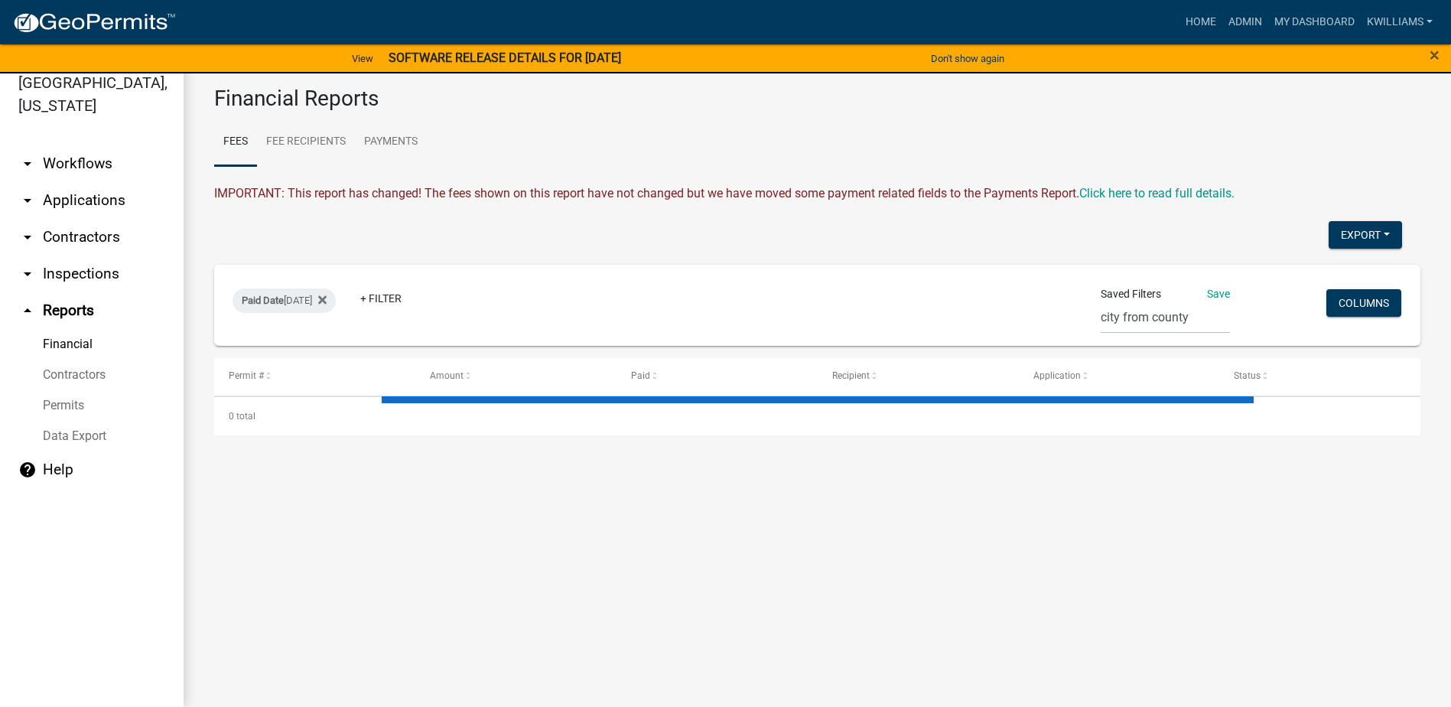
click at [74, 268] on link "arrow_drop_down Inspections" at bounding box center [92, 274] width 184 height 37
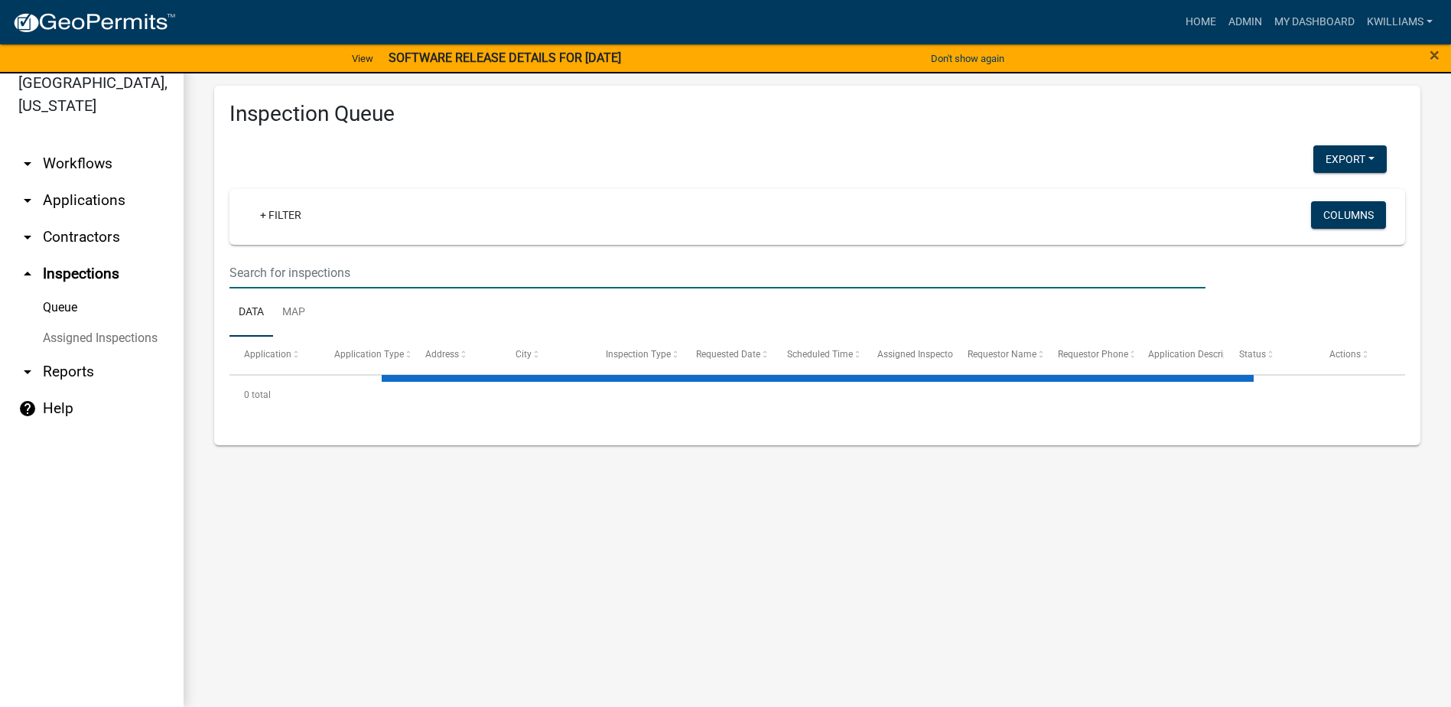
drag, startPoint x: 331, startPoint y: 273, endPoint x: 331, endPoint y: 291, distance: 17.6
click at [331, 291] on wm-datatable "+ Filter Columns Data Map Application Application Type Address City Inspection …" at bounding box center [817, 301] width 1176 height 225
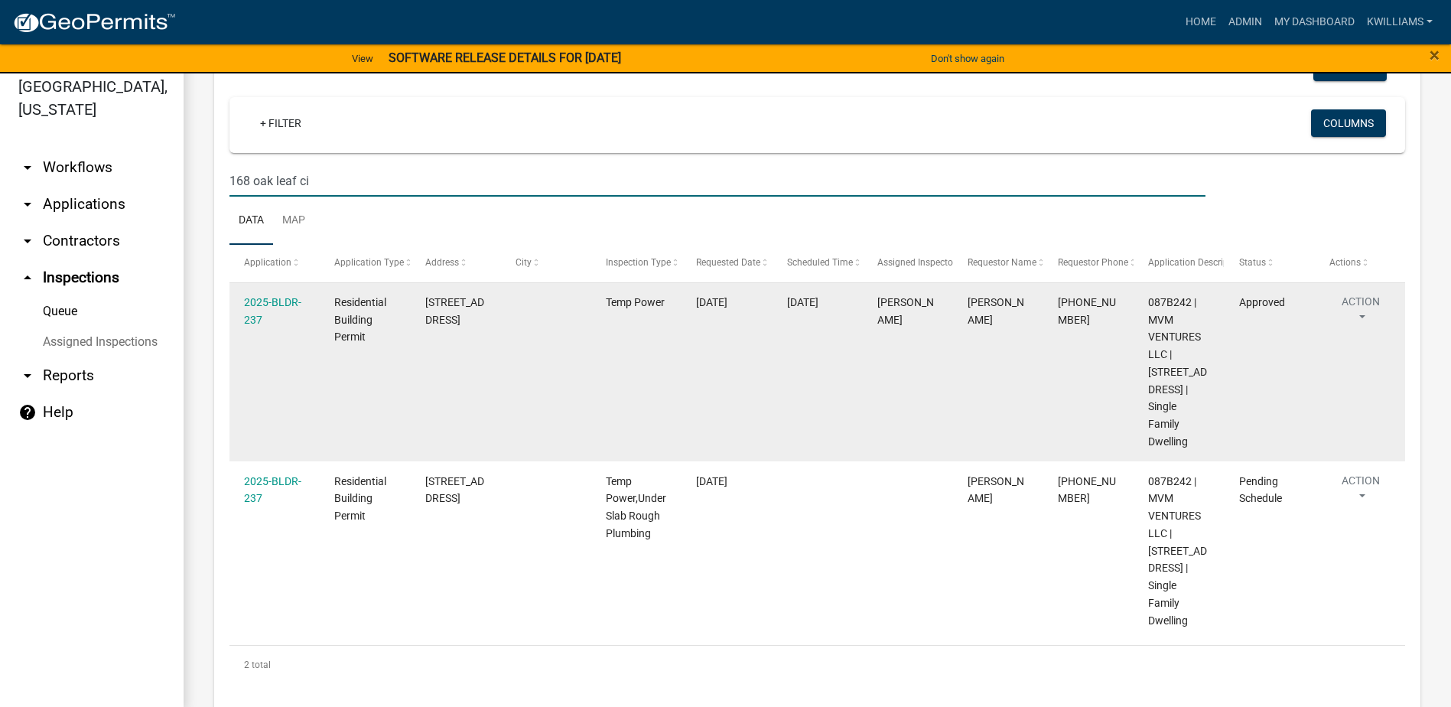
scroll to position [18, 0]
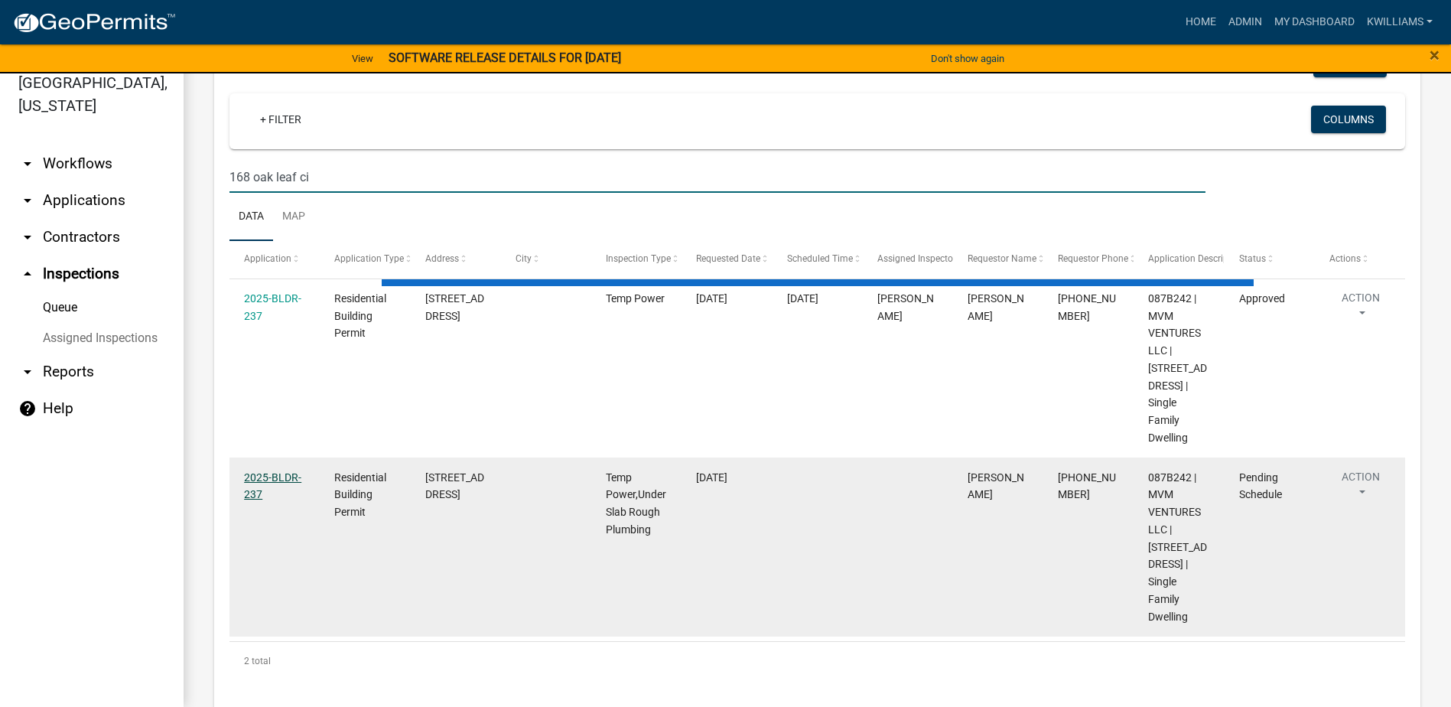
type input "168 oak leaf ci"
click at [255, 471] on link "2025-BLDR-237" at bounding box center [272, 486] width 57 height 30
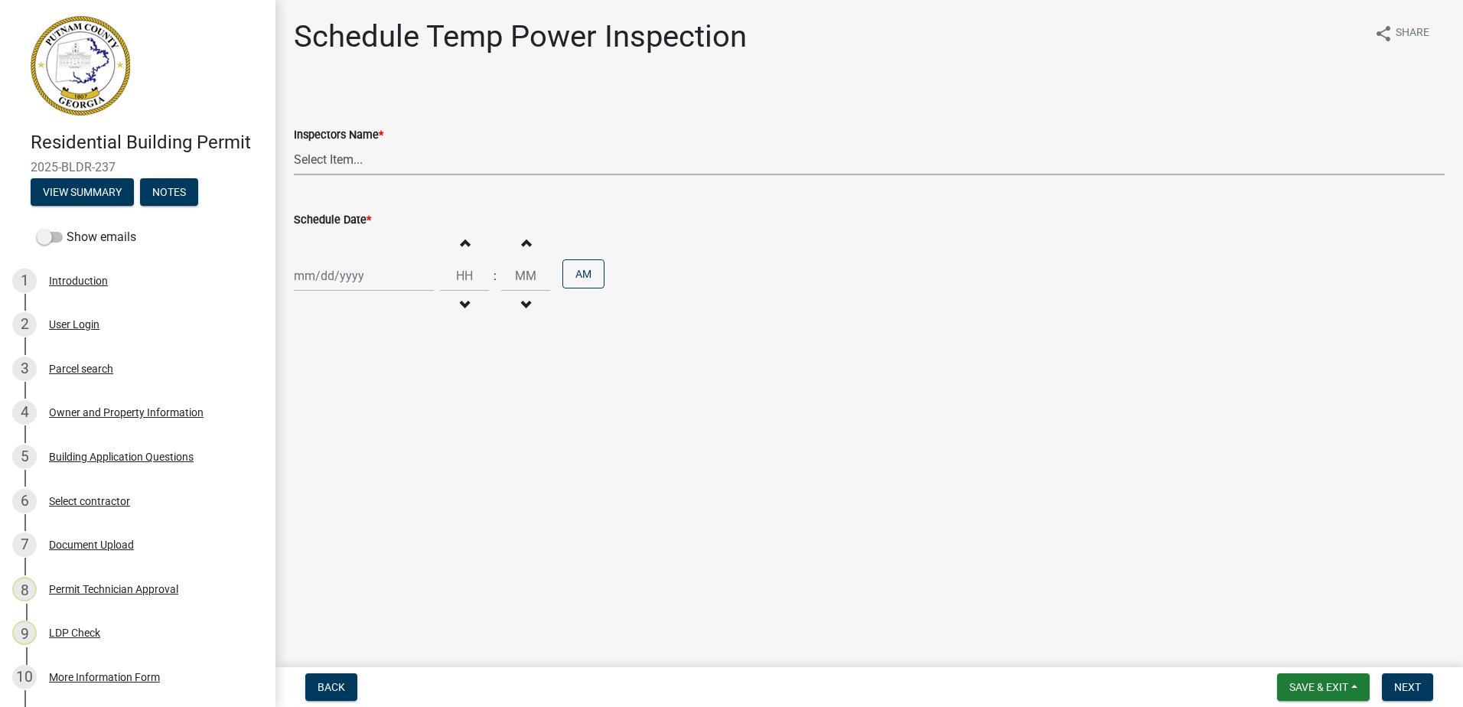
click at [365, 159] on select "Select Item... mrivera (Michele Rivera) StephanieM (Stephanie Morris ) QGrissom…" at bounding box center [869, 159] width 1151 height 31
select select "a0ea4169-8540-4a2c-b9f4-cf4c1ffdeb95"
click at [294, 144] on select "Select Item... mrivera (Michele Rivera) StephanieM (Stephanie Morris ) QGrissom…" at bounding box center [869, 159] width 1151 height 31
click at [319, 283] on div at bounding box center [364, 275] width 140 height 31
select select "10"
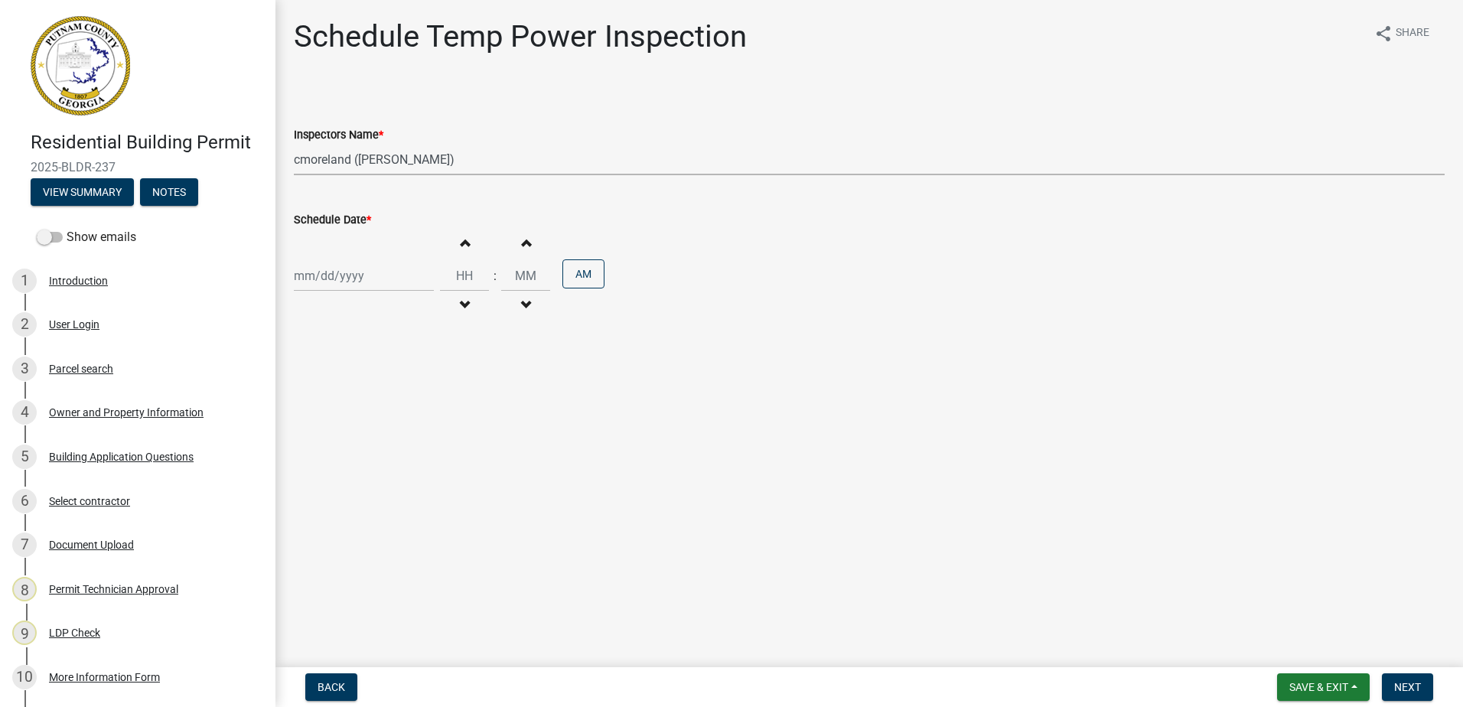
select select "2025"
drag, startPoint x: 357, startPoint y: 375, endPoint x: 399, endPoint y: 383, distance: 42.9
click at [356, 376] on div "8" at bounding box center [358, 381] width 24 height 24
type input "[DATE]"
drag, startPoint x: 1414, startPoint y: 701, endPoint x: 1410, endPoint y: 692, distance: 10.3
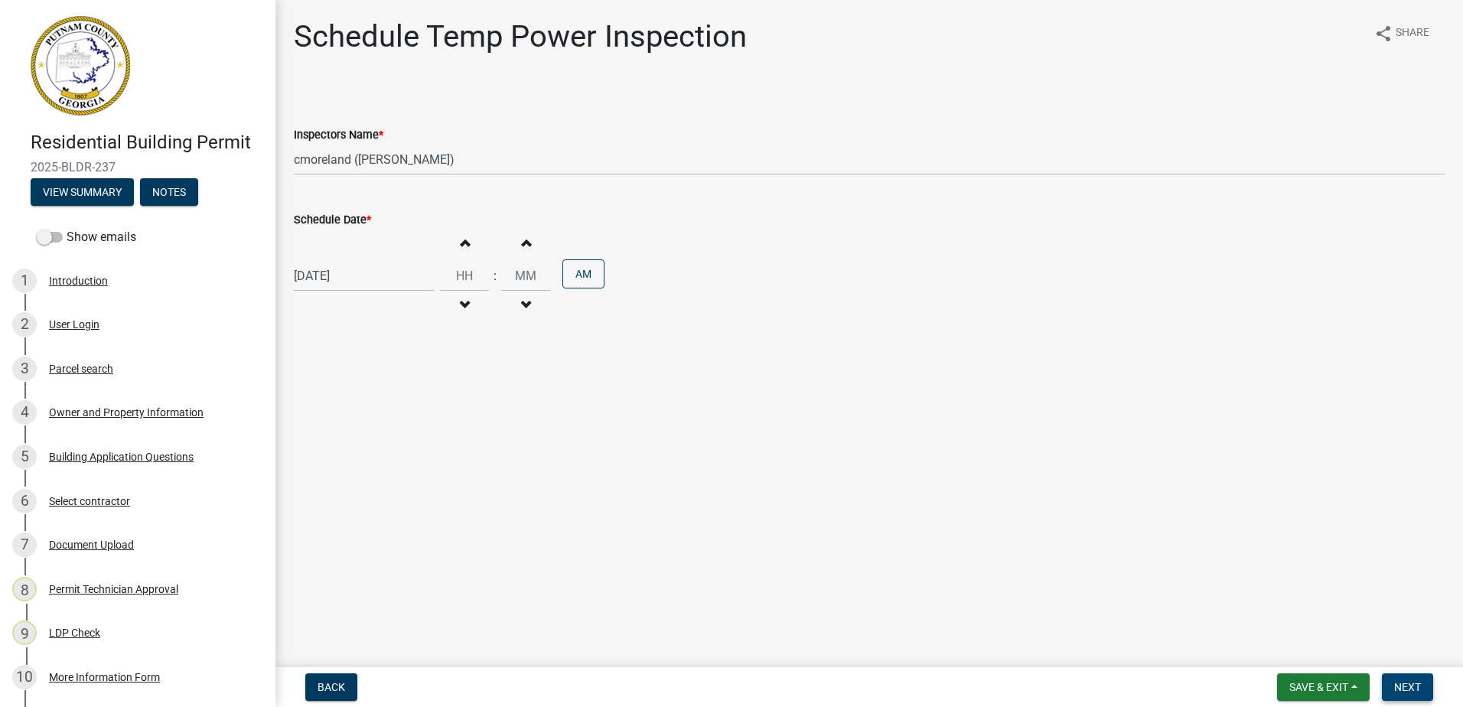
click at [1411, 701] on nav "Back Save & Exit Save Save & Exit Next" at bounding box center [868, 687] width 1187 height 40
click at [1404, 685] on span "Next" at bounding box center [1407, 687] width 27 height 12
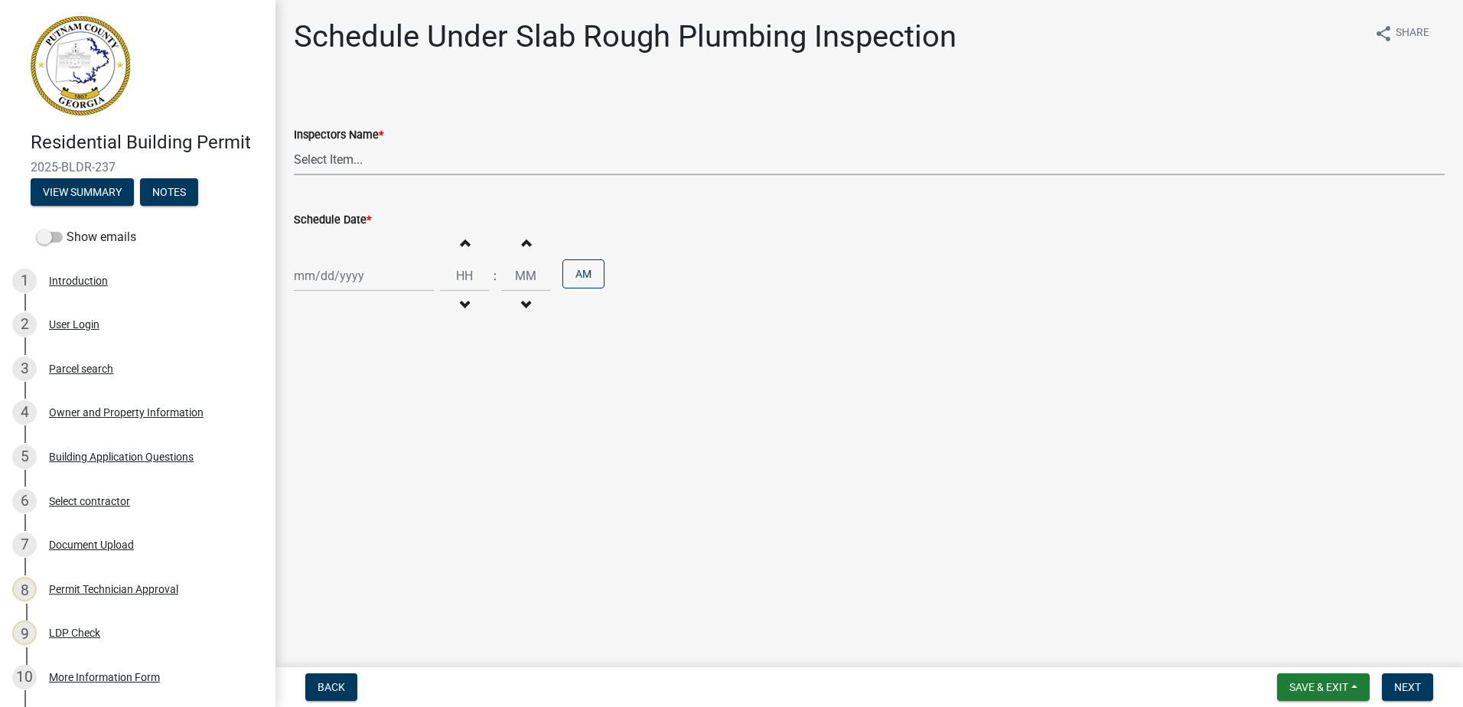
click at [334, 160] on select "Select Item... mrivera (Michele Rivera) StephanieM (Stephanie Morris ) QGrissom…" at bounding box center [869, 159] width 1151 height 31
select select "a0ea4169-8540-4a2c-b9f4-cf4c1ffdeb95"
click at [294, 144] on select "Select Item... mrivera (Michele Rivera) StephanieM (Stephanie Morris ) QGrissom…" at bounding box center [869, 159] width 1151 height 31
drag, startPoint x: 383, startPoint y: 301, endPoint x: 376, endPoint y: 282, distance: 21.3
click at [379, 291] on div "Increment hours Decrement hours : Increment minutes Decrement minutes AM" at bounding box center [869, 276] width 1151 height 94
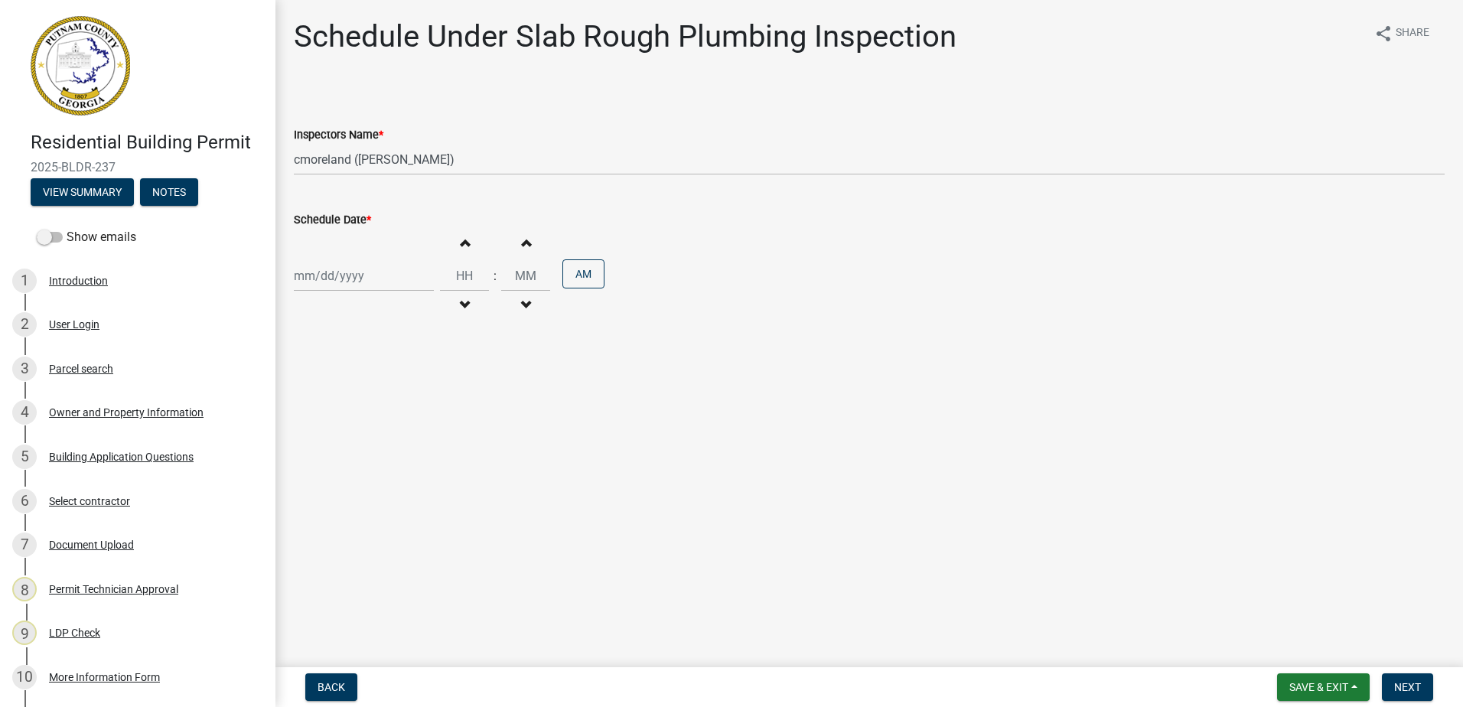
click at [373, 277] on div at bounding box center [364, 275] width 140 height 31
select select "10"
select select "2025"
click at [364, 371] on div "8" at bounding box center [358, 381] width 24 height 24
type input "[DATE]"
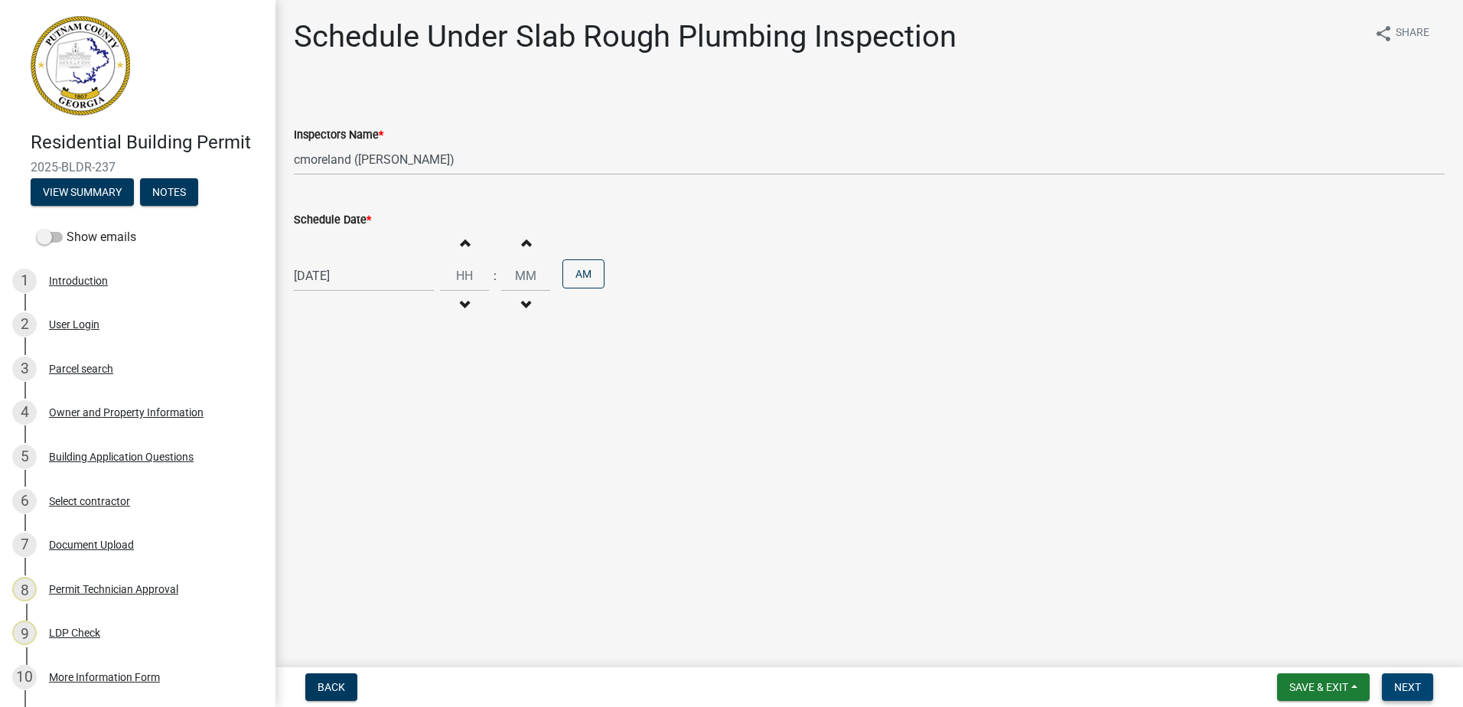
click at [1387, 688] on button "Next" at bounding box center [1407, 687] width 51 height 28
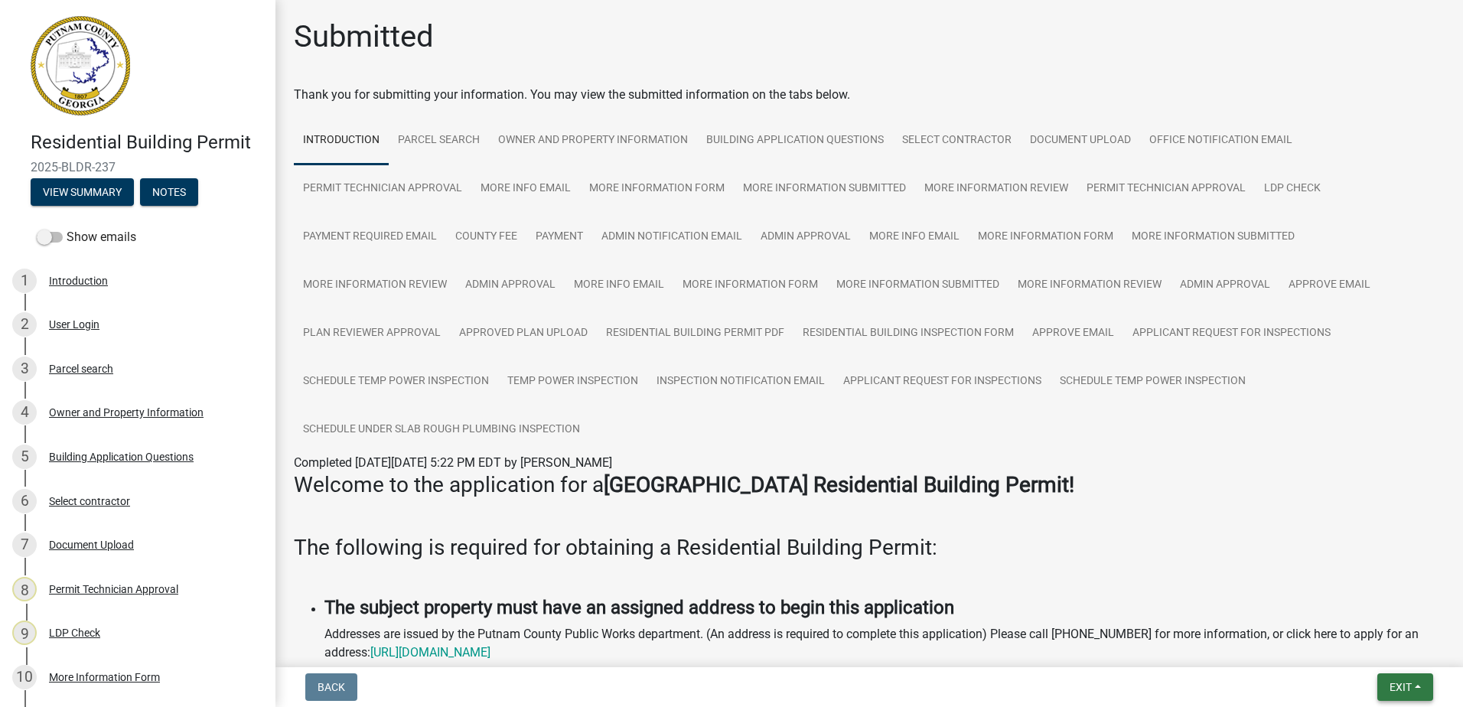
click at [1389, 675] on button "Exit" at bounding box center [1405, 687] width 56 height 28
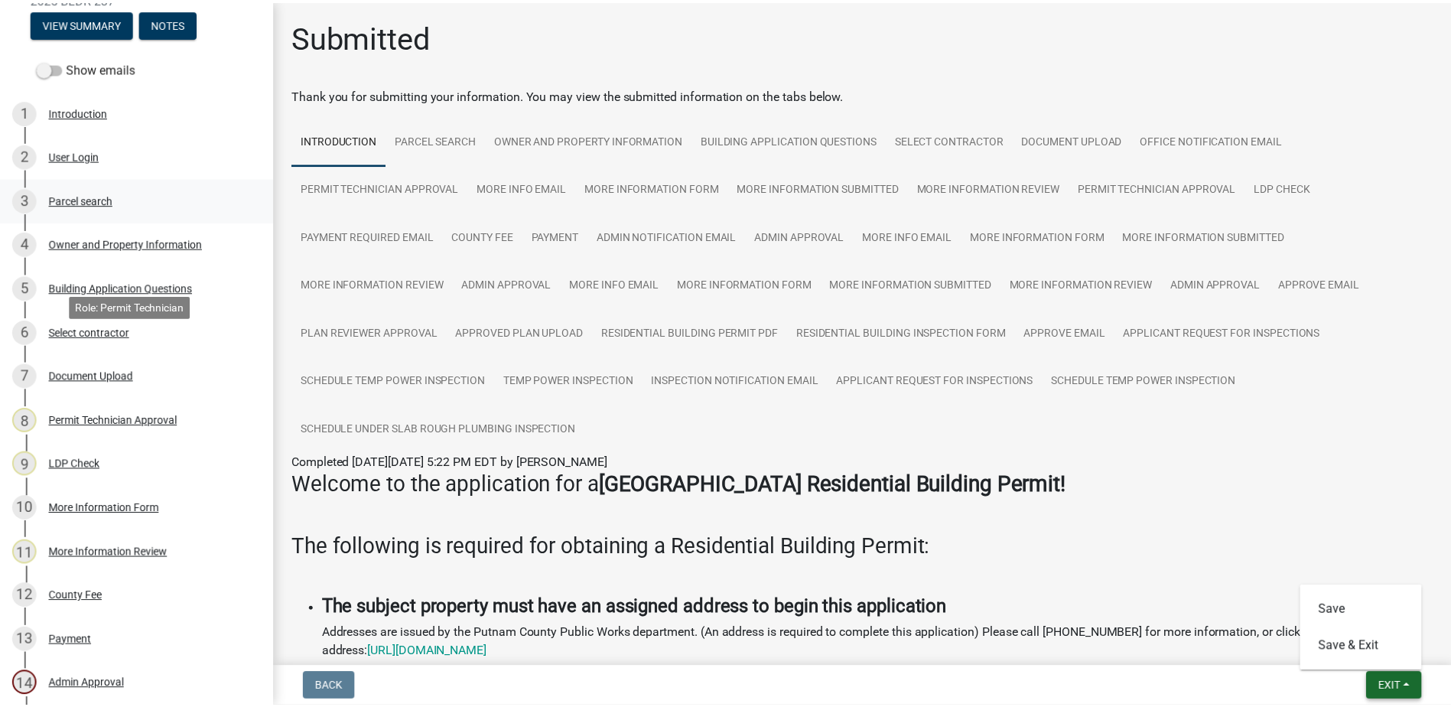
scroll to position [32, 0]
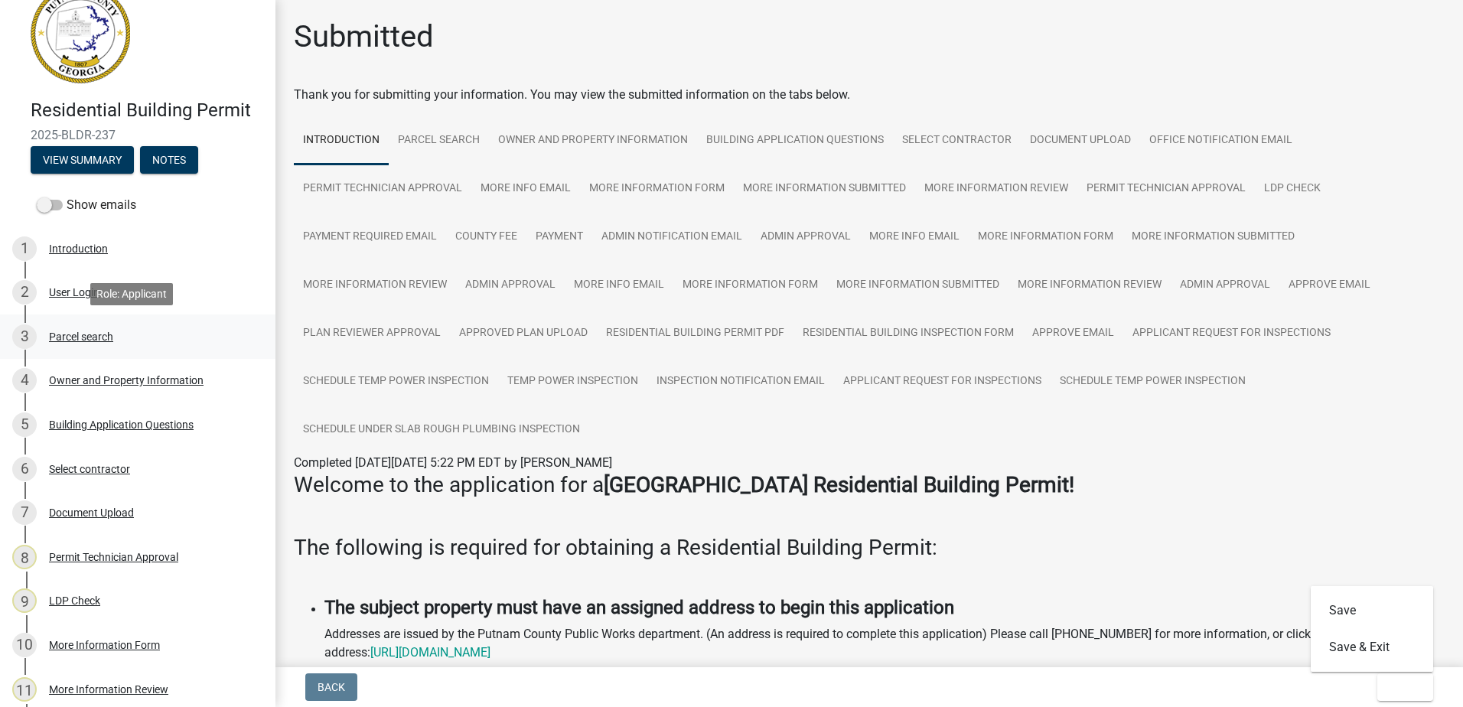
click at [63, 334] on div "Parcel search" at bounding box center [81, 336] width 64 height 11
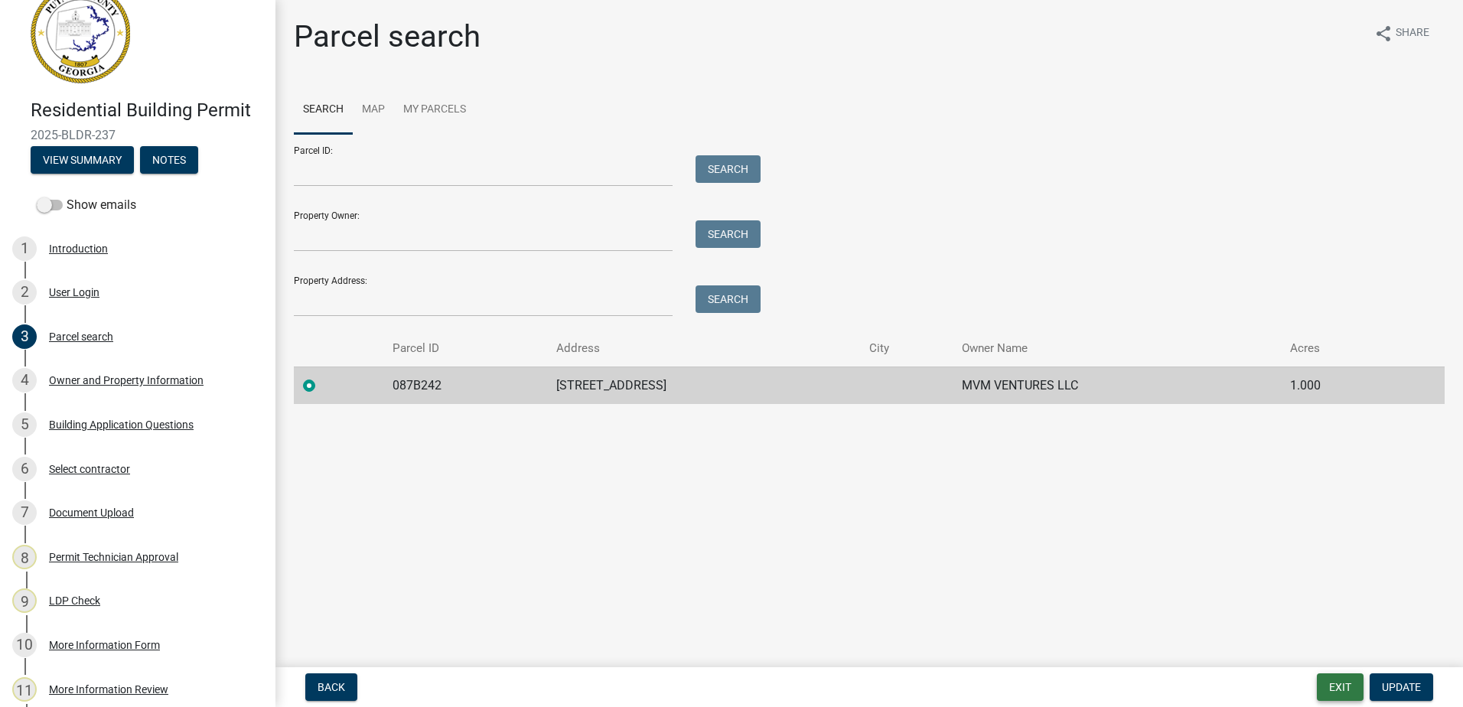
click at [1356, 684] on button "Exit" at bounding box center [1340, 687] width 47 height 28
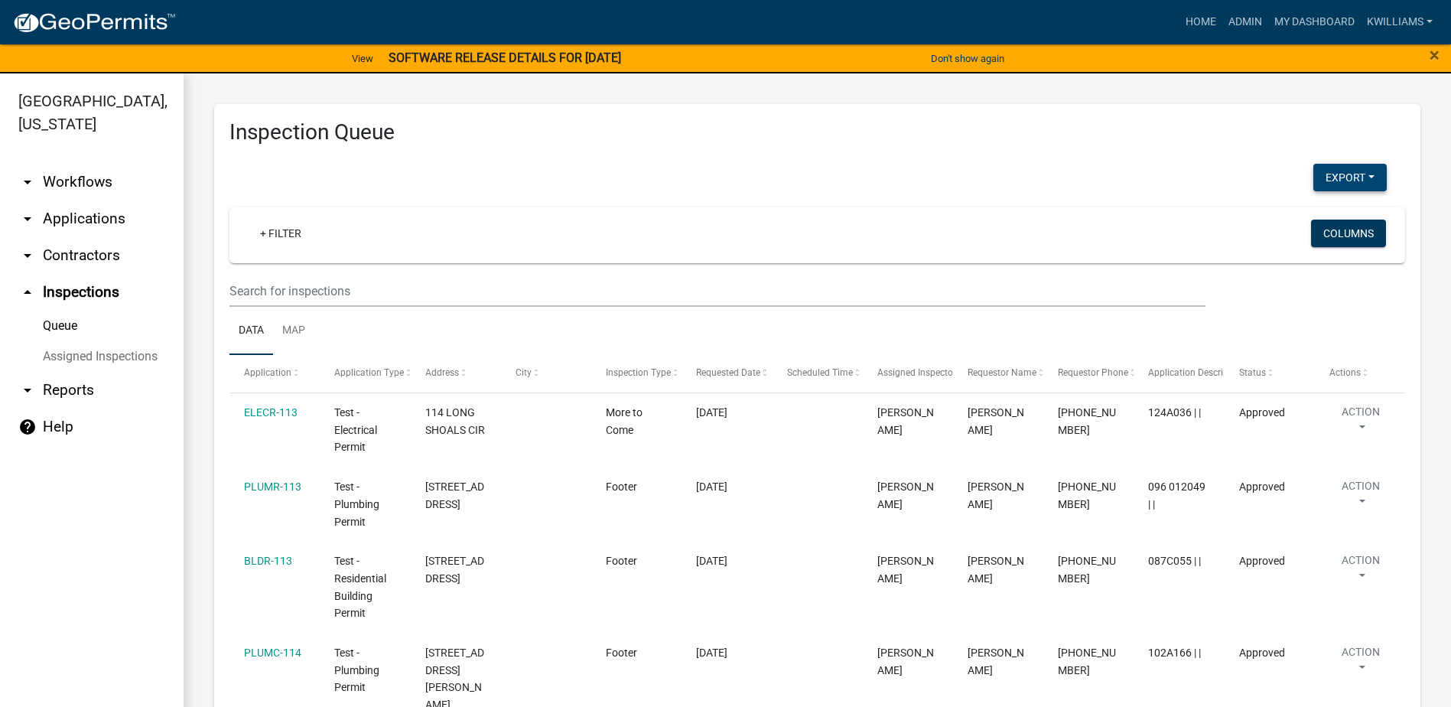
click at [1326, 183] on button "Export" at bounding box center [1349, 178] width 73 height 28
click at [1288, 220] on button "Excel Format (.xlsx)" at bounding box center [1315, 217] width 143 height 37
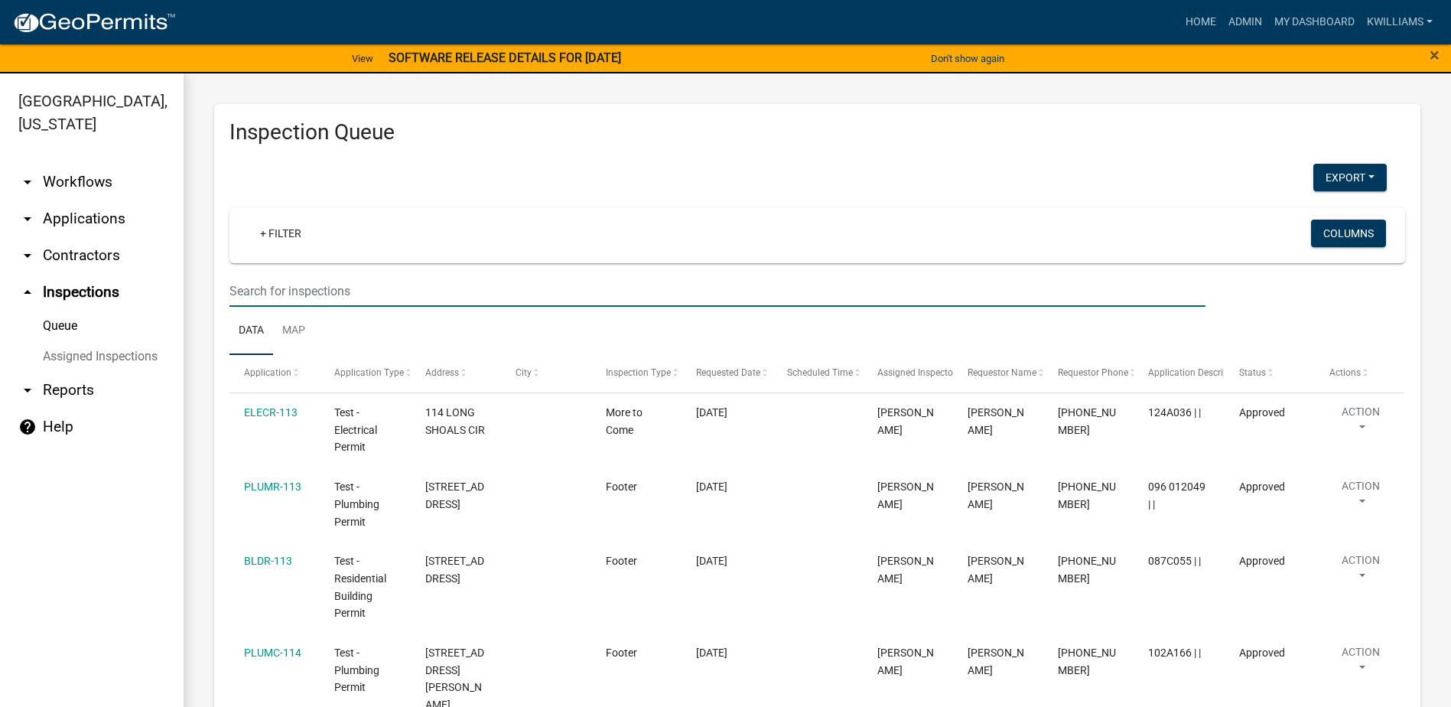
click at [304, 304] on input "text" at bounding box center [717, 290] width 976 height 31
click at [273, 220] on div "+ Filter" at bounding box center [623, 235] width 775 height 31
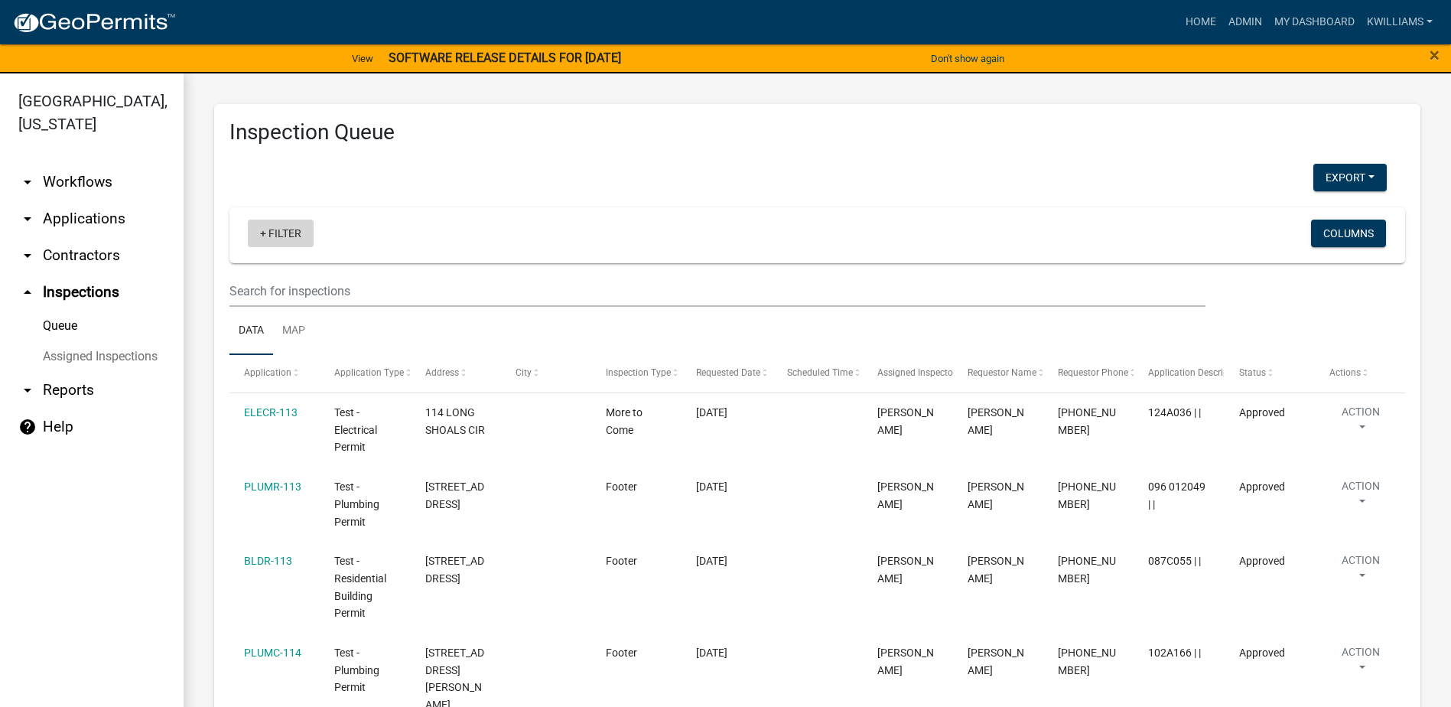
click at [267, 232] on link "+ Filter" at bounding box center [281, 234] width 66 height 28
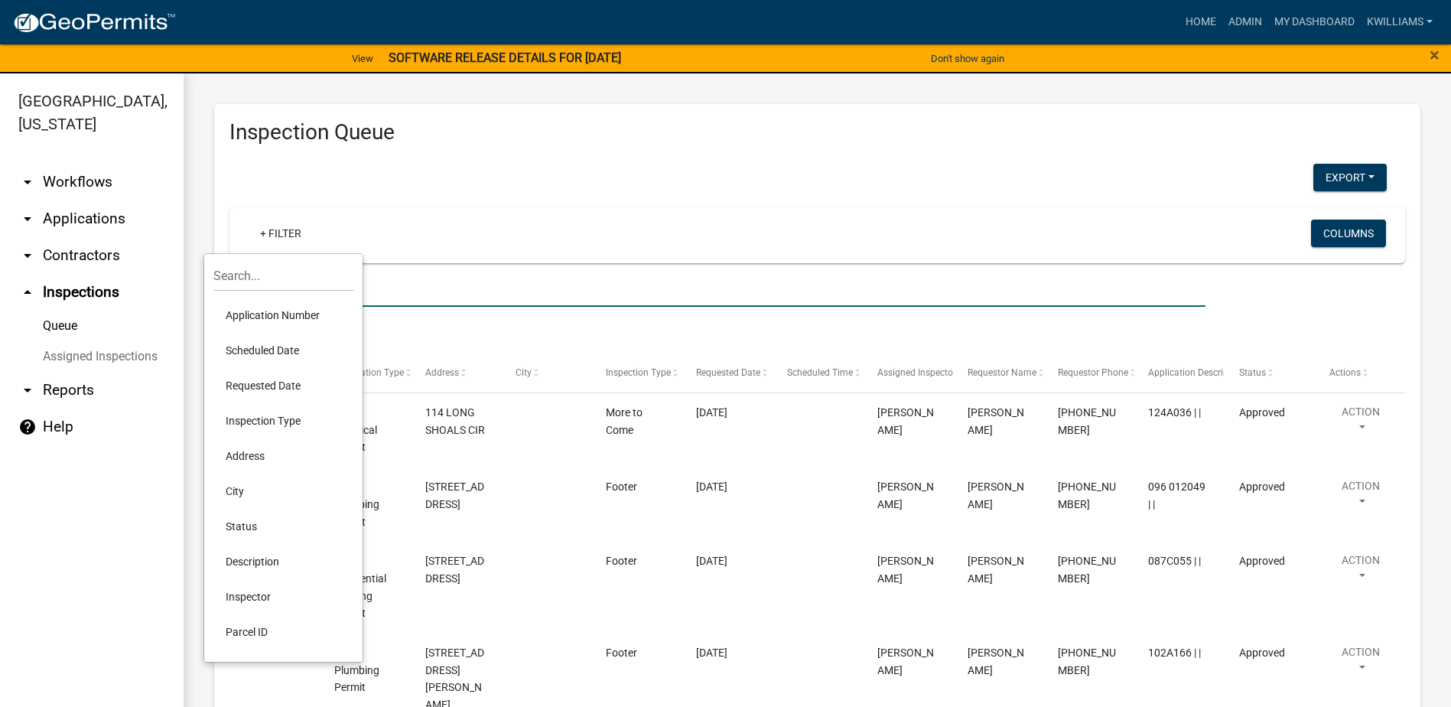
click at [430, 290] on input "text" at bounding box center [717, 290] width 976 height 31
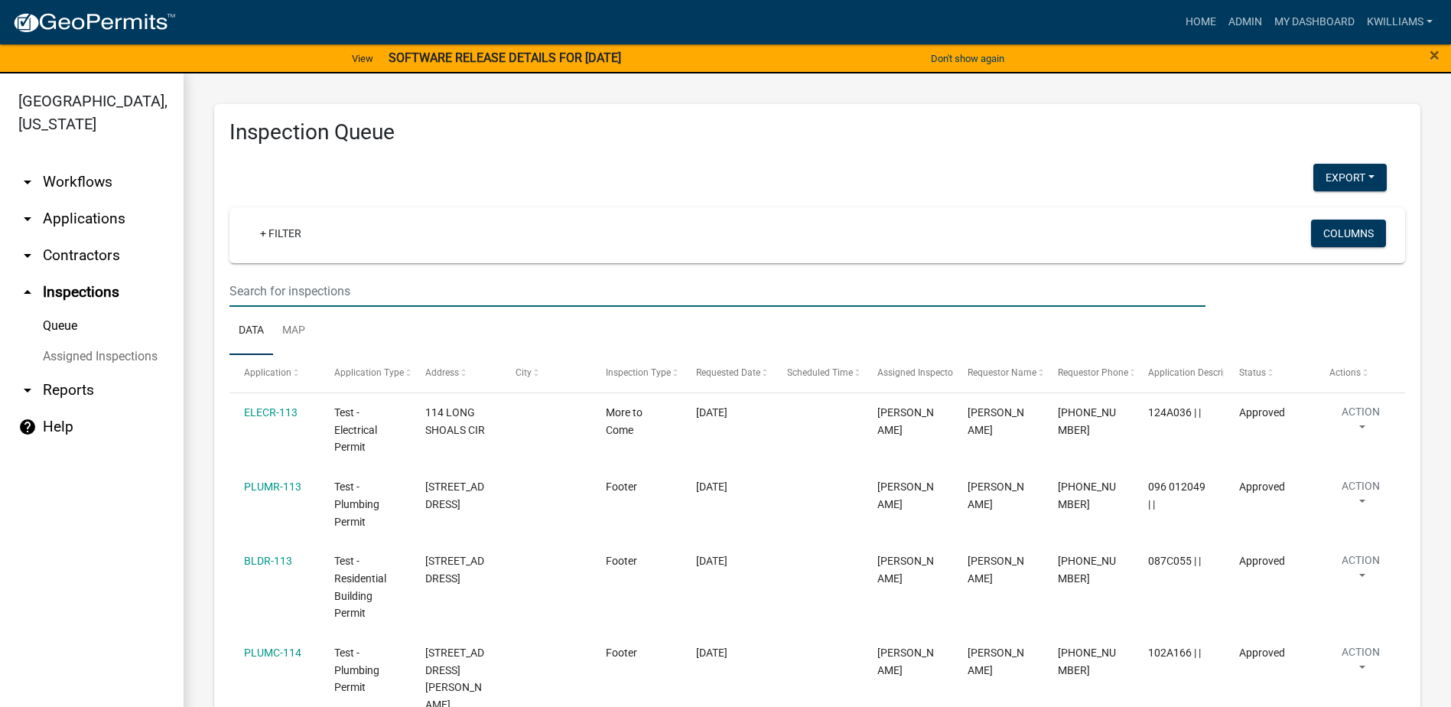
click at [416, 283] on input "text" at bounding box center [717, 290] width 976 height 31
click at [266, 290] on input "text" at bounding box center [717, 290] width 976 height 31
click at [267, 291] on input "text" at bounding box center [717, 290] width 976 height 31
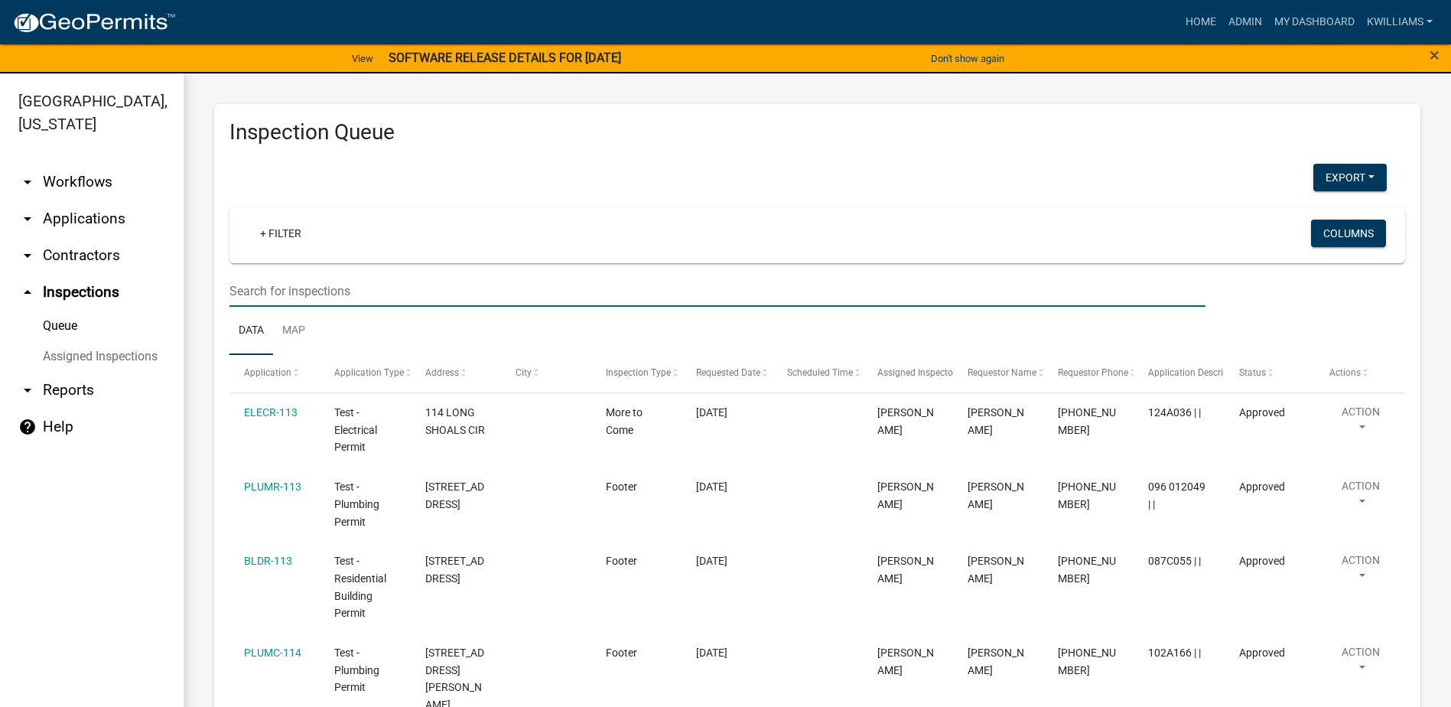
drag, startPoint x: 267, startPoint y: 291, endPoint x: 268, endPoint y: 302, distance: 11.5
click at [266, 297] on input "text" at bounding box center [717, 290] width 976 height 31
type input "d"
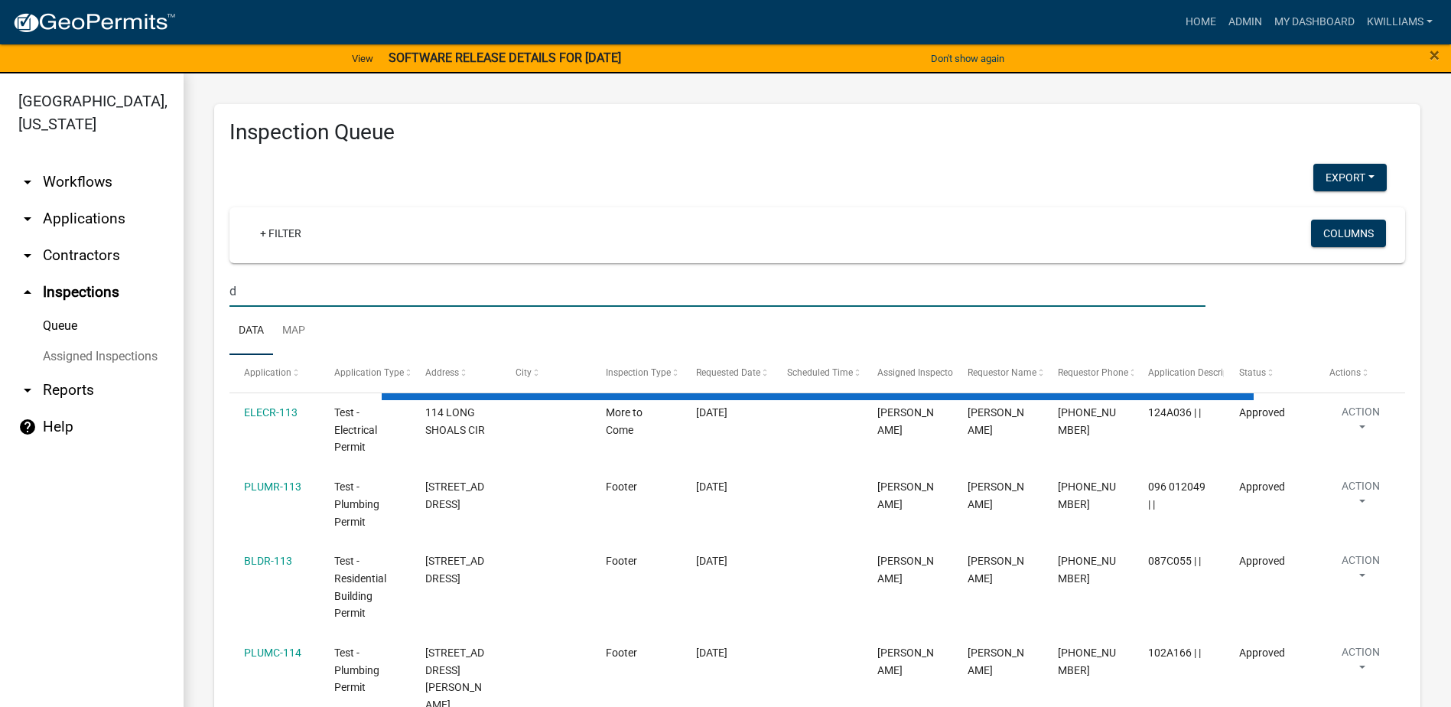
drag, startPoint x: 285, startPoint y: 282, endPoint x: 169, endPoint y: 282, distance: 116.3
click at [169, 282] on div "Putnam County, Georgia arrow_drop_down Workflows List arrow_drop_down Applicati…" at bounding box center [725, 399] width 1451 height 652
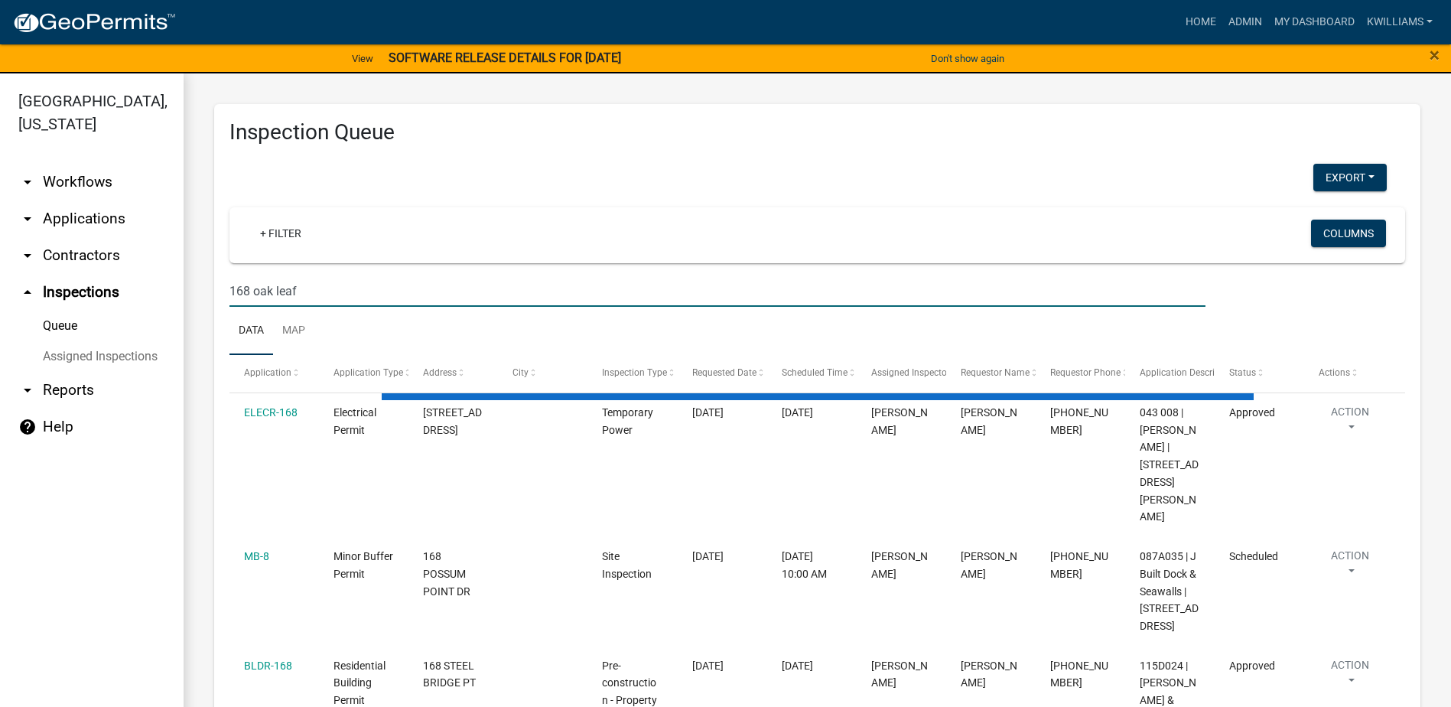
type input "168 oak leaf"
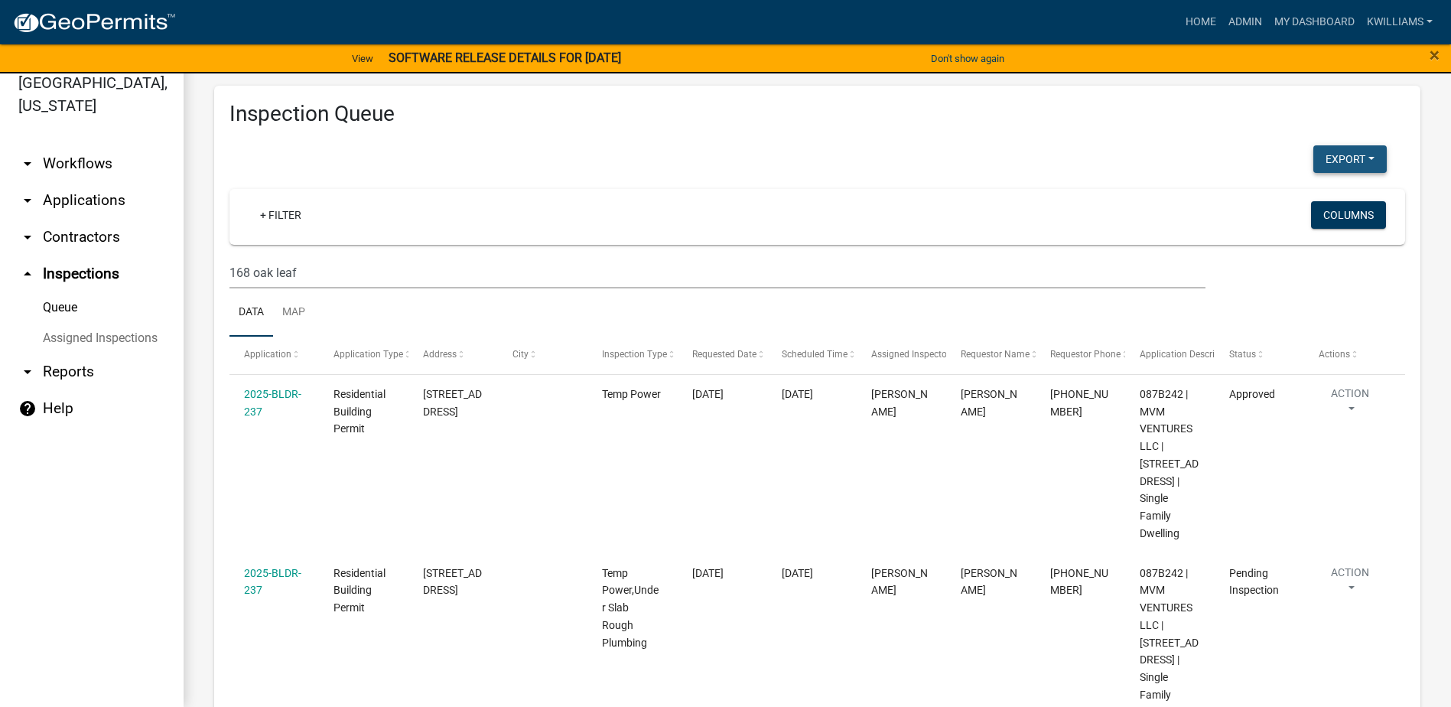
click at [1313, 171] on button "Export" at bounding box center [1349, 159] width 73 height 28
click at [1267, 210] on button "Excel Format (.xlsx)" at bounding box center [1315, 199] width 143 height 37
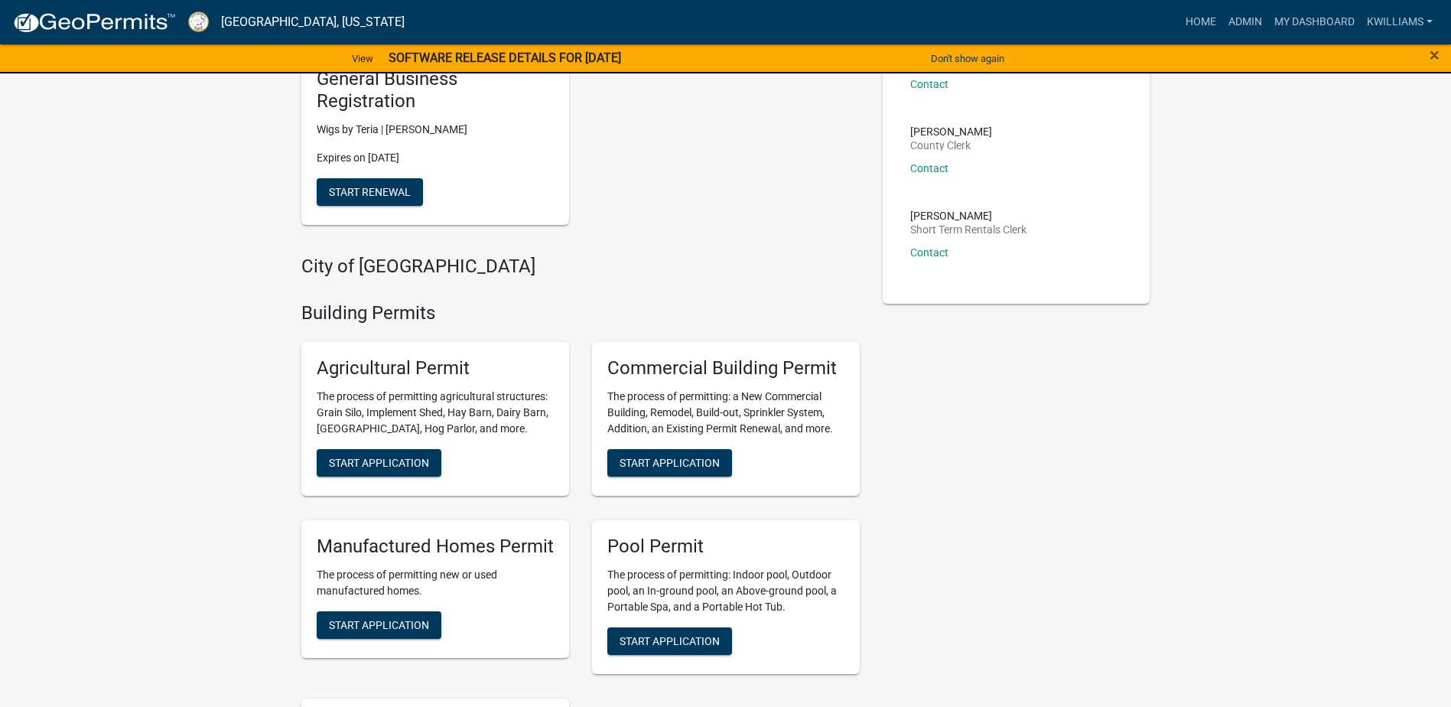
scroll to position [612, 0]
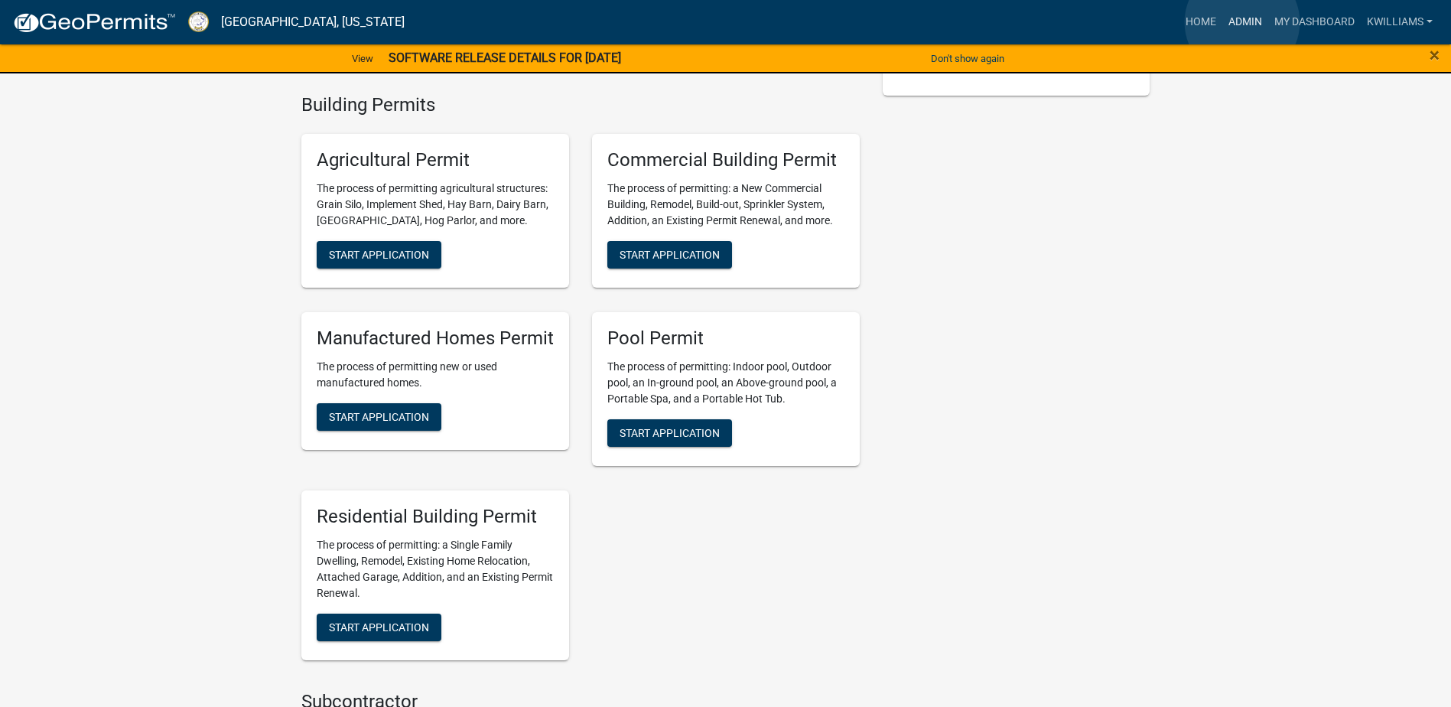
click at [1242, 22] on link "Admin" at bounding box center [1245, 22] width 46 height 29
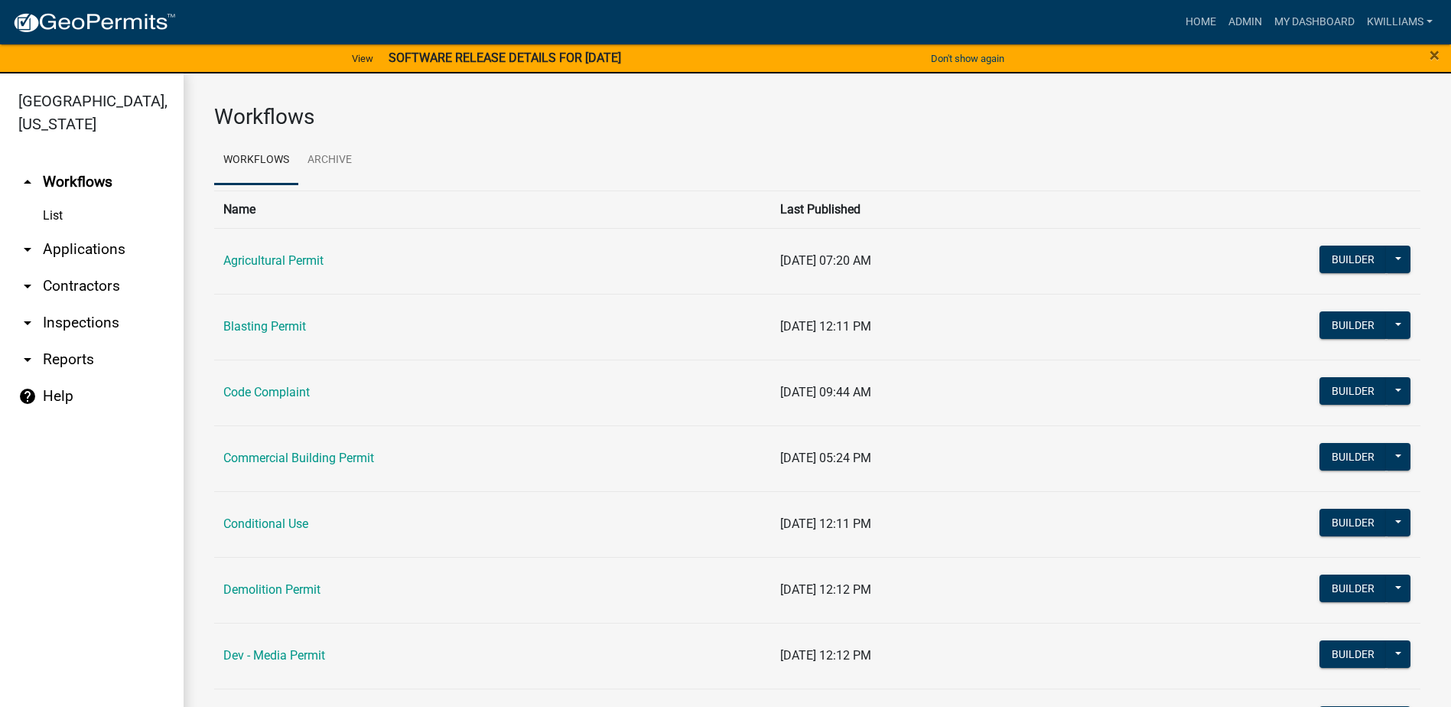
click at [95, 247] on link "arrow_drop_down Applications" at bounding box center [92, 249] width 184 height 37
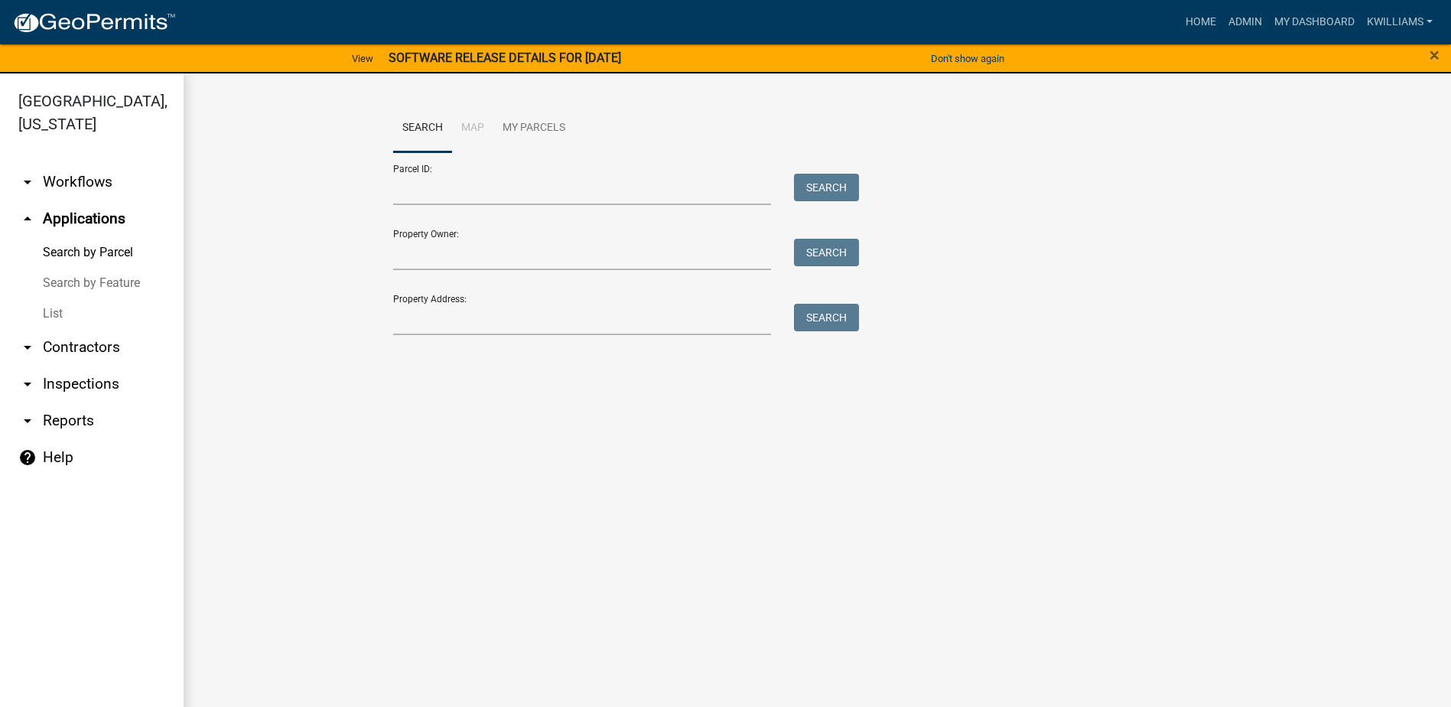
click at [40, 316] on link "List" at bounding box center [92, 313] width 184 height 31
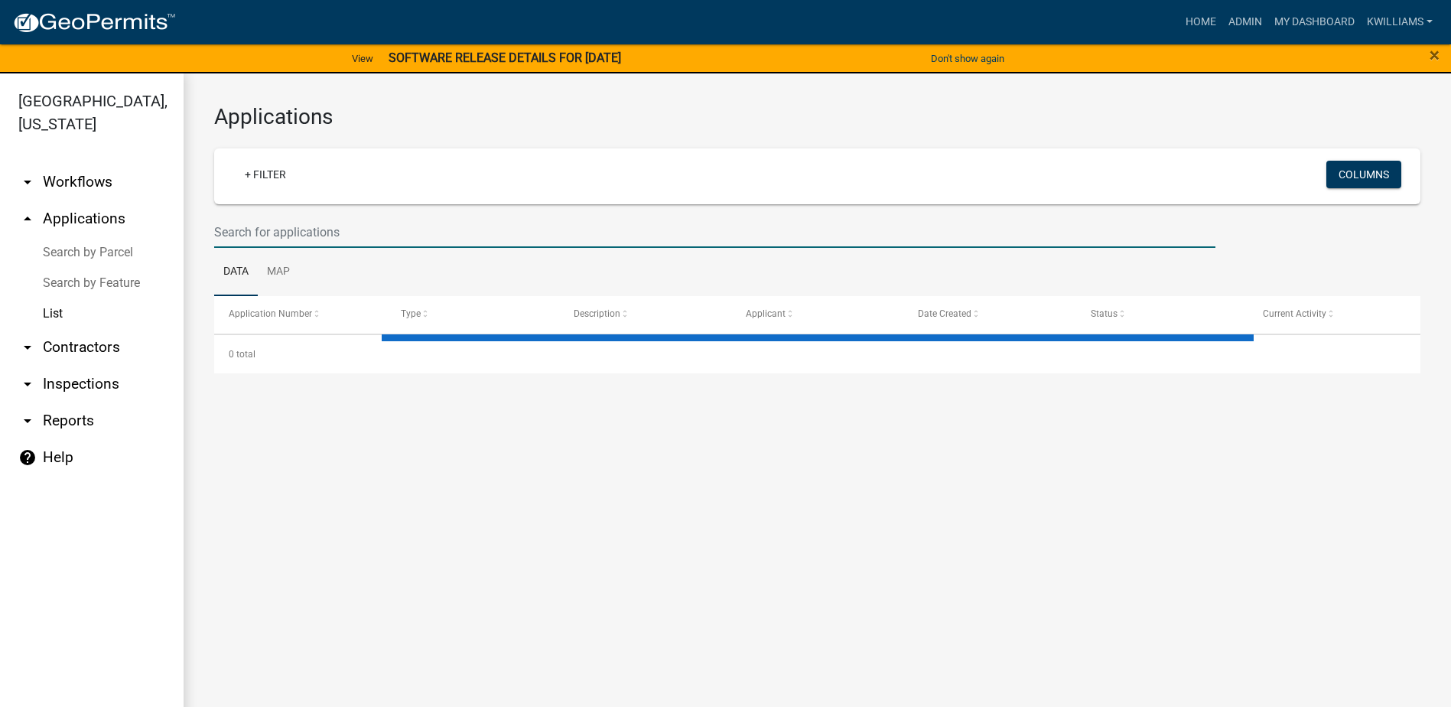
drag, startPoint x: 247, startPoint y: 223, endPoint x: 239, endPoint y: 229, distance: 9.8
click at [246, 226] on input "text" at bounding box center [714, 231] width 1001 height 31
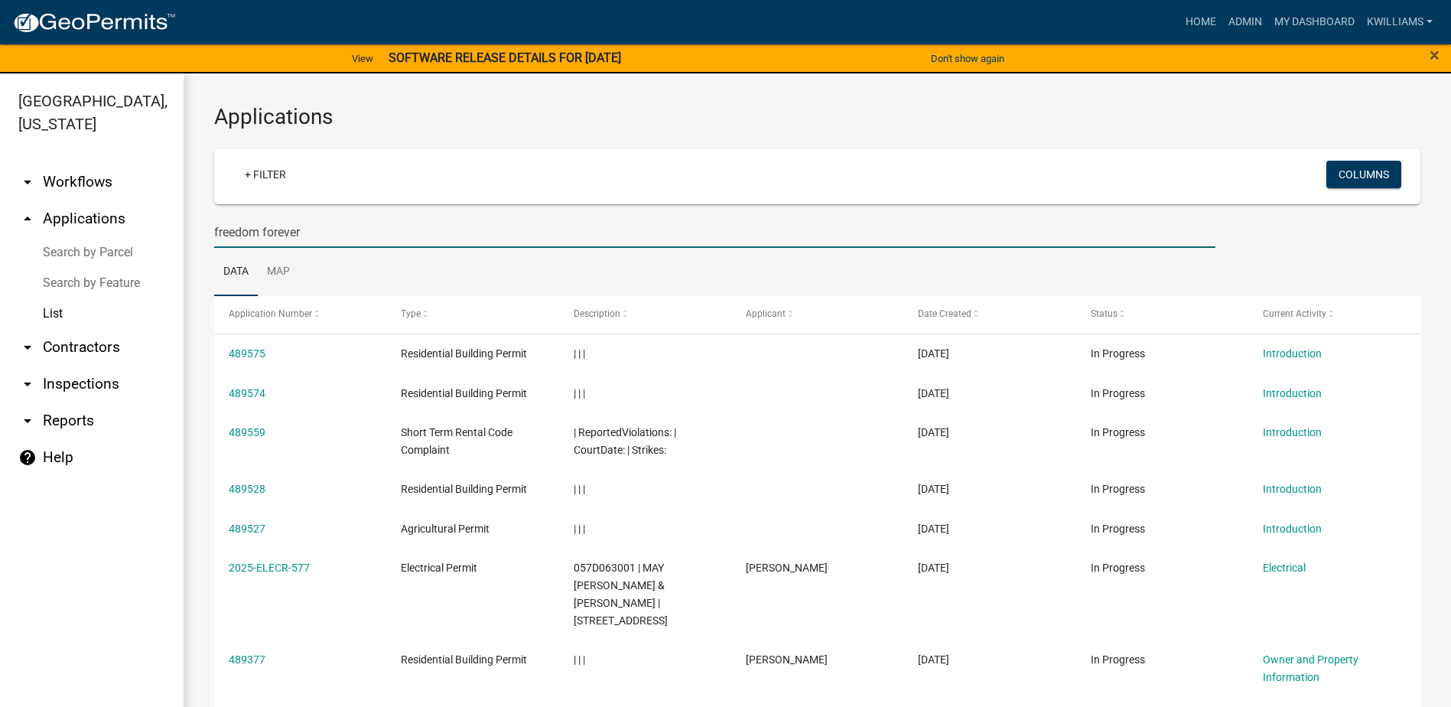
type input "freedom forever"
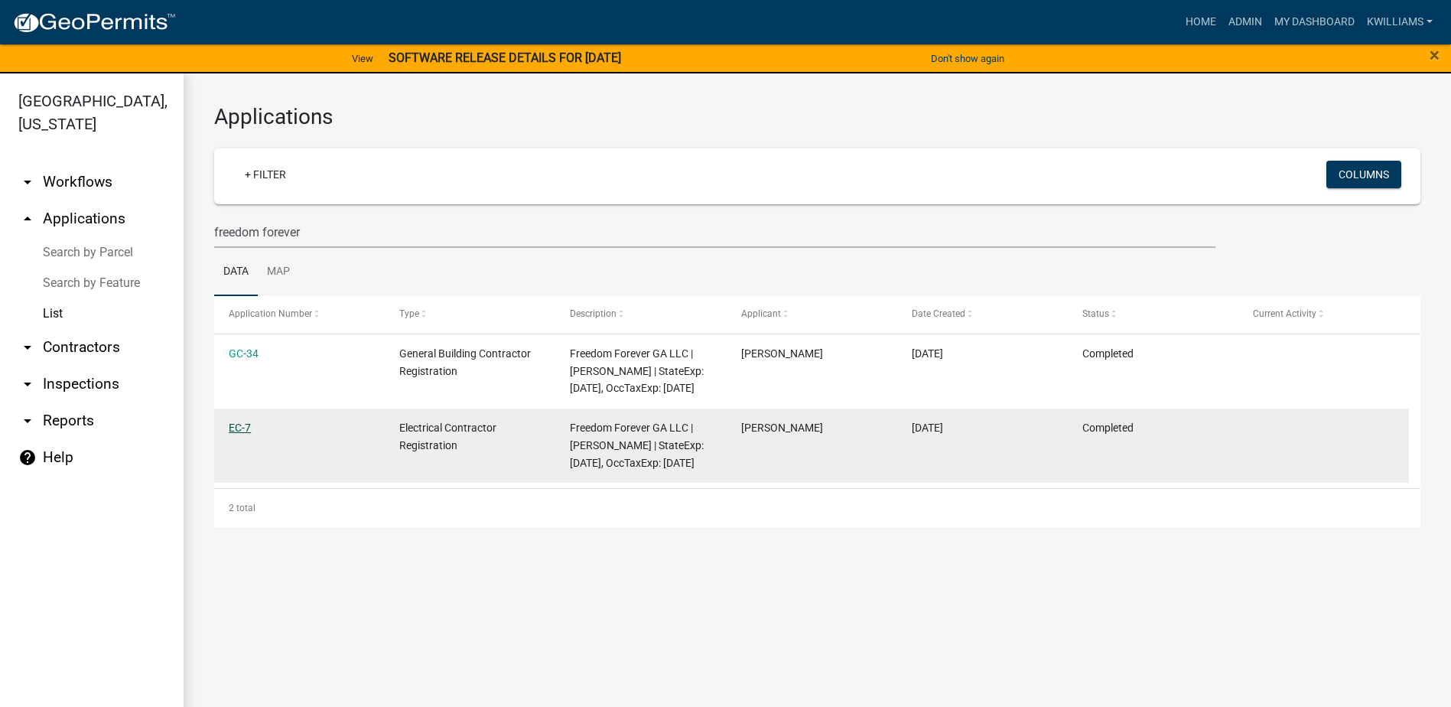
click at [233, 434] on link "EC-7" at bounding box center [240, 428] width 22 height 12
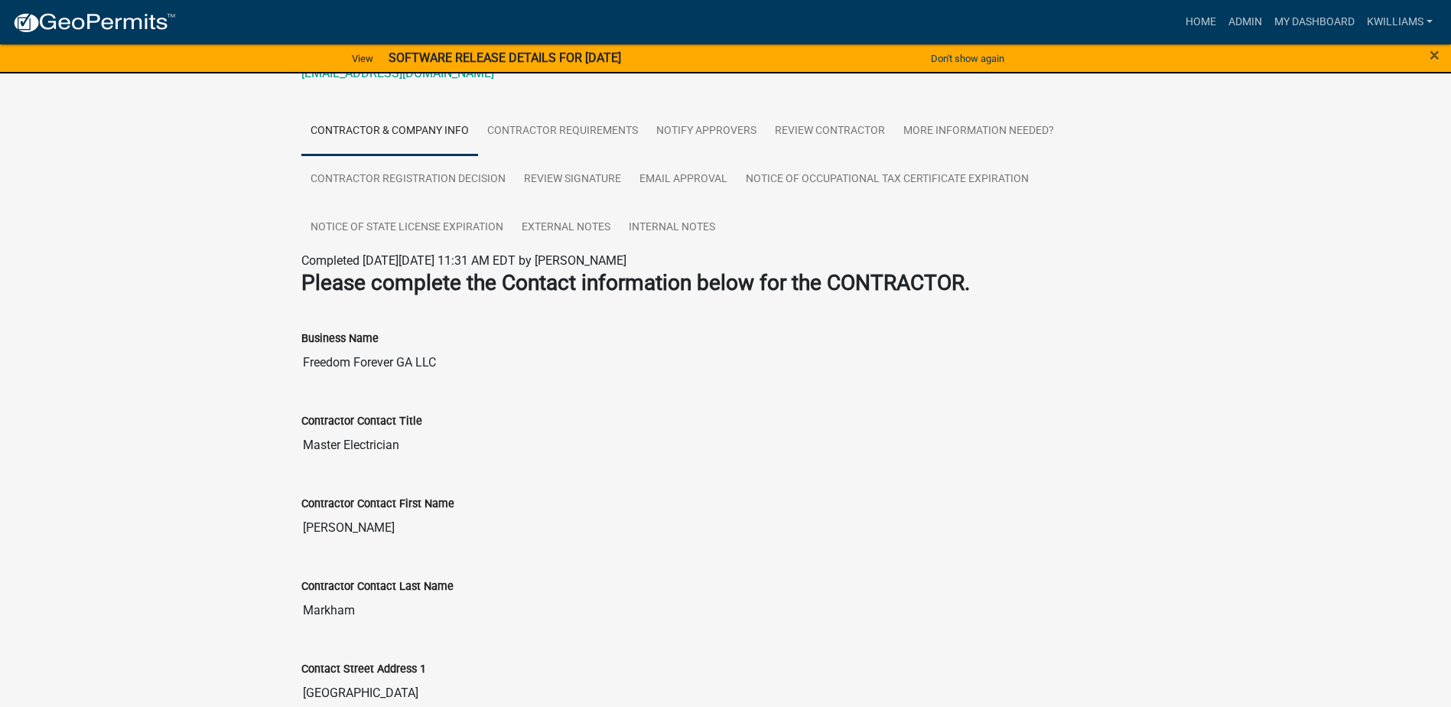
scroll to position [74, 0]
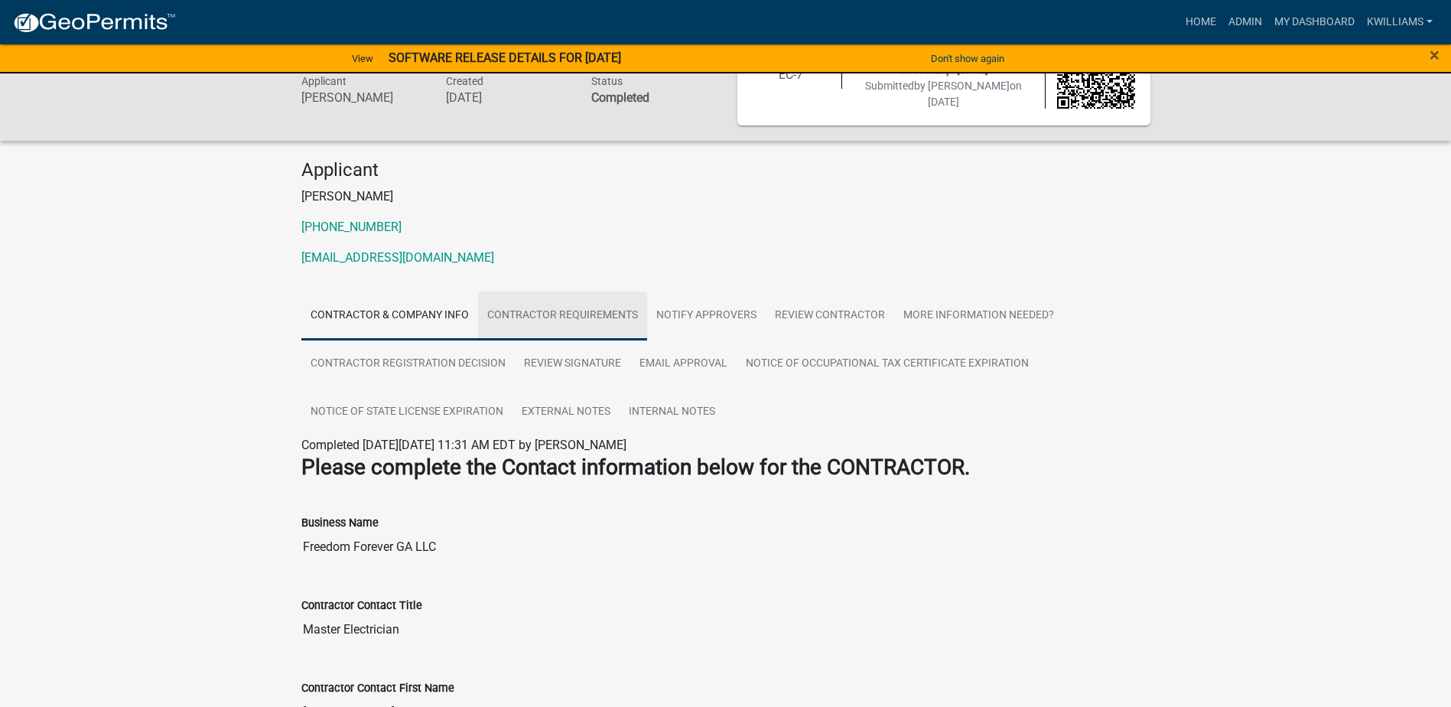
click at [543, 317] on link "Contractor Requirements" at bounding box center [562, 315] width 169 height 49
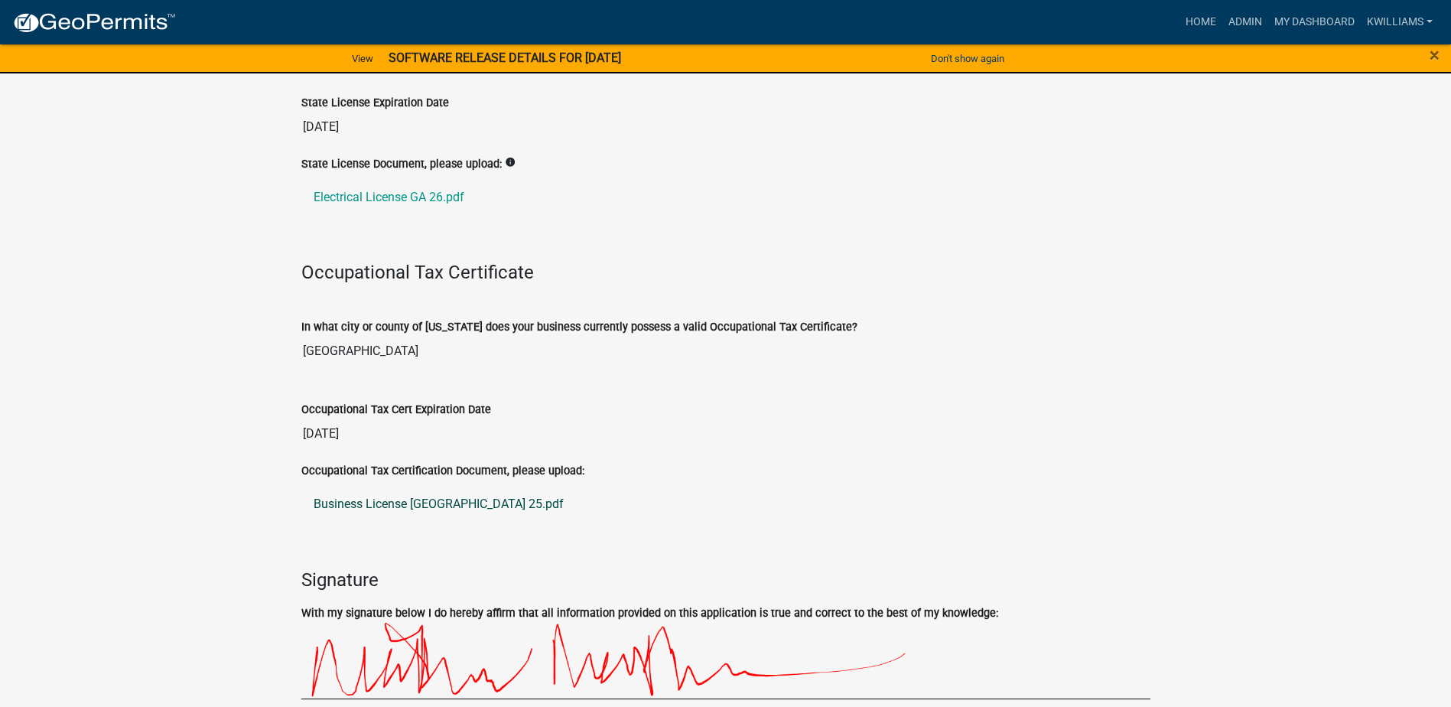
scroll to position [612, 0]
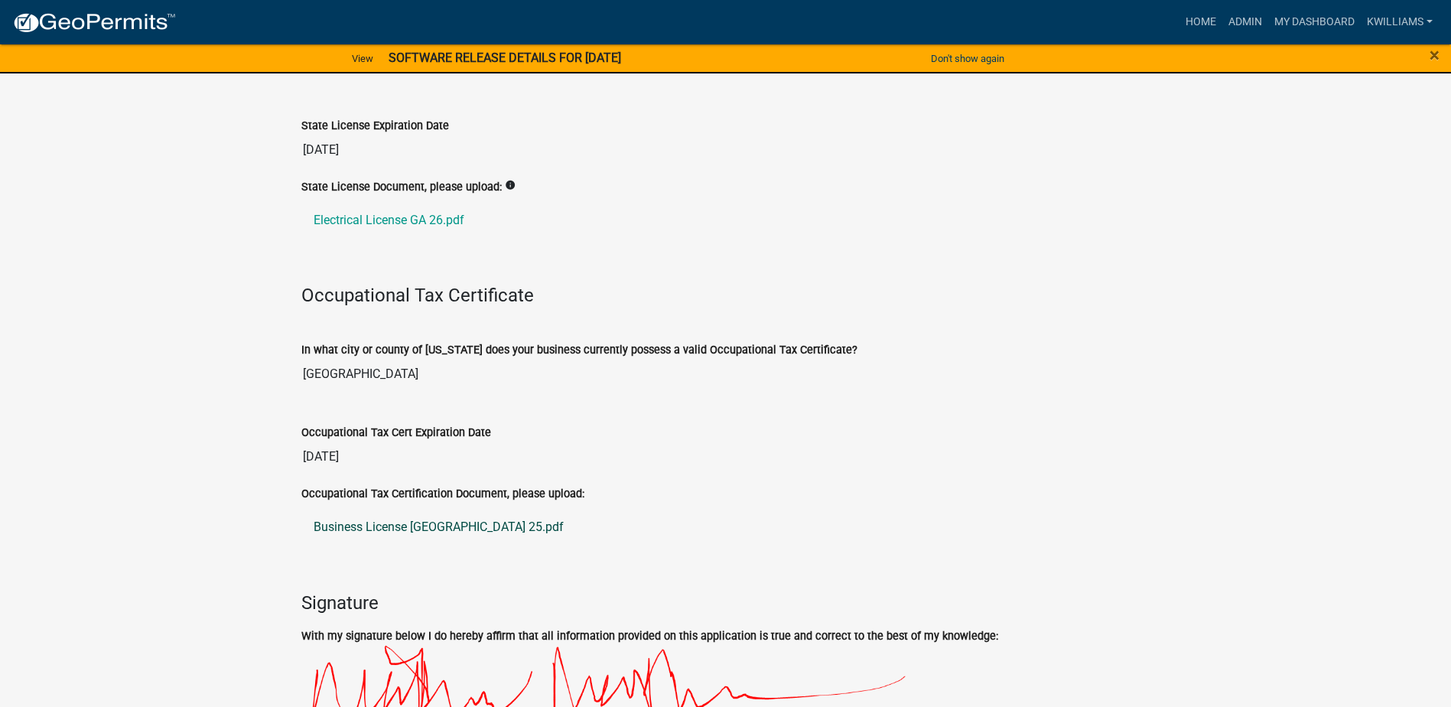
click at [404, 527] on link "Business License Clayton County 25.pdf" at bounding box center [725, 527] width 849 height 37
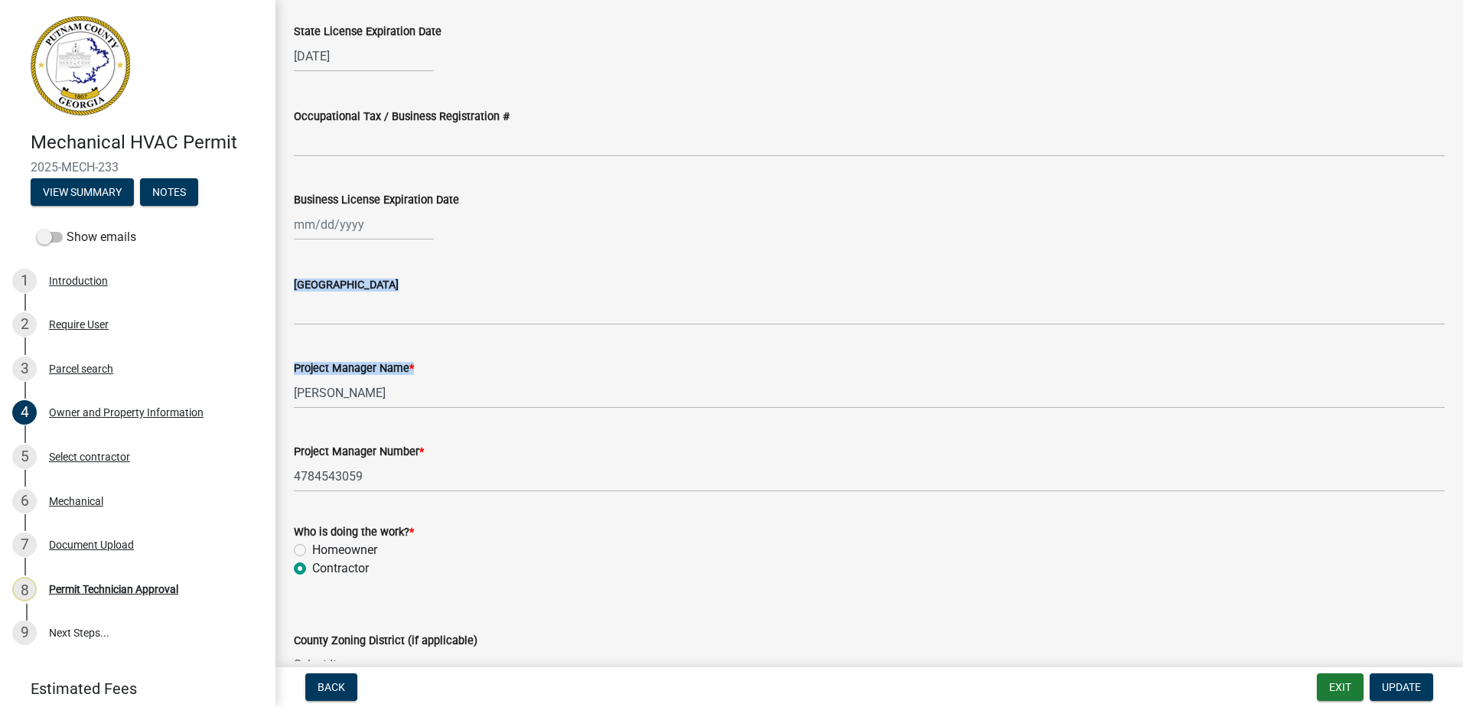
scroll to position [2142, 0]
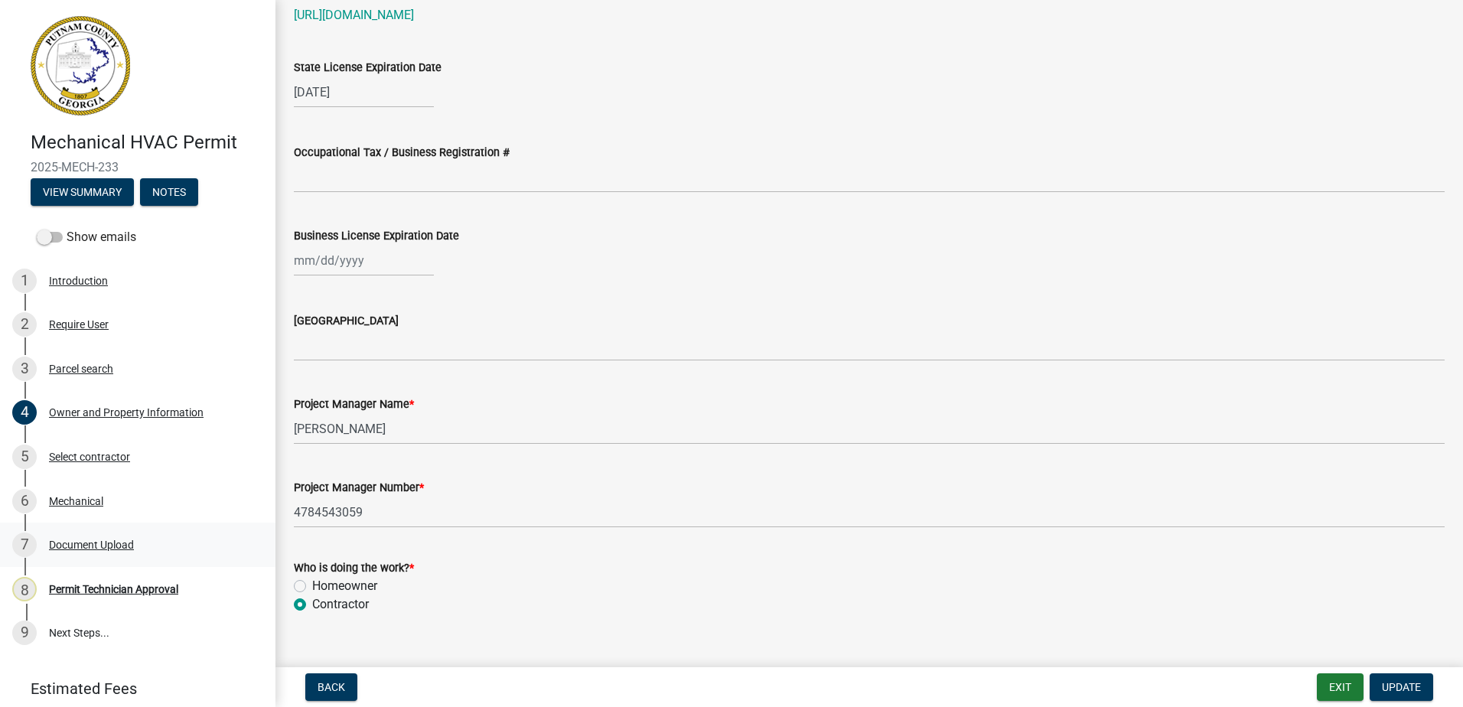
click at [96, 532] on link "7 Document Upload" at bounding box center [137, 544] width 275 height 44
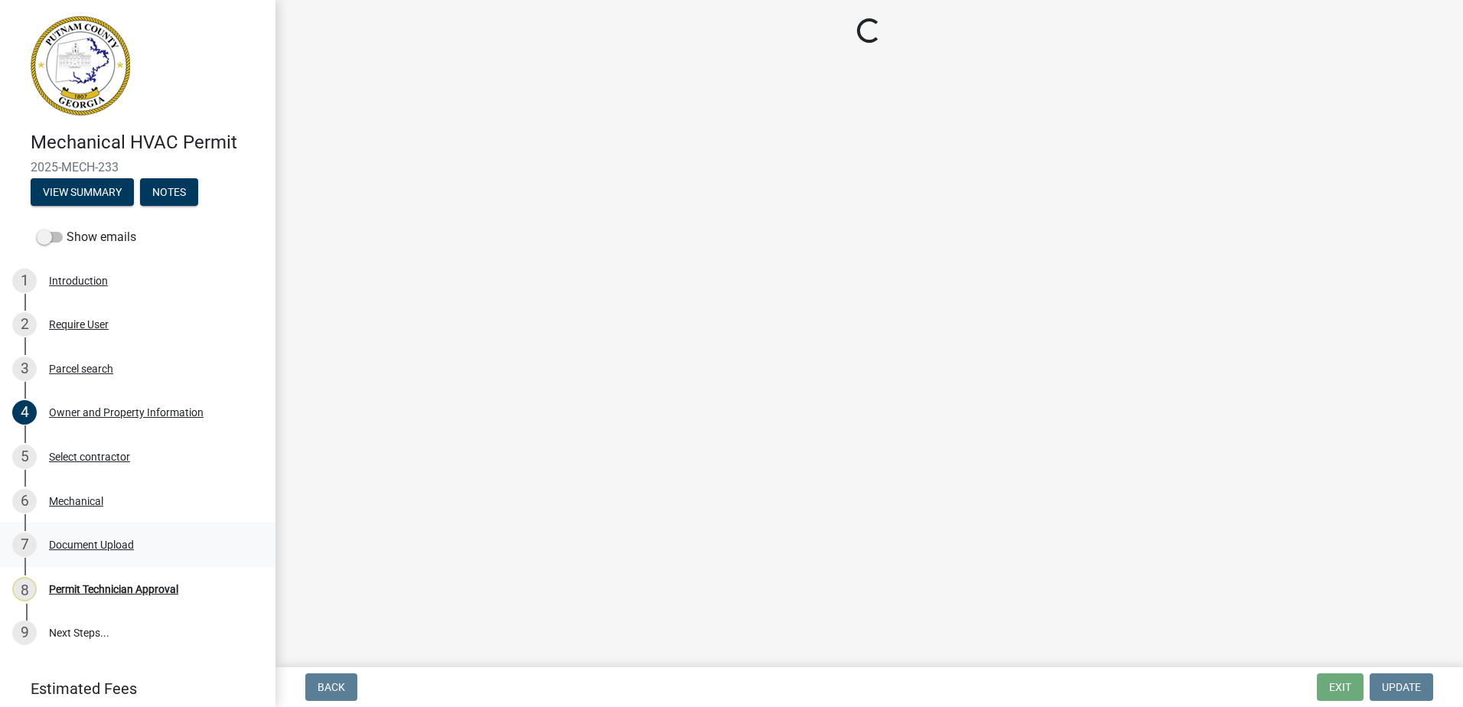
scroll to position [0, 0]
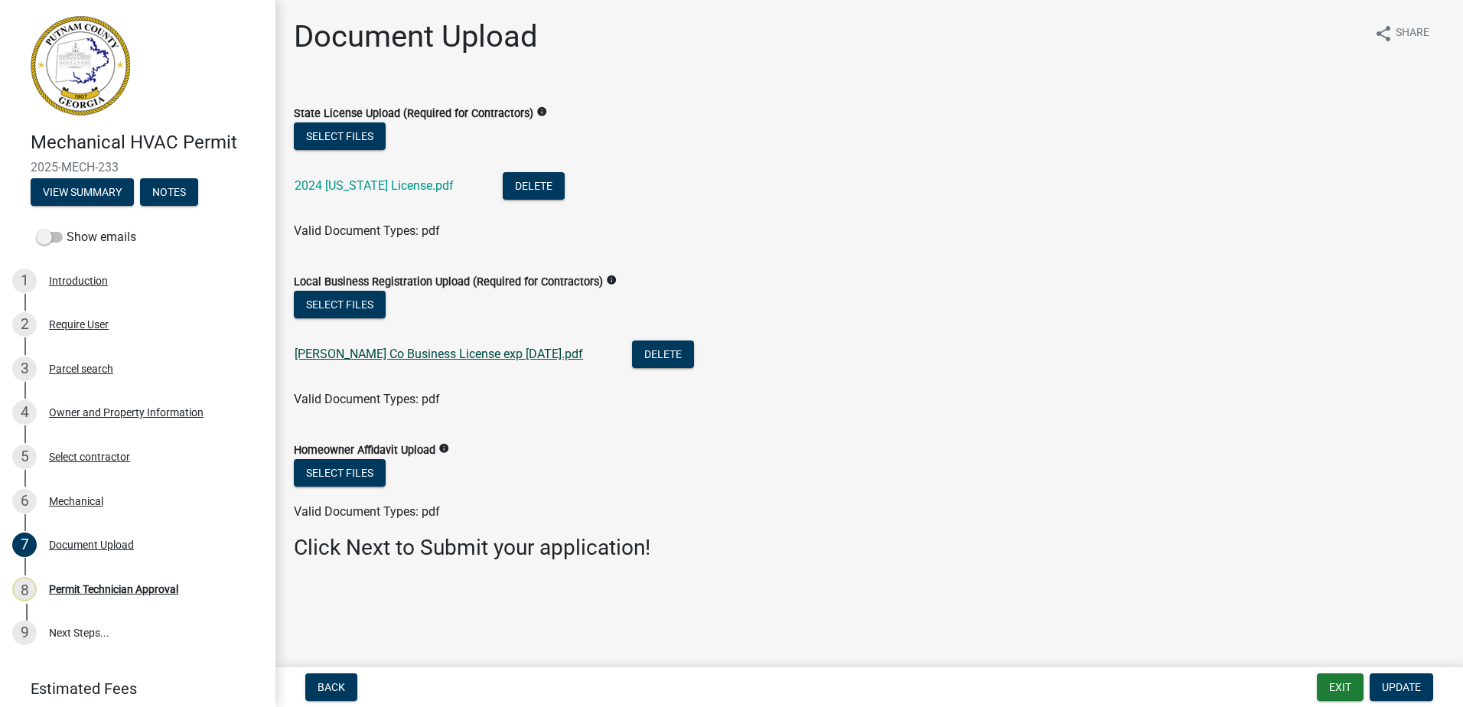
click at [392, 351] on link "[PERSON_NAME] Co Business License exp [DATE].pdf" at bounding box center [439, 354] width 288 height 15
click at [81, 366] on div "Parcel search" at bounding box center [81, 368] width 64 height 11
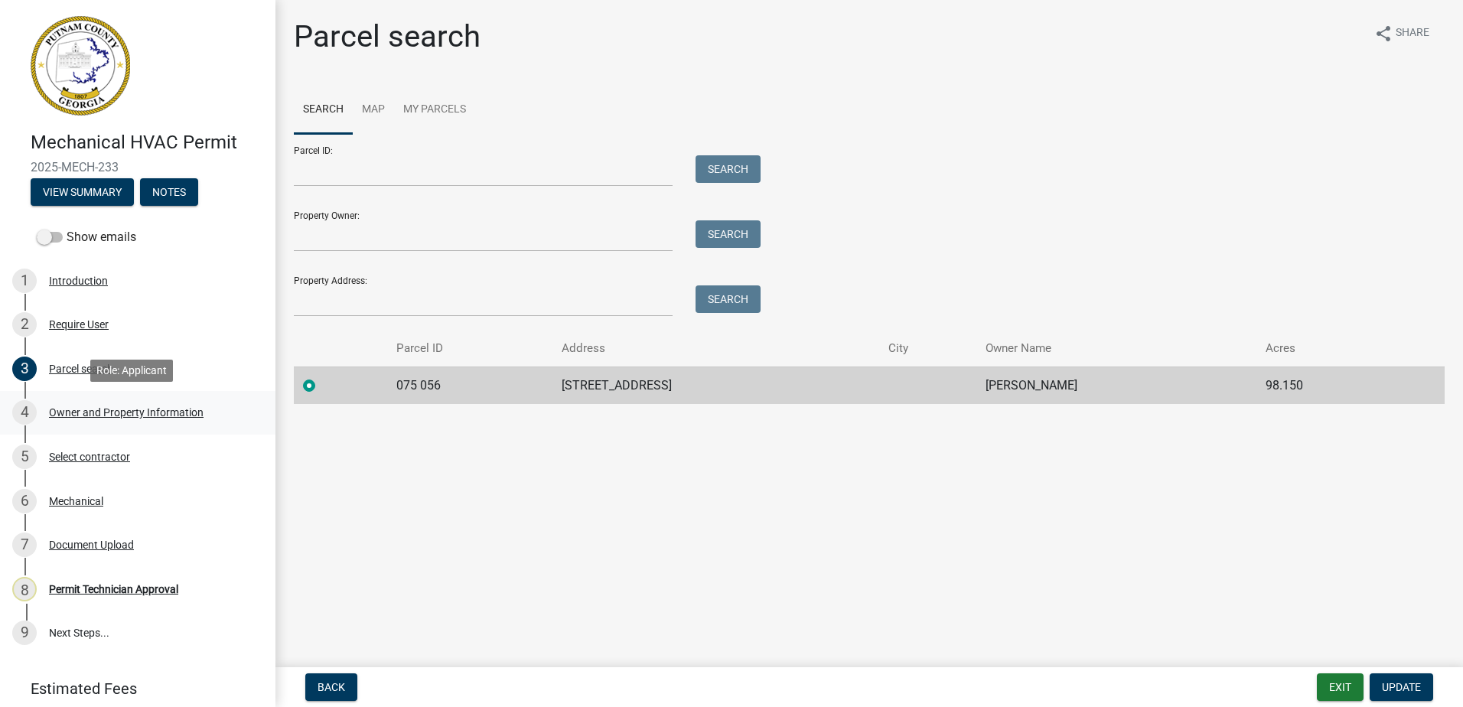
click at [90, 401] on div "4 Owner and Property Information" at bounding box center [131, 412] width 239 height 24
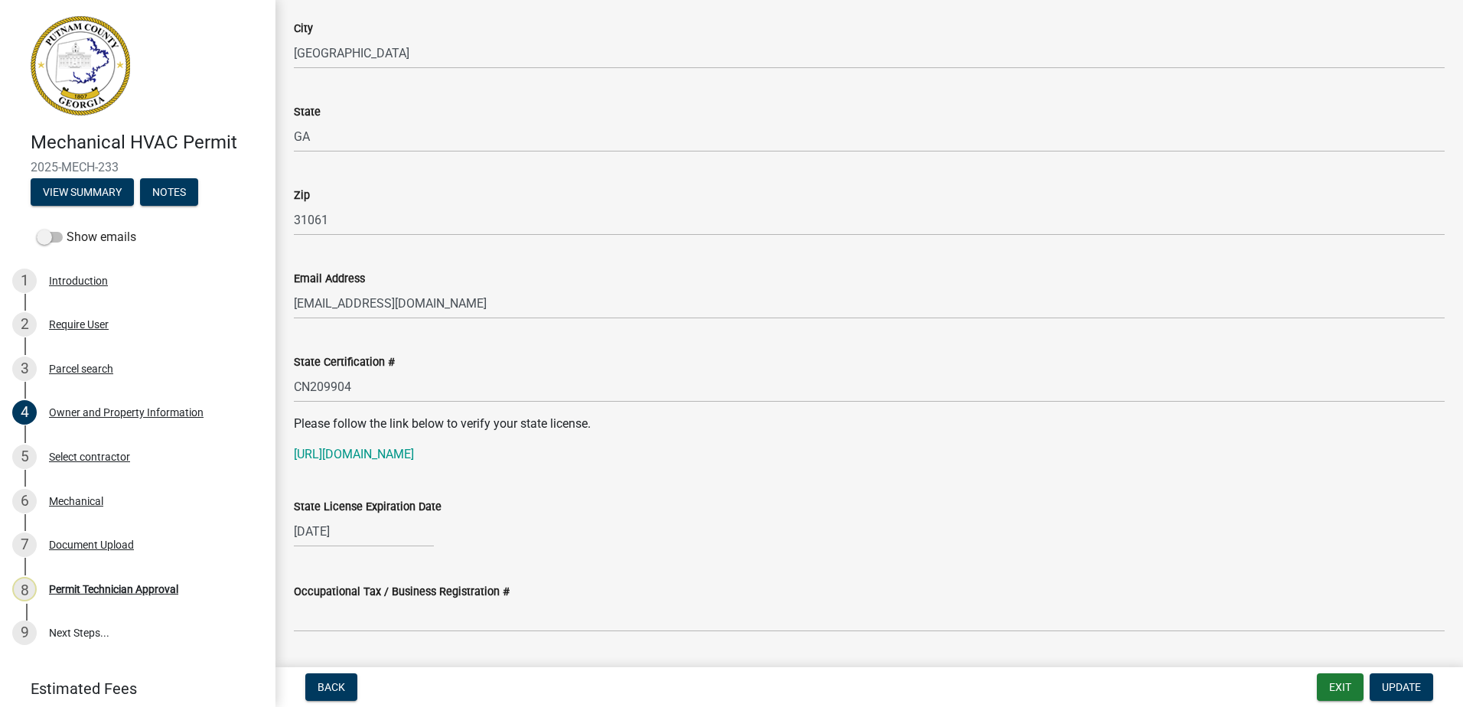
scroll to position [1836, 0]
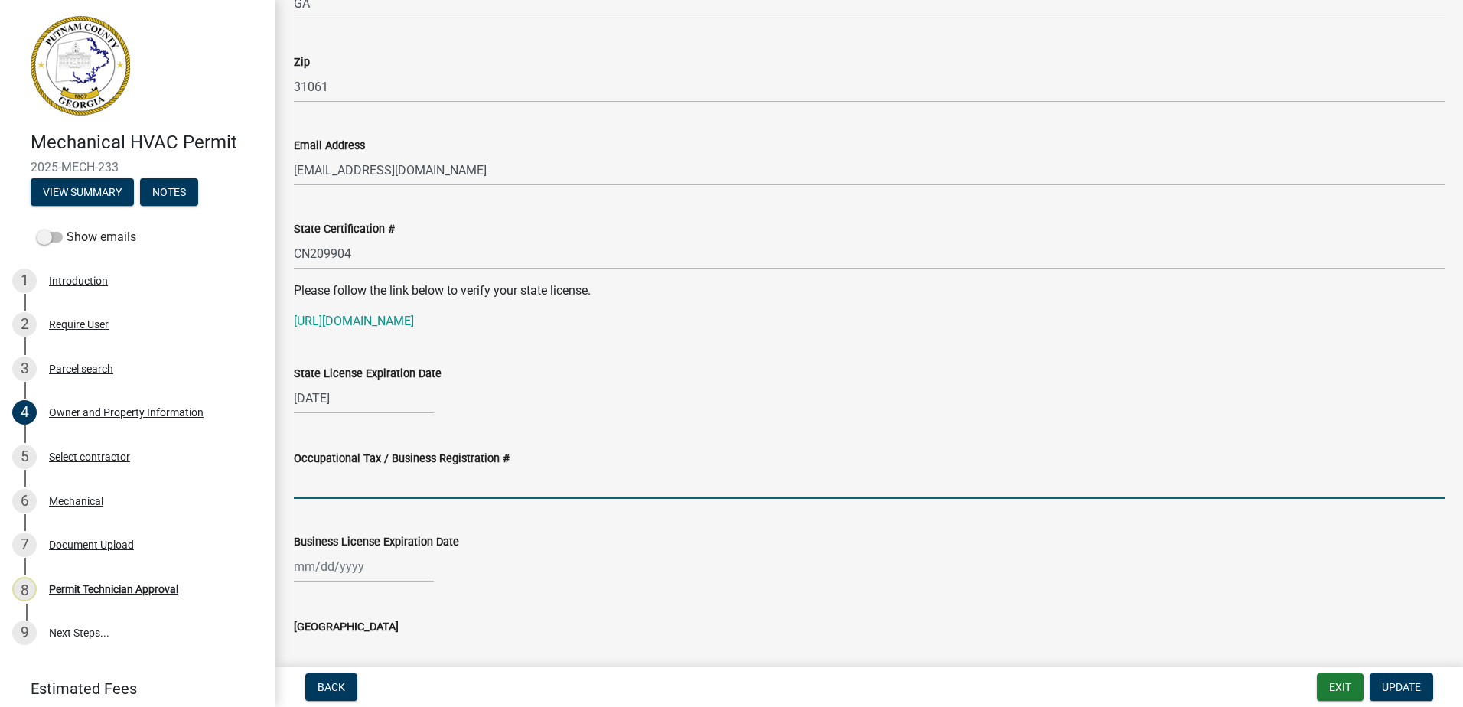
click at [347, 474] on input "Occupational Tax / Business Registration #" at bounding box center [869, 482] width 1151 height 31
type input "BLC-17622"
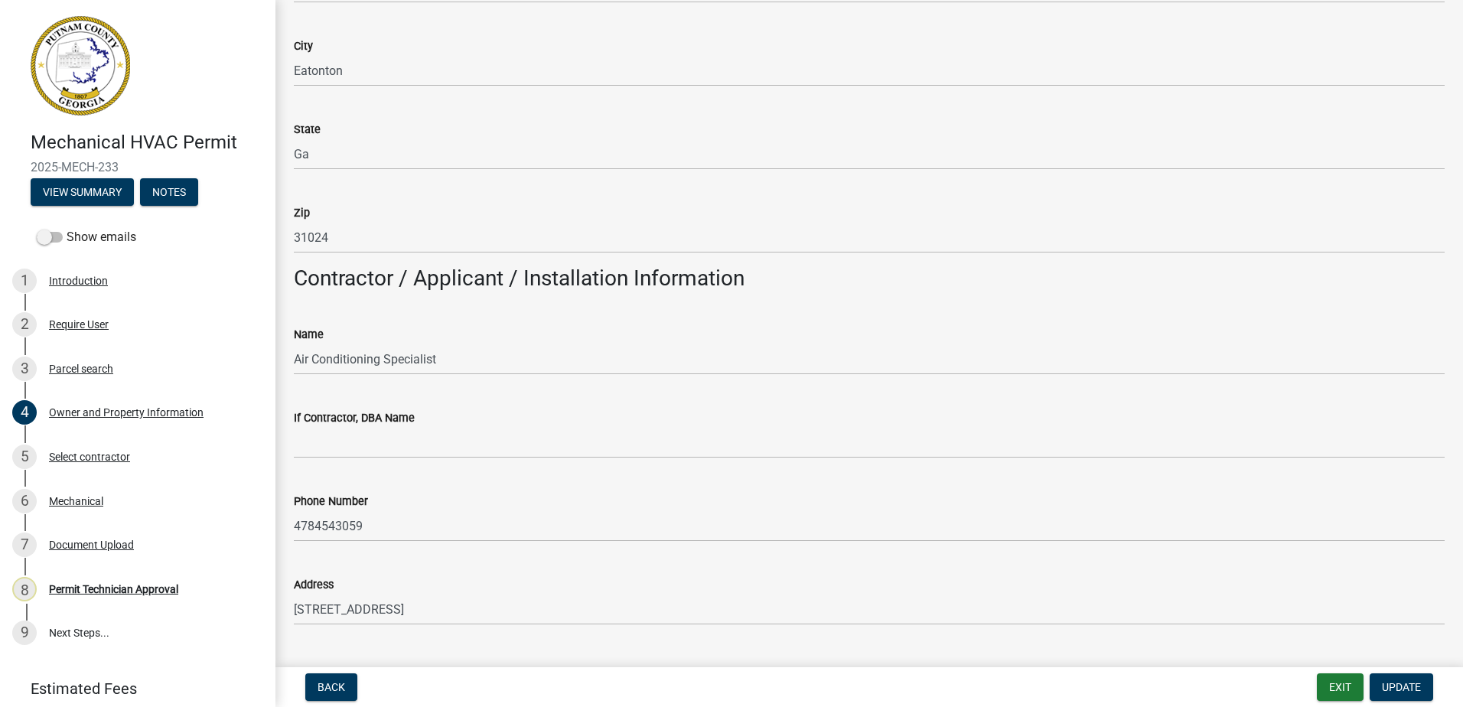
scroll to position [1147, 0]
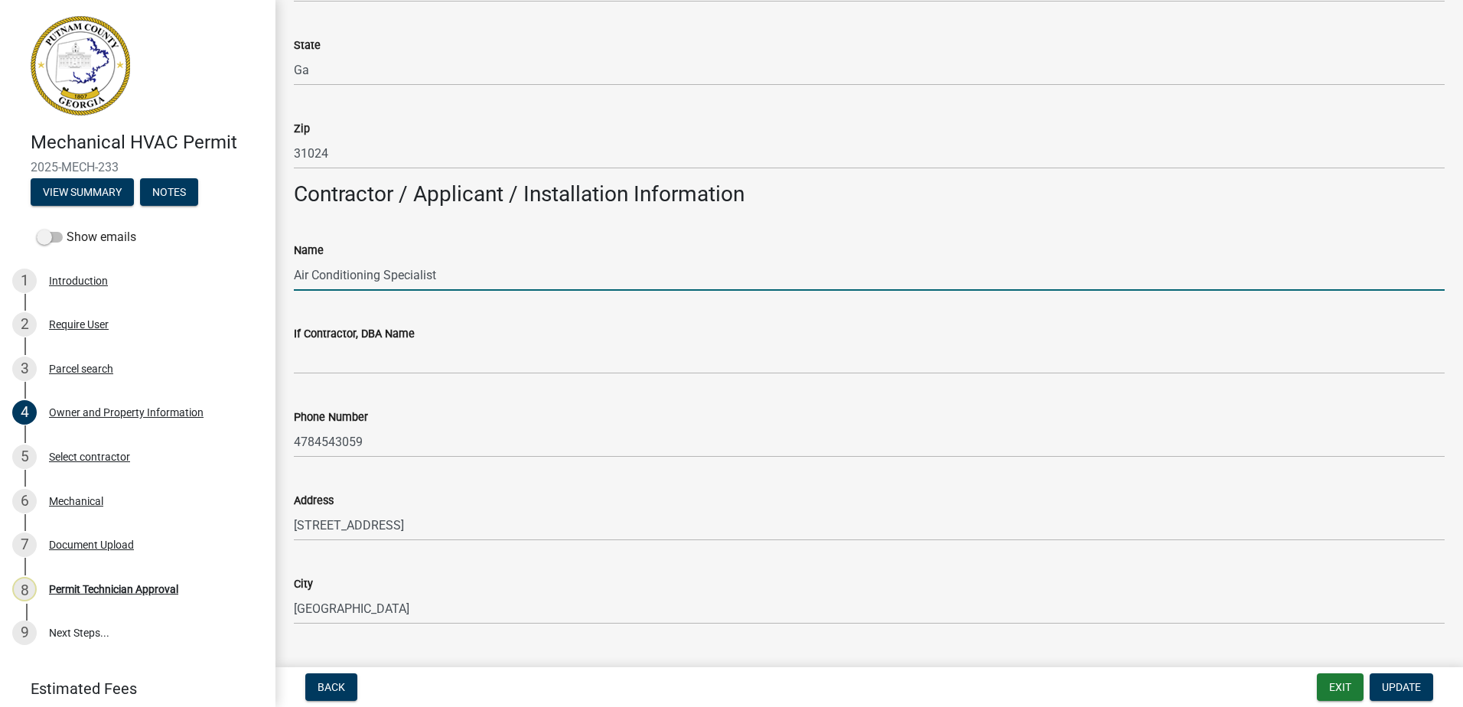
drag, startPoint x: 436, startPoint y: 276, endPoint x: 304, endPoint y: 267, distance: 131.9
click at [282, 282] on div "Name Air Conditioning Specialist" at bounding box center [868, 255] width 1173 height 71
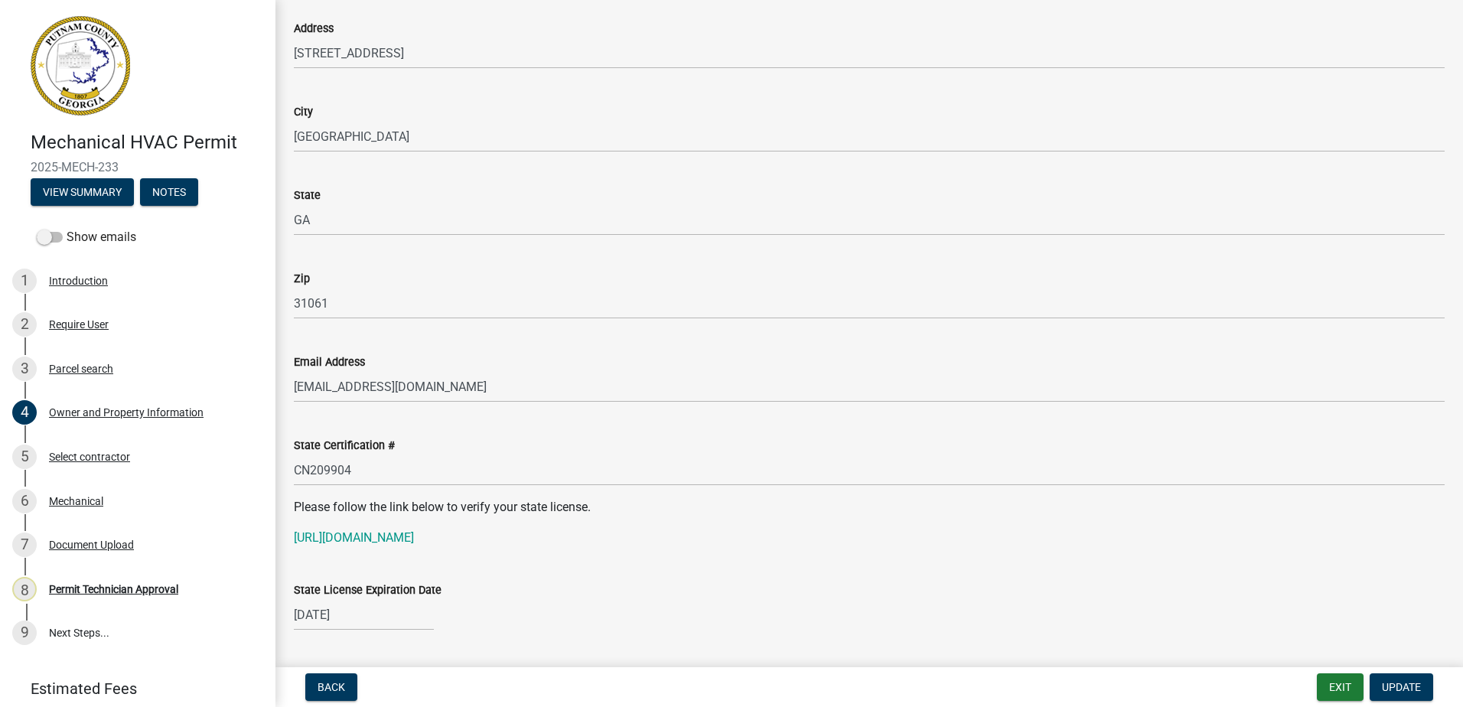
scroll to position [1759, 0]
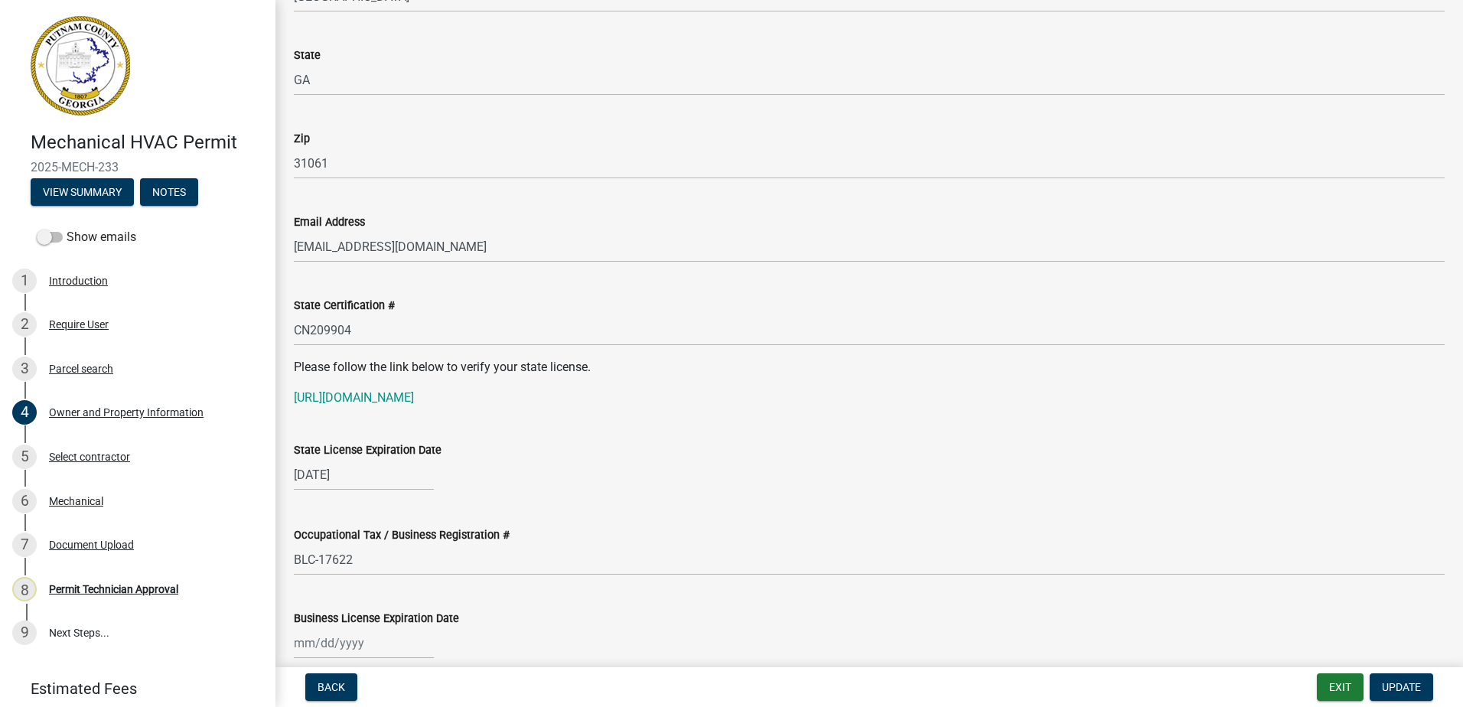
type input "Air Conditioning Specialist"
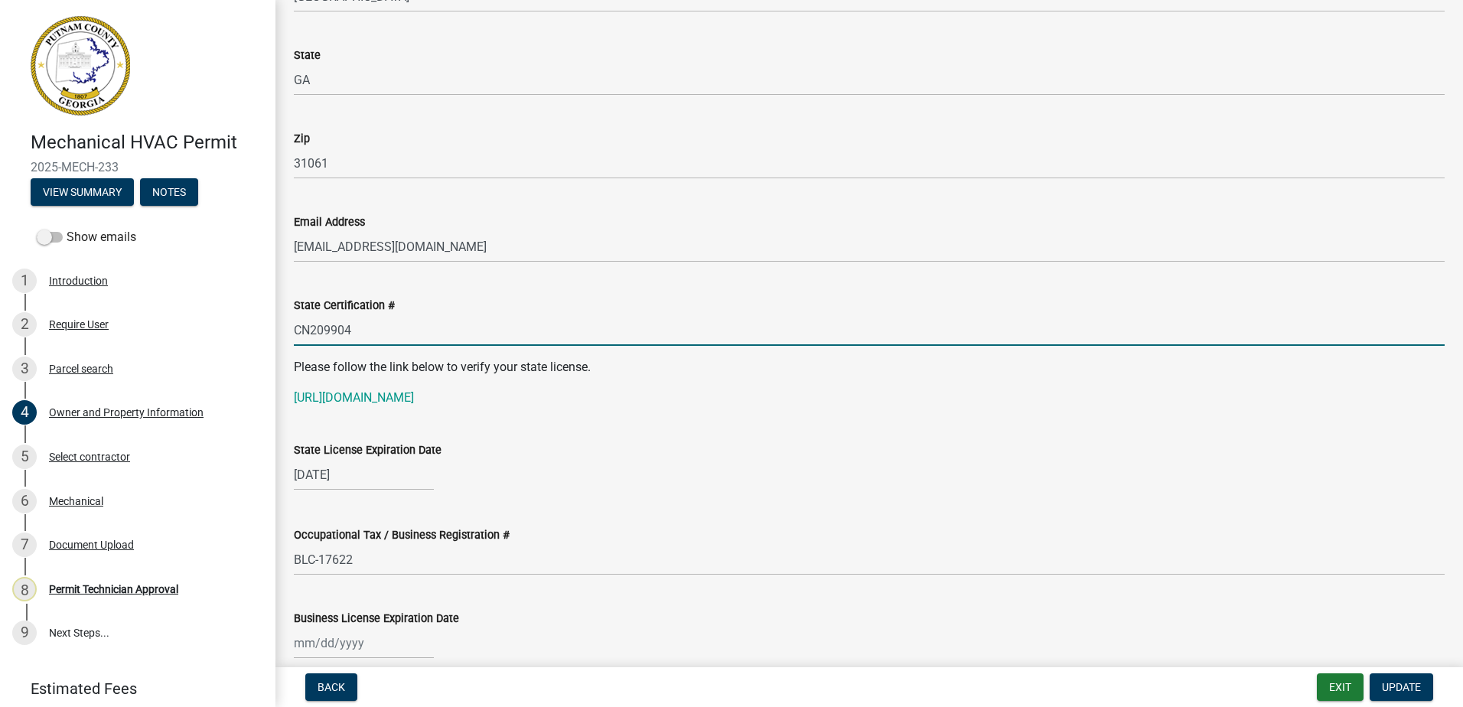
click at [361, 327] on input "CN209904" at bounding box center [869, 329] width 1151 height 31
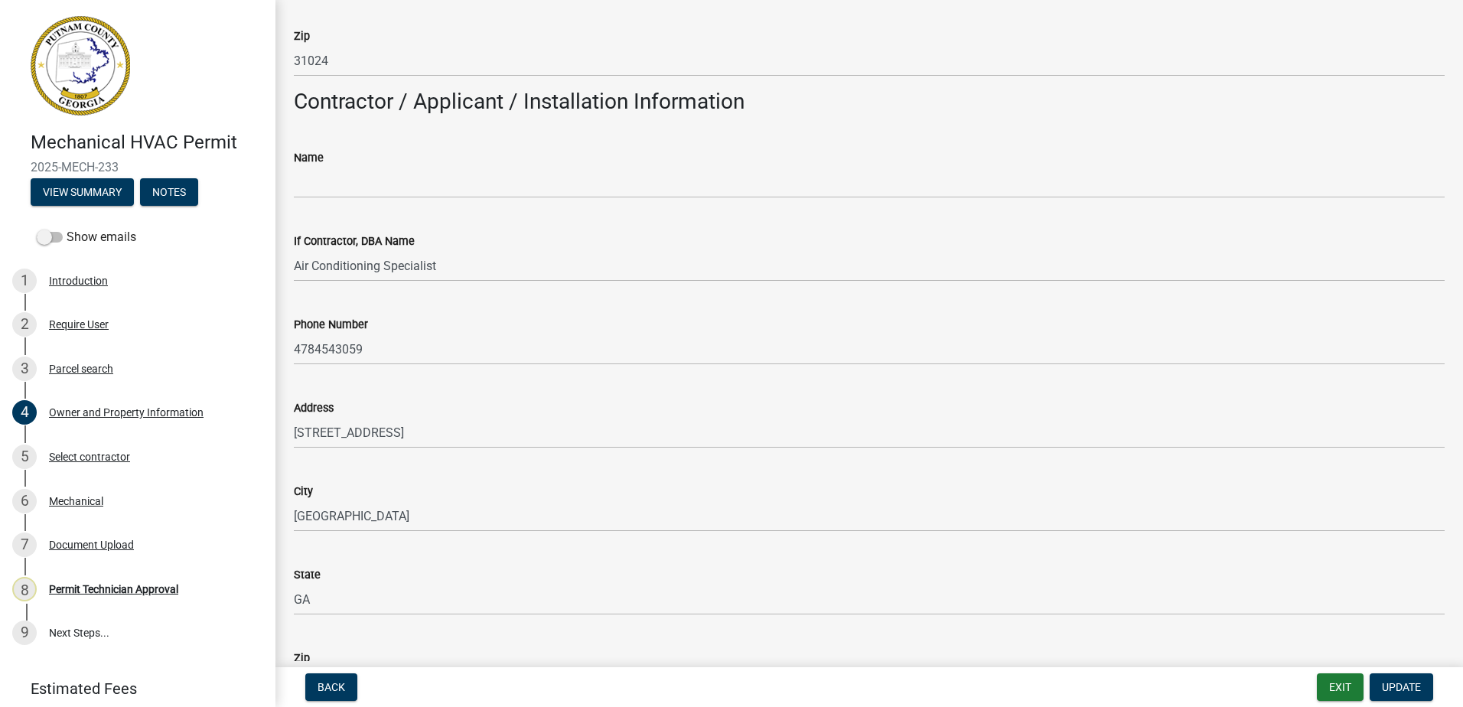
scroll to position [1224, 0]
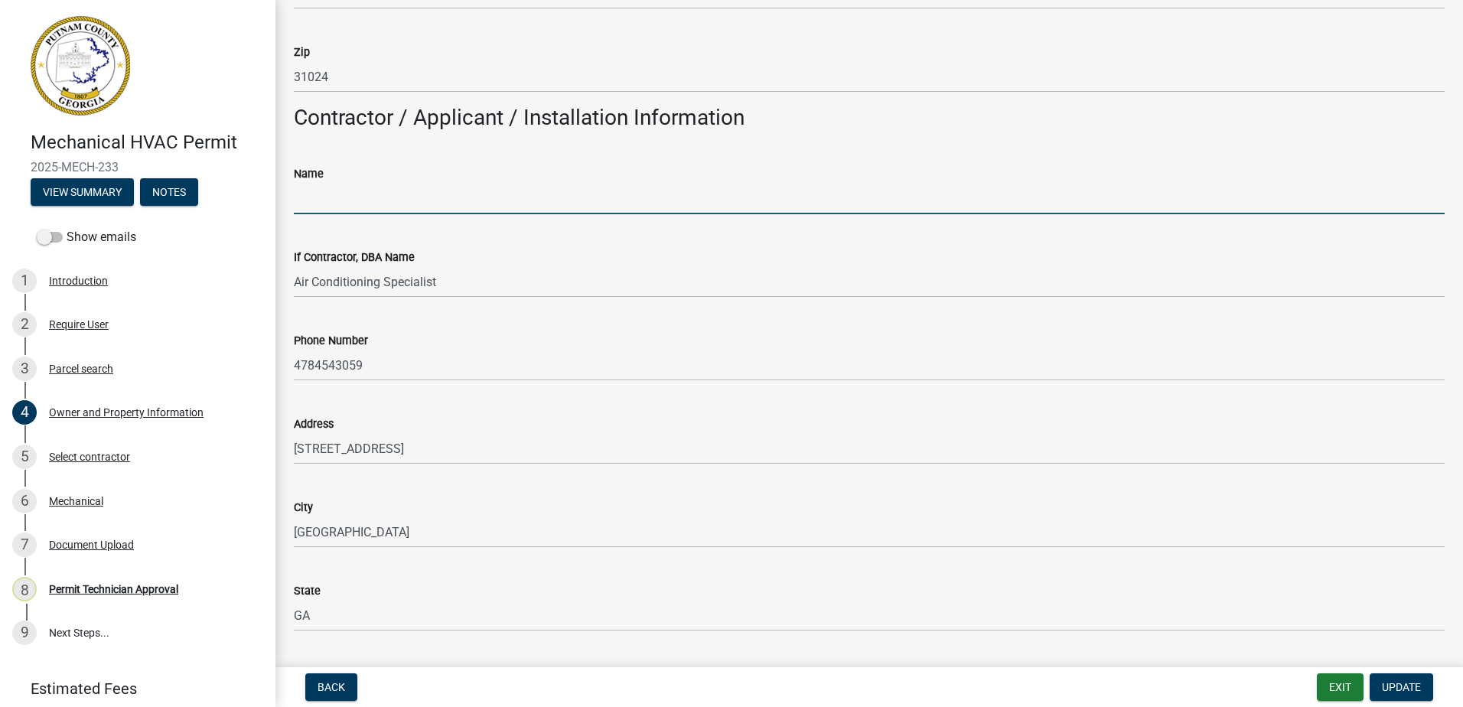
click at [342, 196] on input "Name" at bounding box center [869, 198] width 1151 height 31
paste input "James Patrick Hayes"
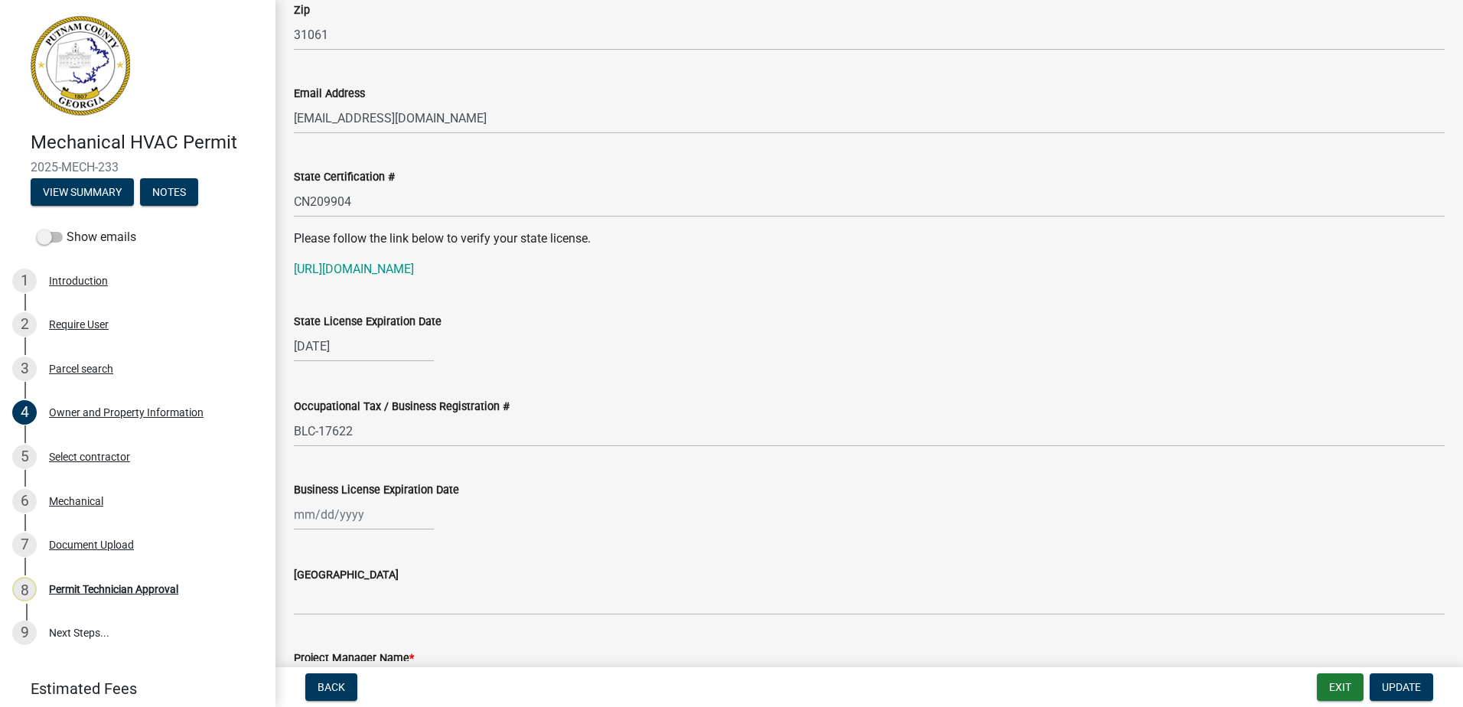
scroll to position [1989, 0]
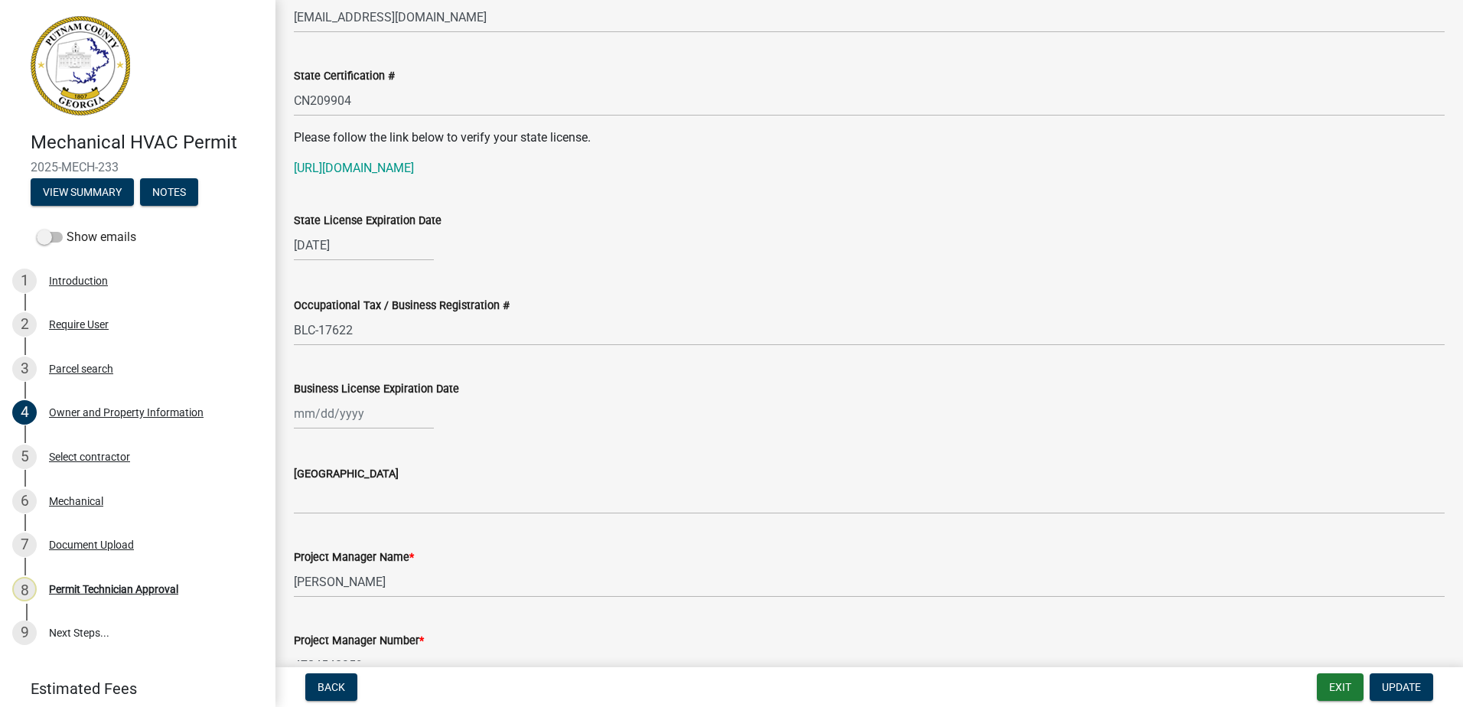
type input "James Patrick Hayes"
select select "10"
select select "2025"
click at [347, 422] on div "[PERSON_NAME] Feb Mar Apr [PERSON_NAME][DATE] Oct Nov [DATE] 1526 1527 1528 152…" at bounding box center [364, 413] width 140 height 31
click at [350, 452] on select "Jan Feb Mar Apr May Jun Jul Aug Sep Oct Nov Dec" at bounding box center [355, 446] width 62 height 23
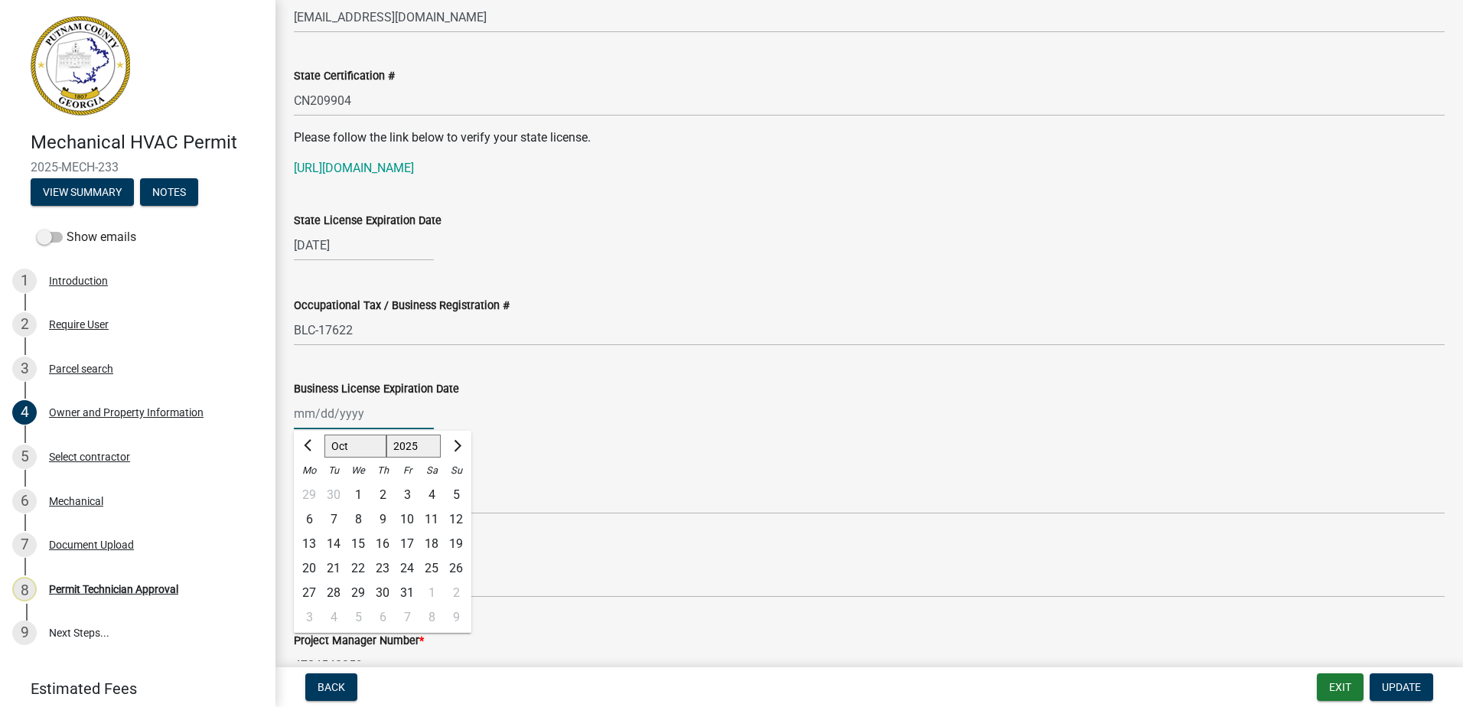
select select "12"
click at [324, 435] on select "Jan Feb Mar Apr May Jun Jul Aug Sep Oct Nov Dec" at bounding box center [355, 446] width 62 height 23
click at [359, 591] on div "31" at bounding box center [358, 593] width 24 height 24
type input "[DATE]"
